Goal: Task Accomplishment & Management: Manage account settings

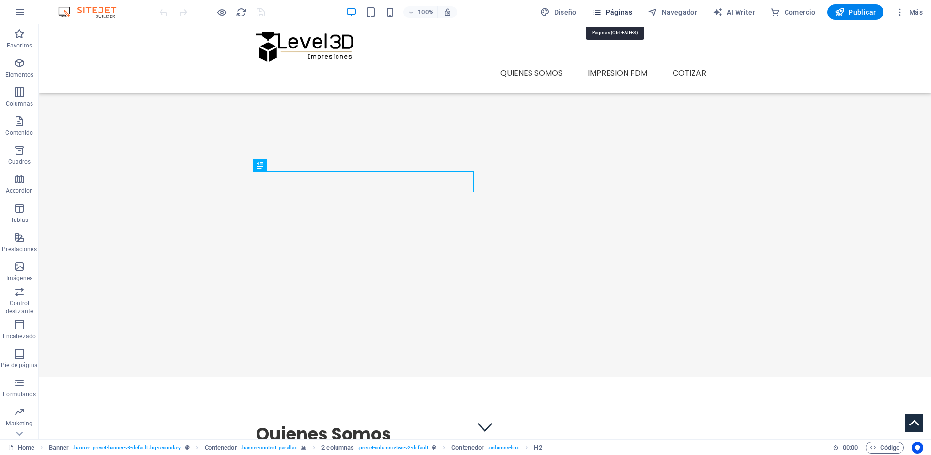
click at [615, 15] on span "Páginas" at bounding box center [612, 12] width 40 height 10
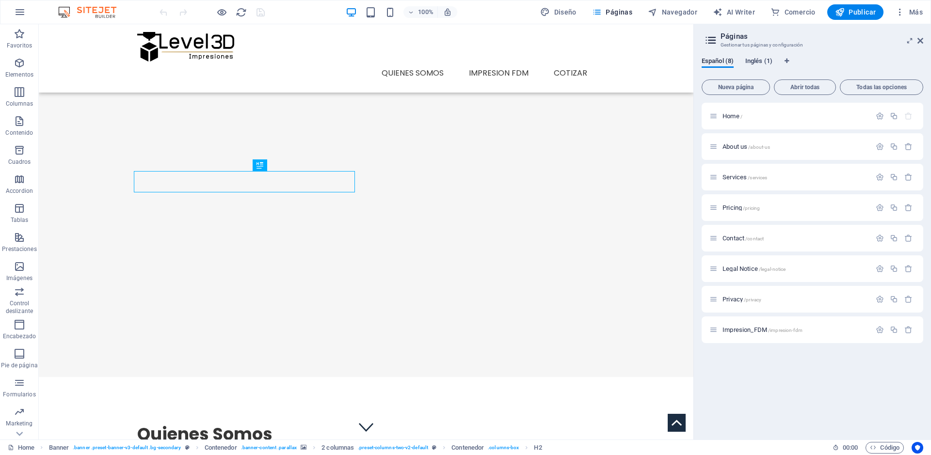
click at [764, 59] on span "Inglés (1)" at bounding box center [758, 62] width 27 height 14
click at [875, 89] on span "Todas las opciones" at bounding box center [881, 87] width 75 height 6
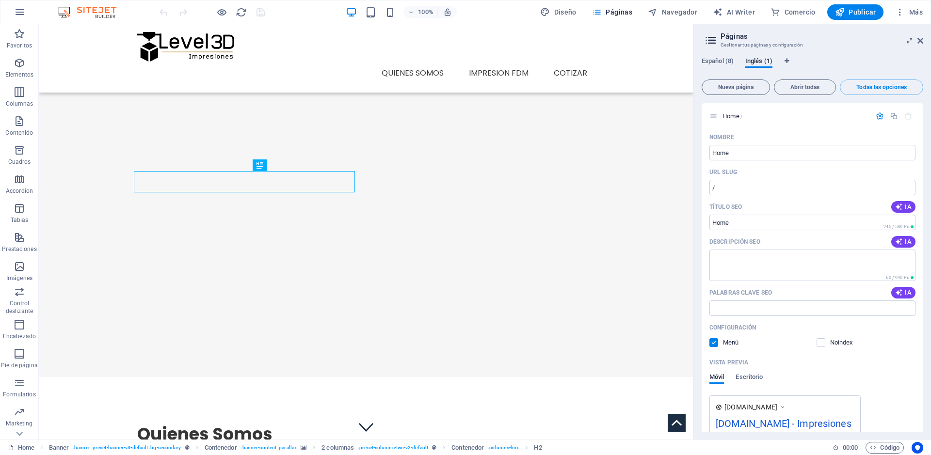
click at [711, 56] on div "Español (8) Inglés (1) Nueva página Abrir todas Todas las opciones Home / Nombr…" at bounding box center [812, 244] width 237 height 390
click at [712, 63] on span "Español (8)" at bounding box center [718, 62] width 32 height 14
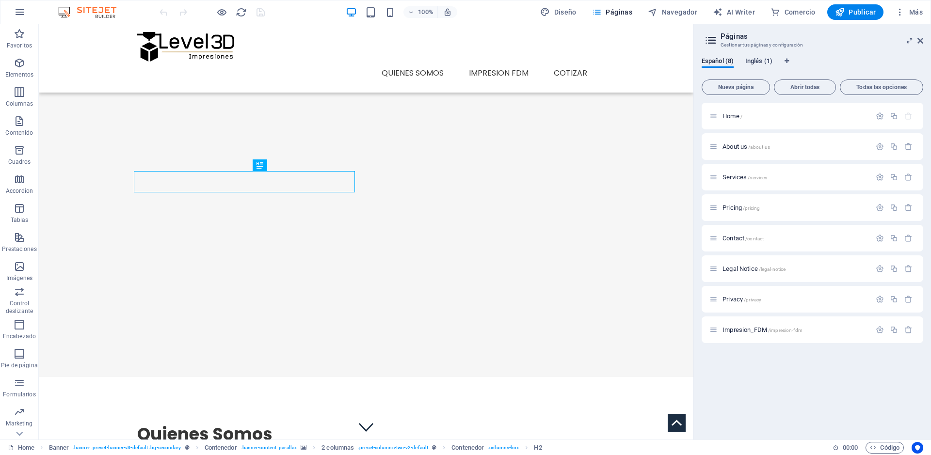
click at [757, 63] on span "Inglés (1)" at bounding box center [758, 62] width 27 height 14
click at [877, 118] on icon "button" at bounding box center [880, 116] width 8 height 8
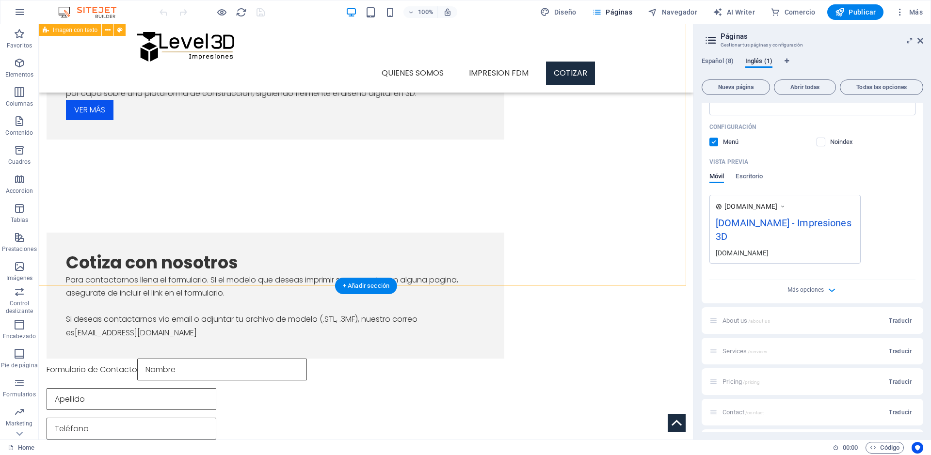
scroll to position [953, 0]
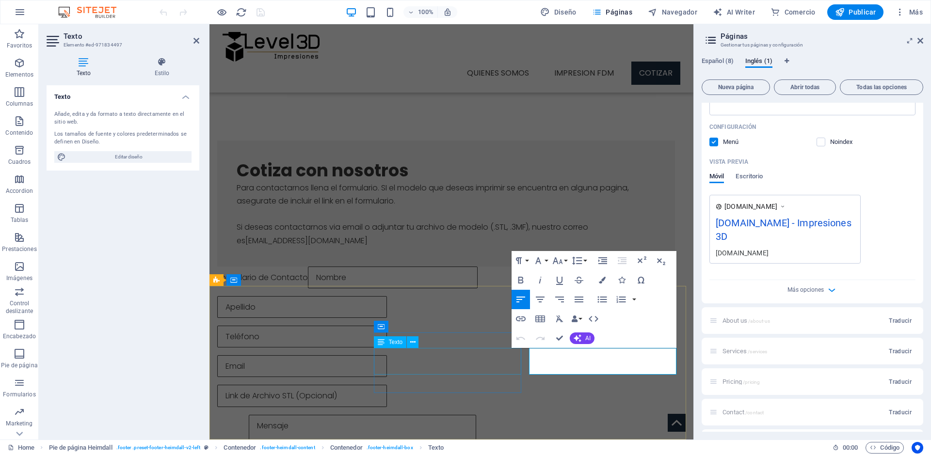
drag, startPoint x: 612, startPoint y: 354, endPoint x: 507, endPoint y: 356, distance: 104.8
click at [303, 10] on div "100% Diseño Páginas Navegador AI Writer Comercio Publicar Más" at bounding box center [542, 12] width 769 height 16
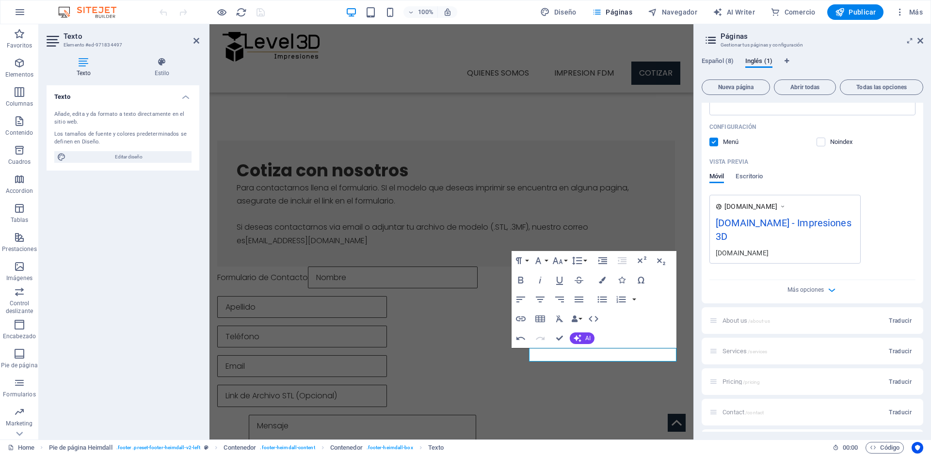
click at [132, 335] on div "Texto Añade, edita y da formato a texto directamente en el sitio web. Los tamañ…" at bounding box center [123, 258] width 153 height 347
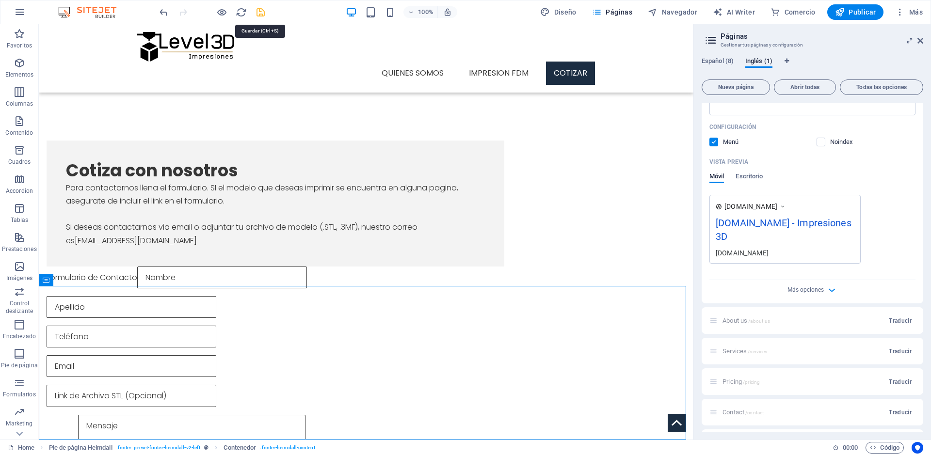
click at [257, 13] on icon "save" at bounding box center [260, 12] width 11 height 11
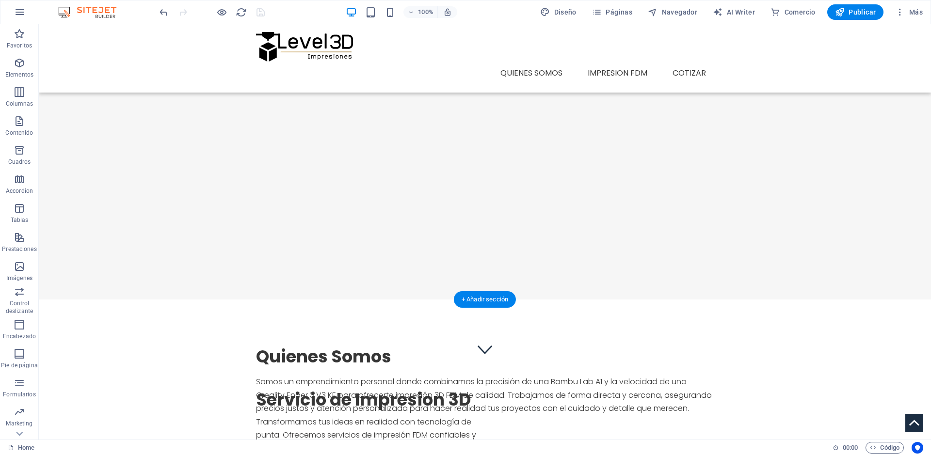
scroll to position [0, 0]
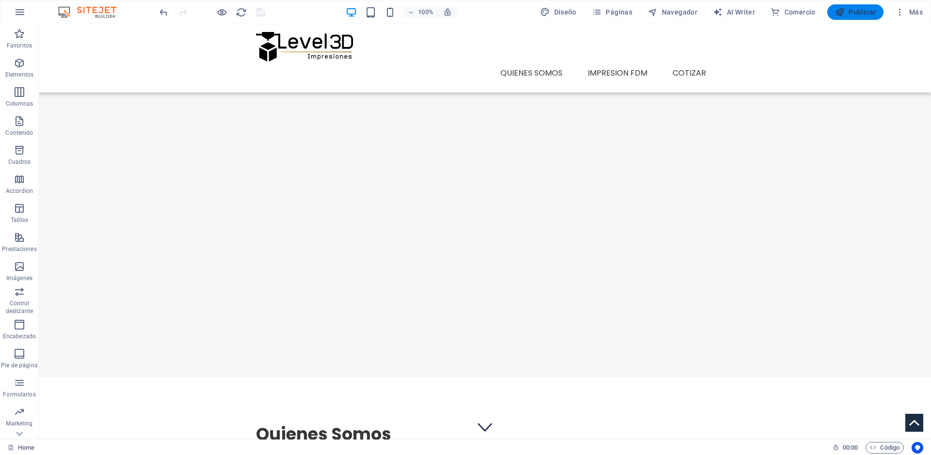
click at [855, 13] on span "Publicar" at bounding box center [855, 12] width 41 height 10
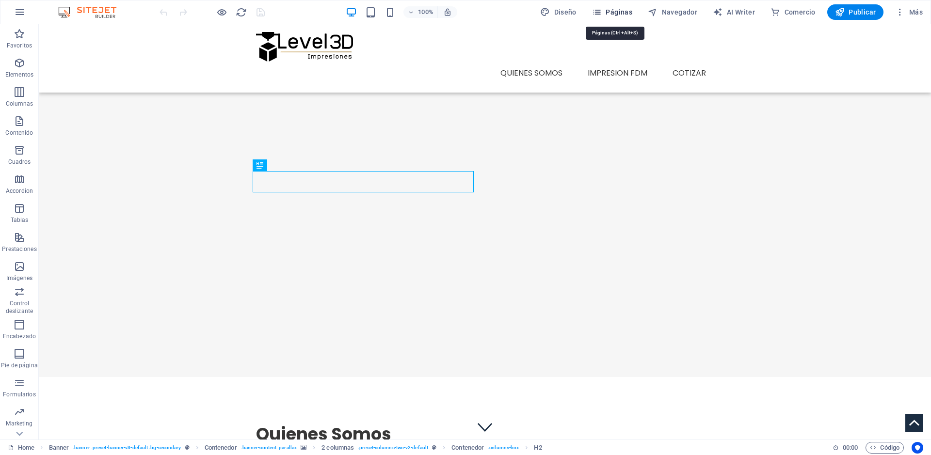
click at [602, 16] on icon "button" at bounding box center [597, 12] width 10 height 10
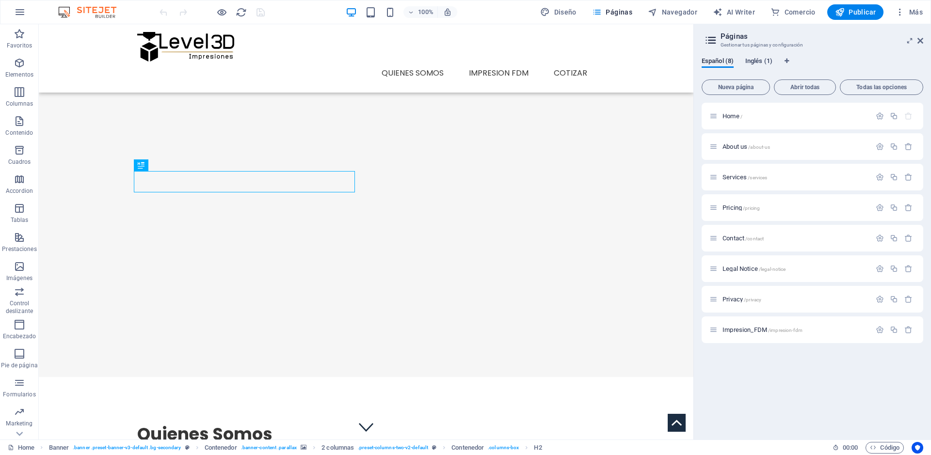
click at [757, 63] on span "Inglés (1)" at bounding box center [758, 62] width 27 height 14
click at [879, 116] on icon "button" at bounding box center [880, 116] width 8 height 8
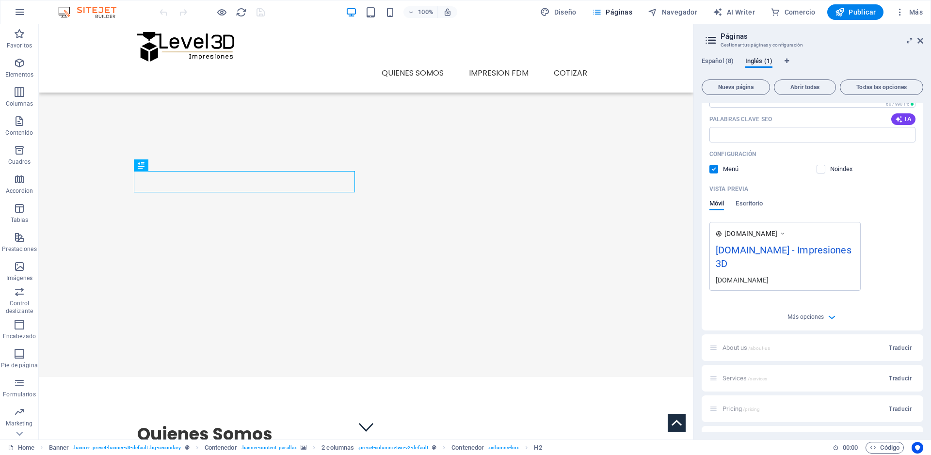
scroll to position [181, 0]
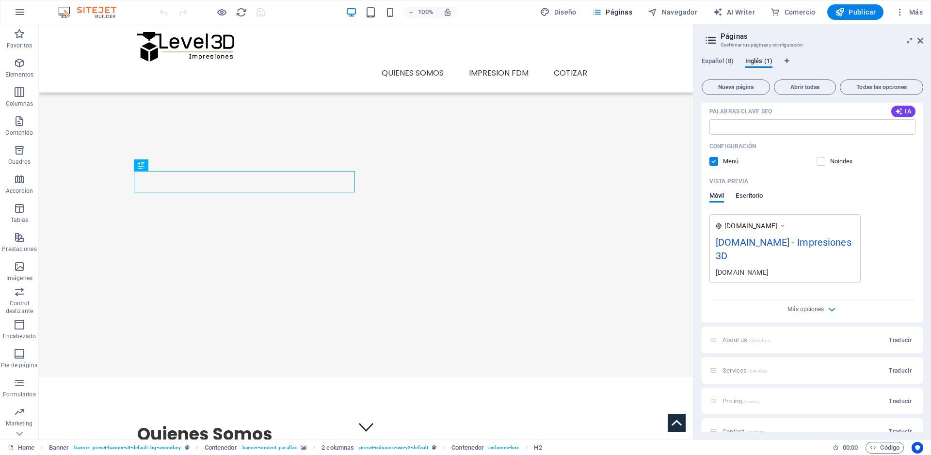
click at [748, 195] on span "Escritorio" at bounding box center [749, 197] width 27 height 14
click at [809, 285] on div "Nombre Home ​ URL SLUG / ​ Título SEO IA ​ 245 / 580 Px Descripción SEO IA ​ 60…" at bounding box center [813, 120] width 222 height 344
click at [824, 276] on div "Más opciones" at bounding box center [812, 277] width 206 height 16
click at [817, 279] on span "Más opciones" at bounding box center [805, 278] width 36 height 7
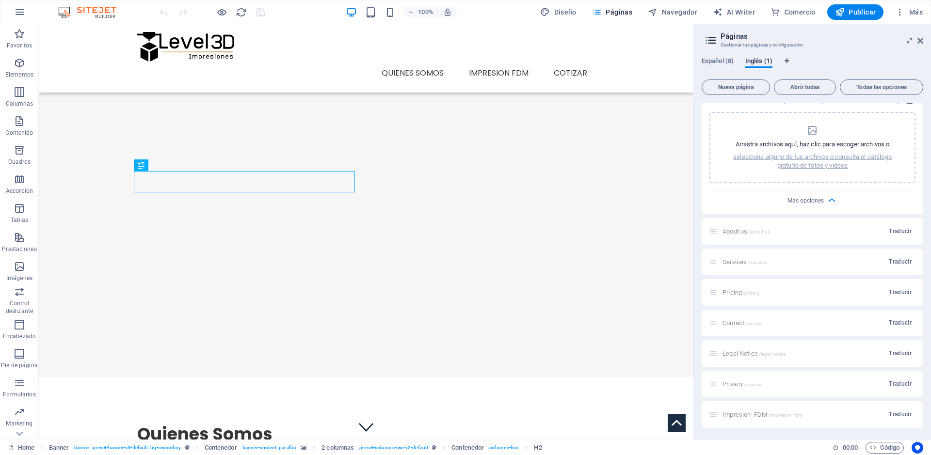
scroll to position [0, 0]
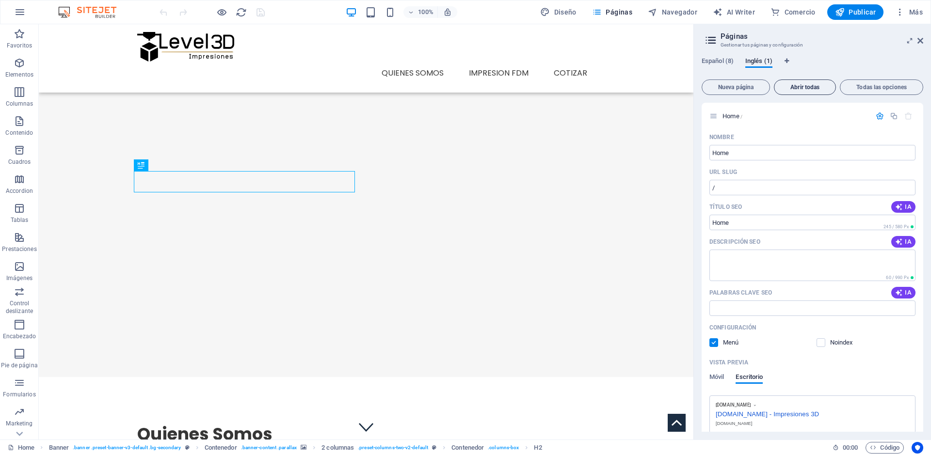
click at [799, 87] on span "Abrir todas" at bounding box center [804, 87] width 53 height 6
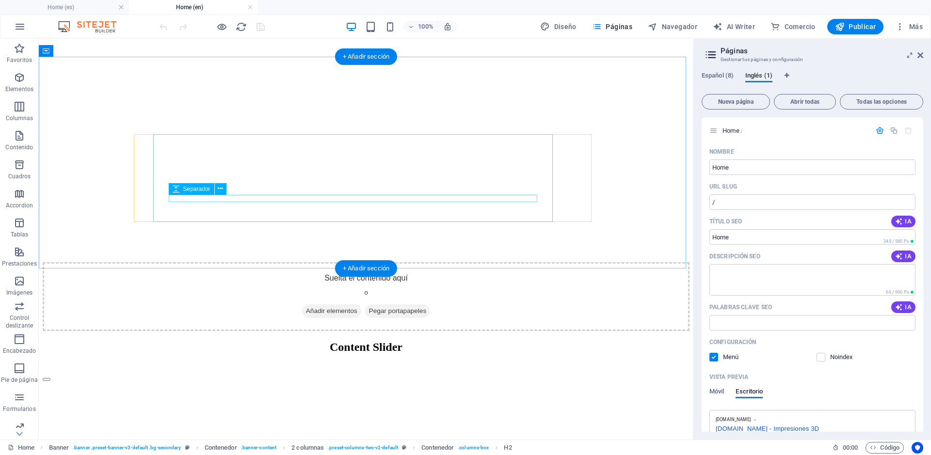
scroll to position [737, 0]
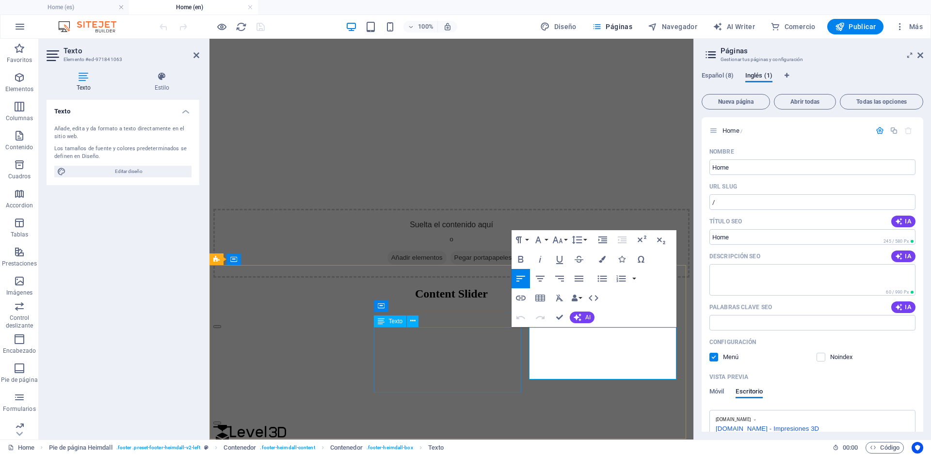
drag, startPoint x: 563, startPoint y: 359, endPoint x: 506, endPoint y: 336, distance: 61.8
click at [155, 311] on div "Texto Añade, edita y da formato a texto directamente en el sitio web. Los tamañ…" at bounding box center [123, 266] width 153 height 332
click at [681, 288] on div "Content Slider Lorem ipsum dolor sit amet, consectetur adipisicing elit. Id, ip…" at bounding box center [451, 360] width 476 height 145
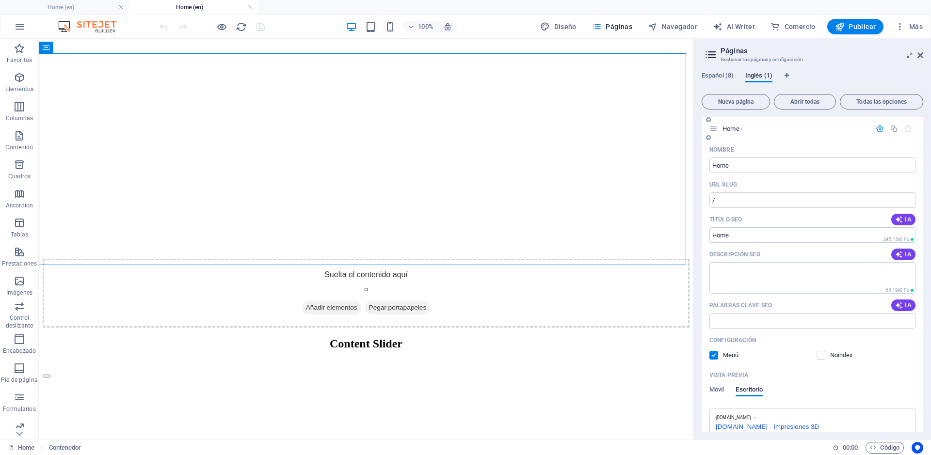
scroll to position [0, 0]
click at [902, 29] on icon "button" at bounding box center [900, 27] width 10 height 10
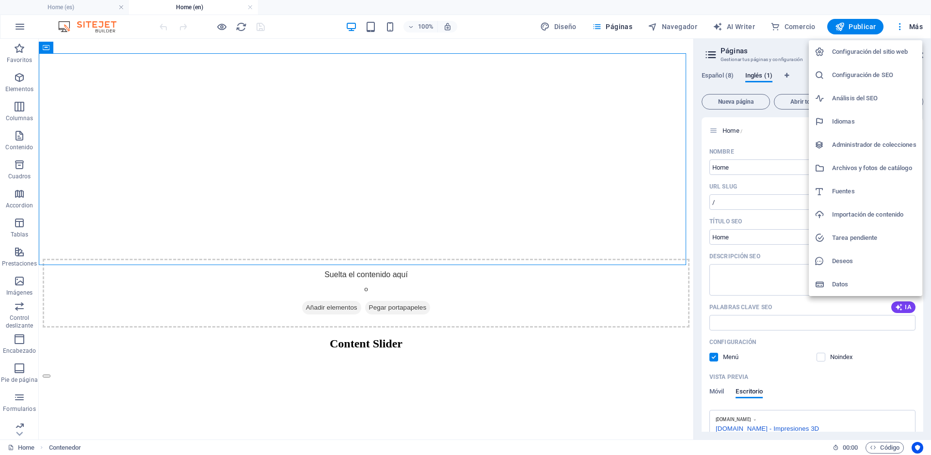
click at [854, 126] on h6 "Idiomas" at bounding box center [874, 122] width 84 height 12
select select "44"
select select "73"
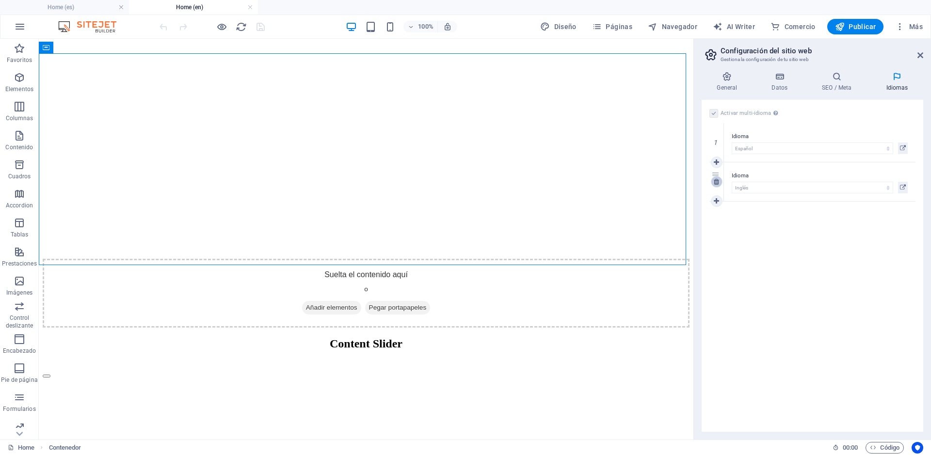
click at [719, 183] on icon at bounding box center [716, 181] width 5 height 7
click at [715, 114] on label at bounding box center [713, 113] width 9 height 9
click at [0, 0] on input "Activar multi-idioma Para desactivar la opción multi-idioma, elimine todos los …" at bounding box center [0, 0] width 0 height 0
click at [256, 28] on icon "save" at bounding box center [260, 26] width 11 height 11
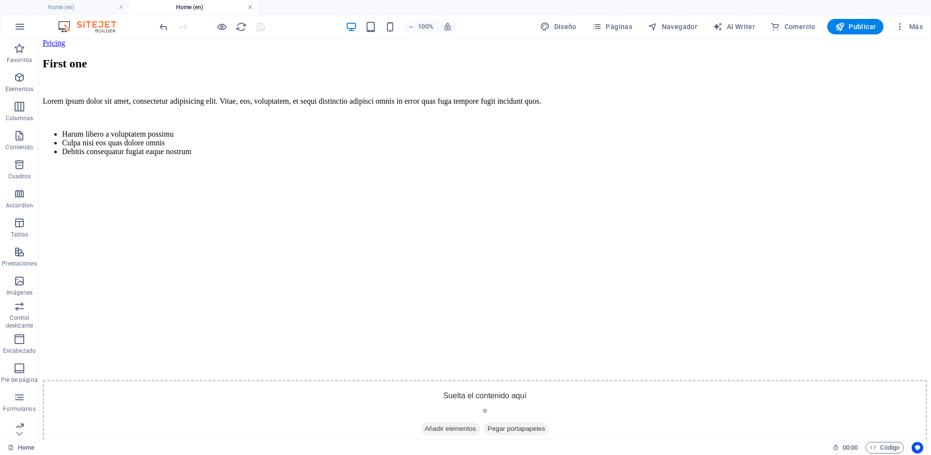
click at [249, 9] on link at bounding box center [250, 7] width 6 height 9
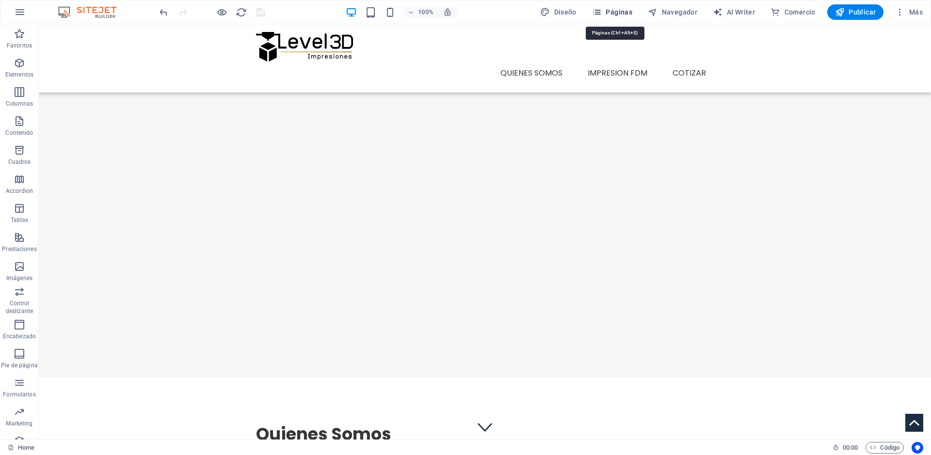
click at [630, 12] on span "Páginas" at bounding box center [612, 12] width 40 height 10
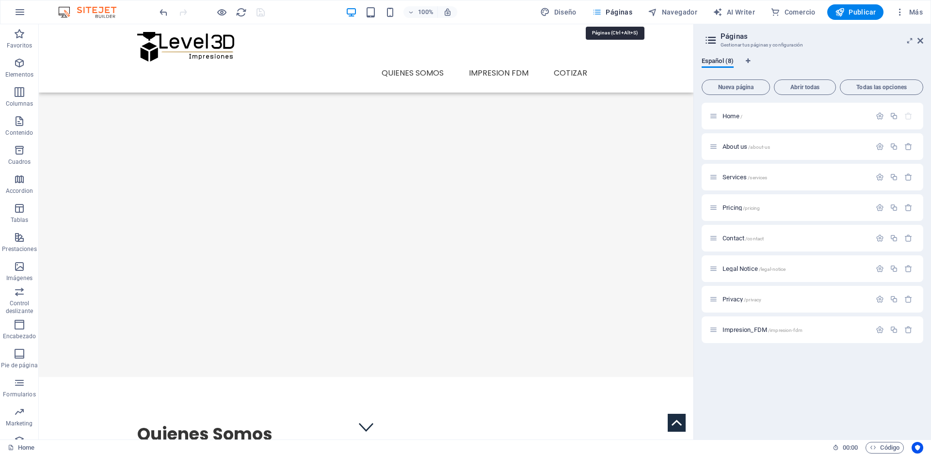
click at [630, 12] on span "Páginas" at bounding box center [612, 12] width 40 height 10
click at [549, 147] on div at bounding box center [366, 226] width 655 height 351
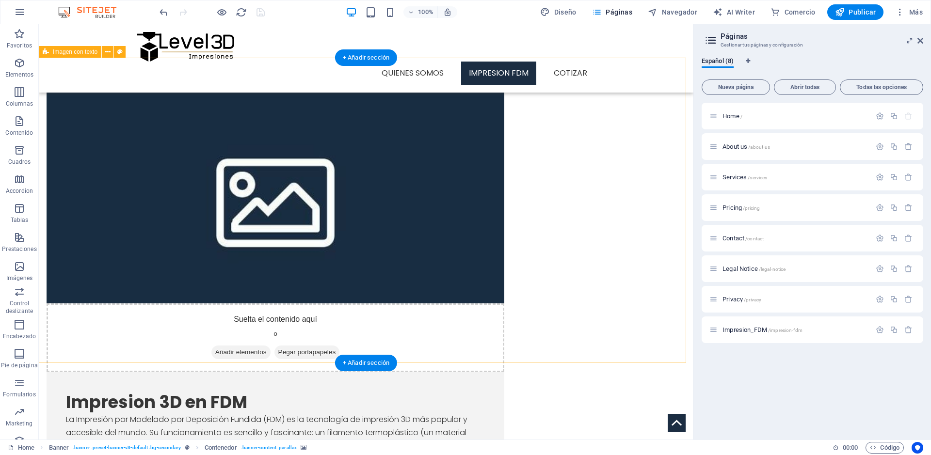
scroll to position [494, 0]
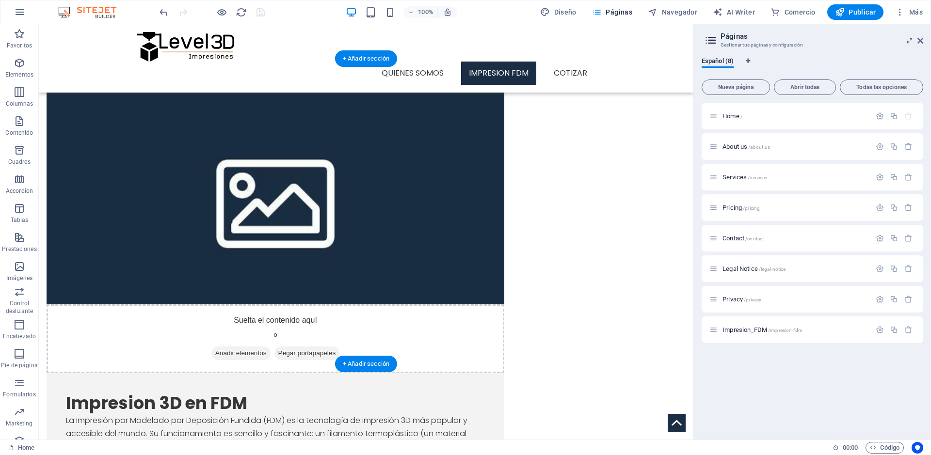
click at [268, 212] on figure at bounding box center [276, 198] width 458 height 212
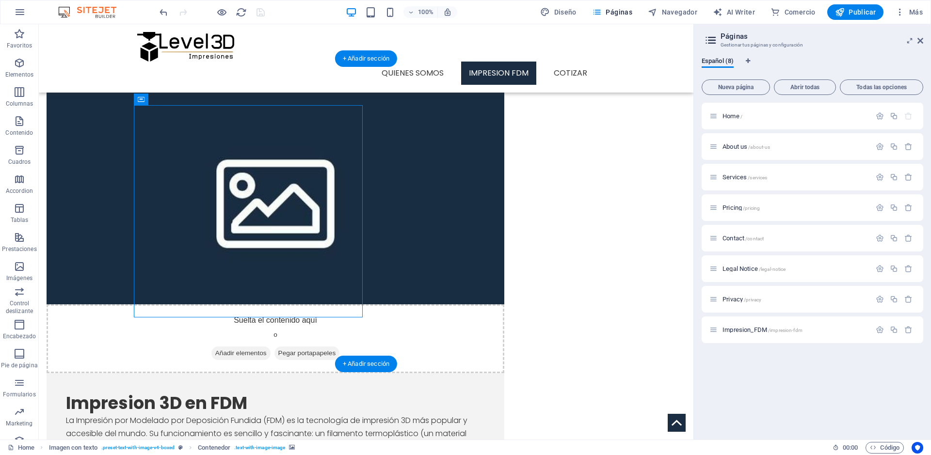
click at [268, 212] on figure at bounding box center [276, 198] width 458 height 212
click at [211, 347] on span "Añadir elementos" at bounding box center [240, 354] width 59 height 14
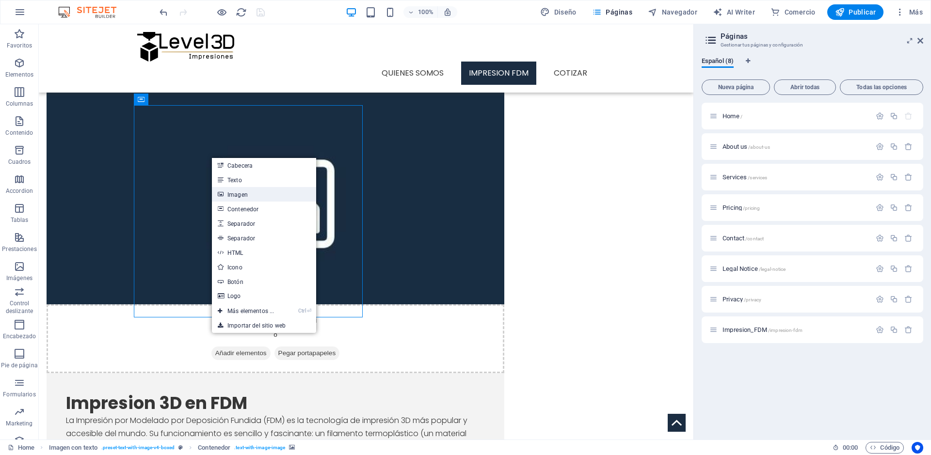
click at [243, 193] on link "Imagen" at bounding box center [264, 194] width 104 height 15
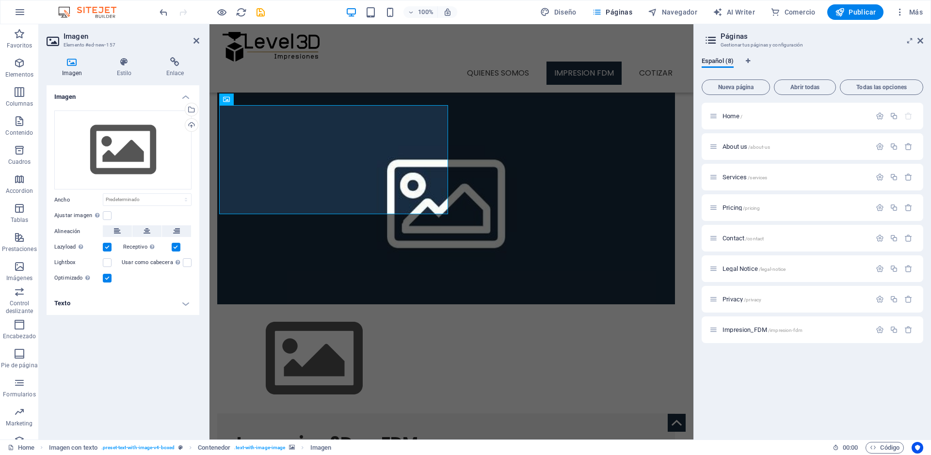
click at [173, 380] on div "Imagen Arrastra archivos aquí, haz clic para escoger archivos o selecciona arch…" at bounding box center [123, 258] width 153 height 347
click at [303, 296] on figure at bounding box center [446, 198] width 458 height 212
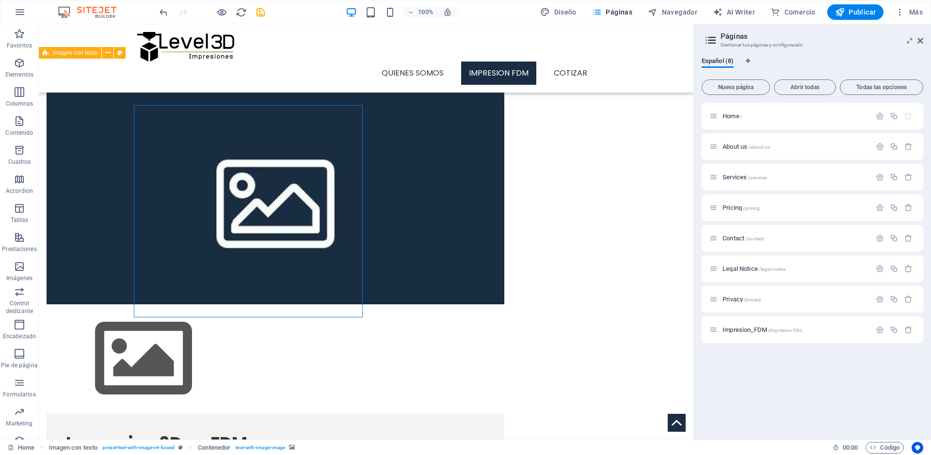
click at [279, 273] on figure at bounding box center [276, 198] width 458 height 212
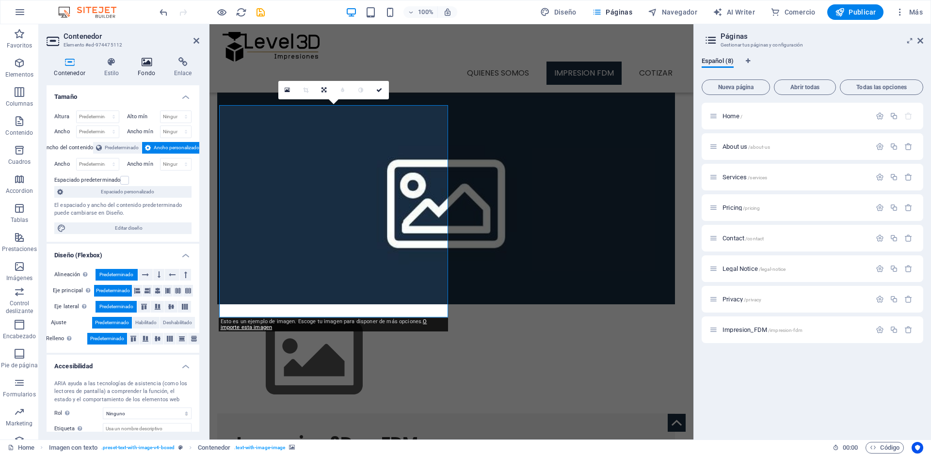
click at [148, 74] on h4 "Fondo" at bounding box center [148, 67] width 36 height 20
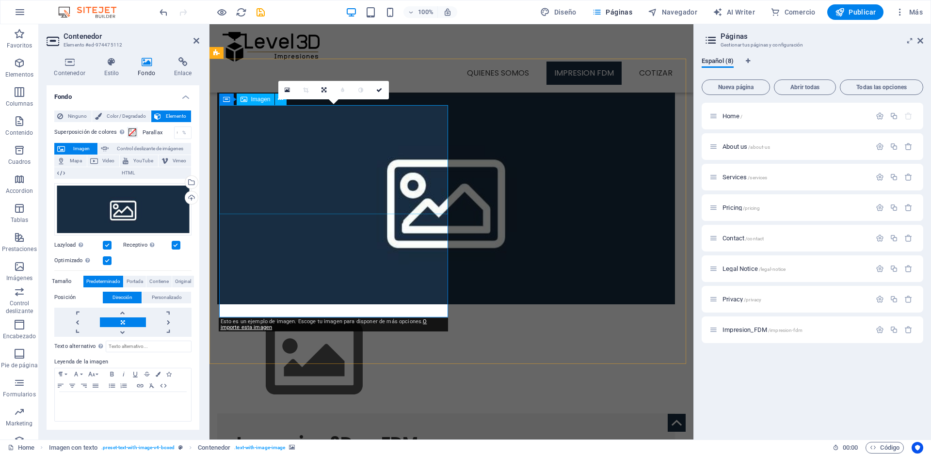
click at [339, 305] on figure at bounding box center [446, 359] width 458 height 109
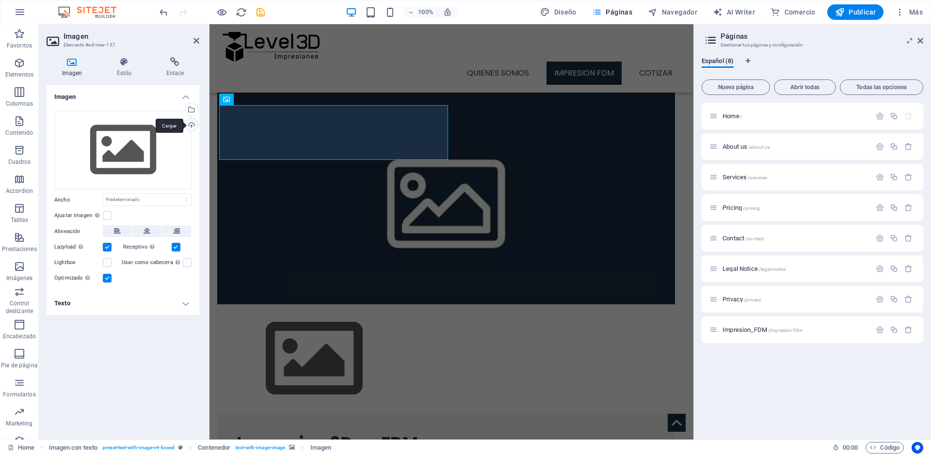
click at [189, 126] on div "Cargar" at bounding box center [190, 126] width 15 height 15
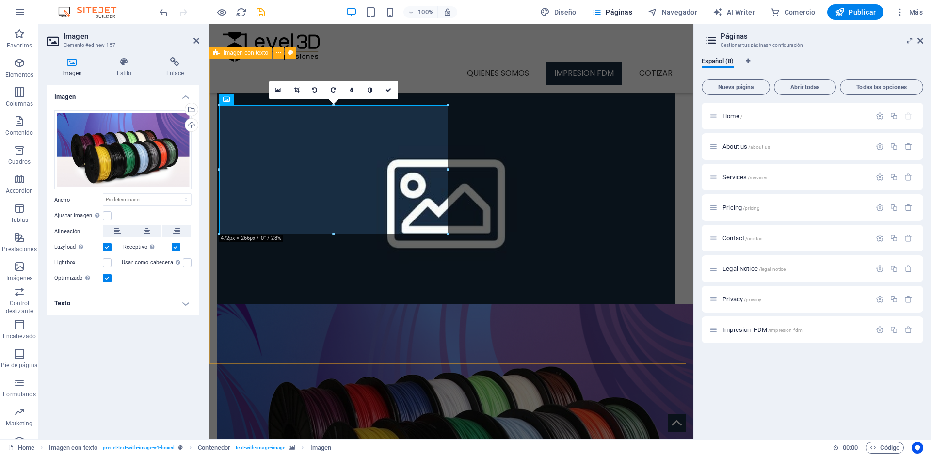
click at [337, 293] on figure at bounding box center [446, 198] width 458 height 212
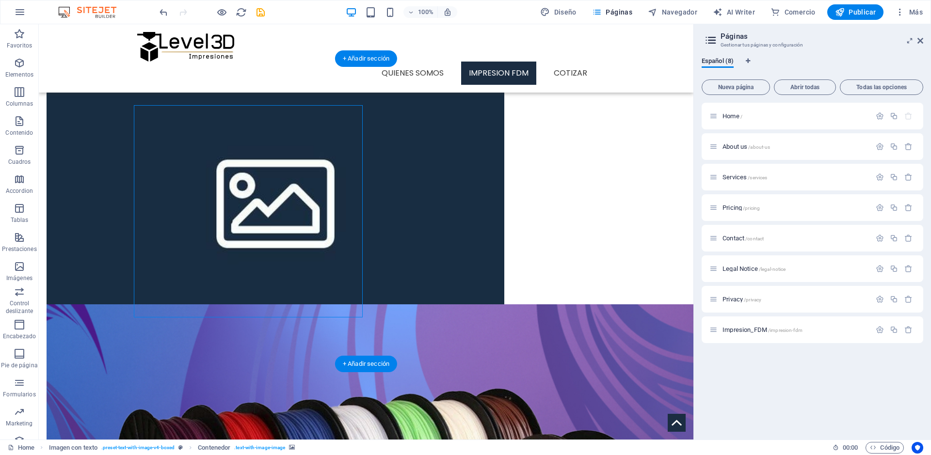
click at [309, 291] on figure at bounding box center [276, 198] width 458 height 212
click at [294, 278] on figure at bounding box center [276, 198] width 458 height 212
click at [227, 272] on figure at bounding box center [276, 198] width 458 height 212
click at [98, 347] on div "Impresion 3D en FDM La Impresión por Modelado por Deposición Fundida (FDM) es l…" at bounding box center [366, 449] width 655 height 807
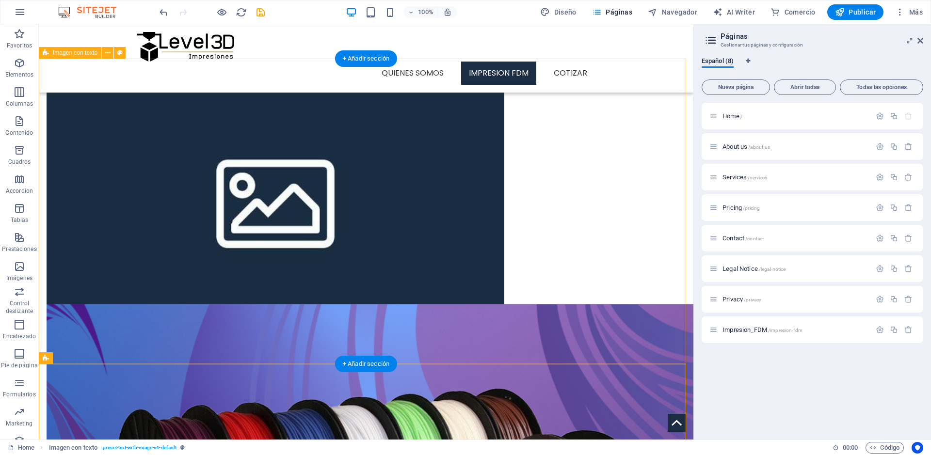
click at [157, 300] on figure at bounding box center [276, 198] width 458 height 212
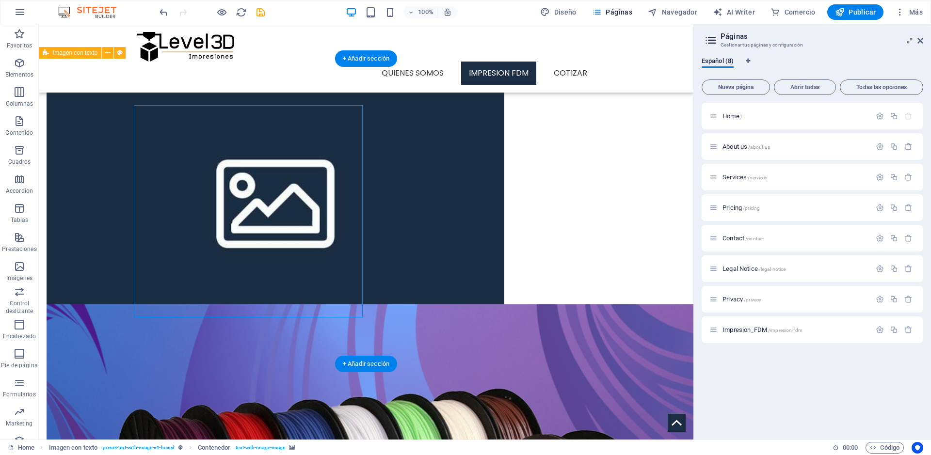
click at [157, 300] on figure at bounding box center [276, 198] width 458 height 212
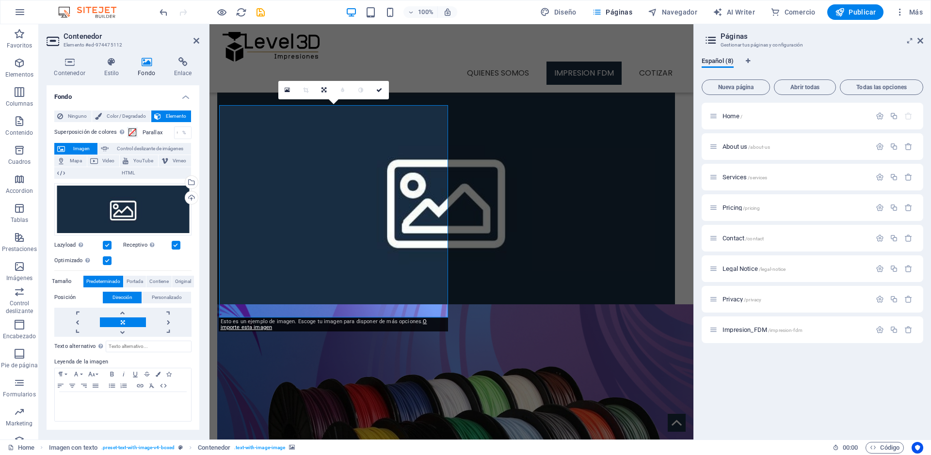
click at [293, 267] on figure at bounding box center [446, 198] width 458 height 212
click at [441, 87] on div "Impresion 3D en FDM La Impresión por Modelado por Deposición Fundida (FDM) es l…" at bounding box center [451, 401] width 484 height 711
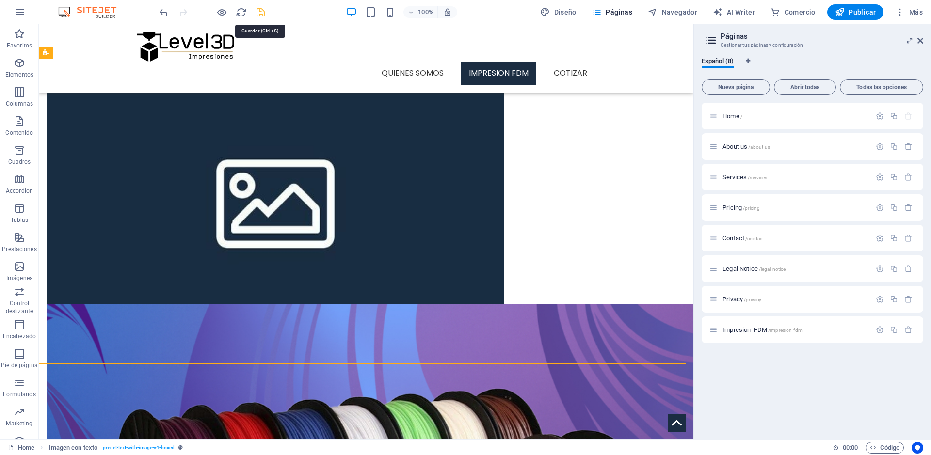
click at [263, 16] on icon "save" at bounding box center [260, 12] width 11 height 11
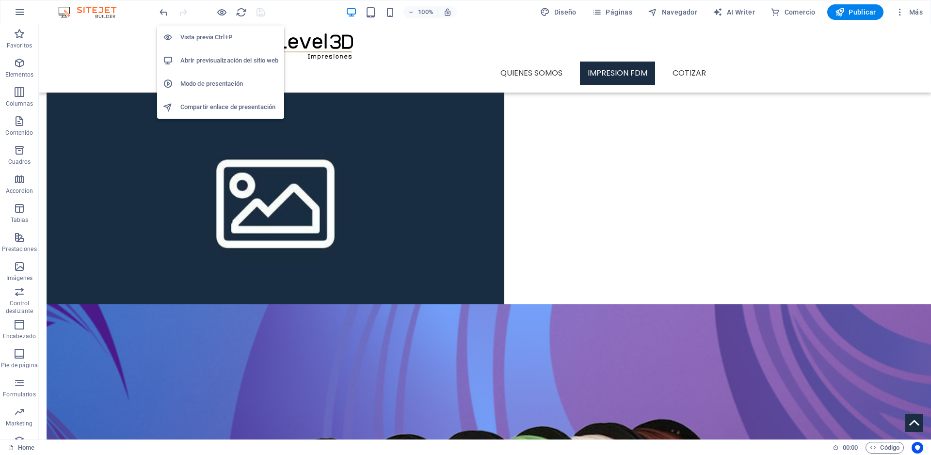
click at [220, 41] on h6 "Vista previa Ctrl+P" at bounding box center [229, 38] width 98 height 12
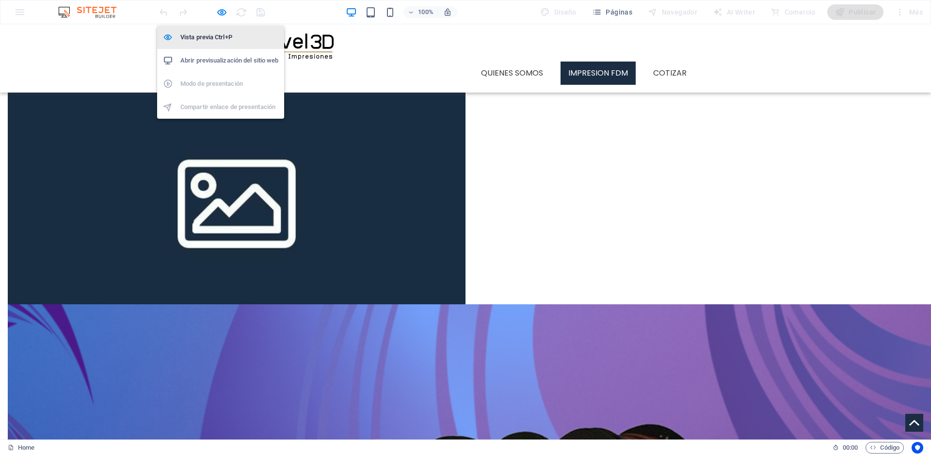
click at [220, 41] on h6 "Vista previa Ctrl+P" at bounding box center [229, 38] width 98 height 12
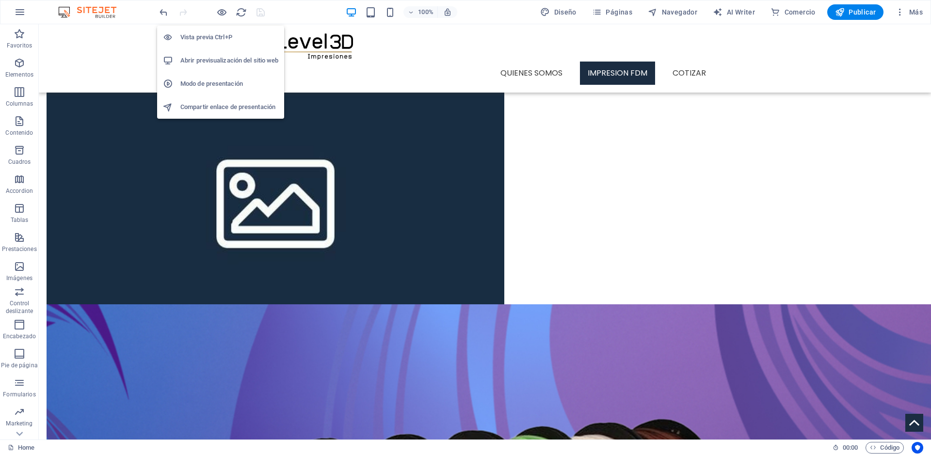
click at [220, 41] on h6 "Vista previa Ctrl+P" at bounding box center [229, 38] width 98 height 12
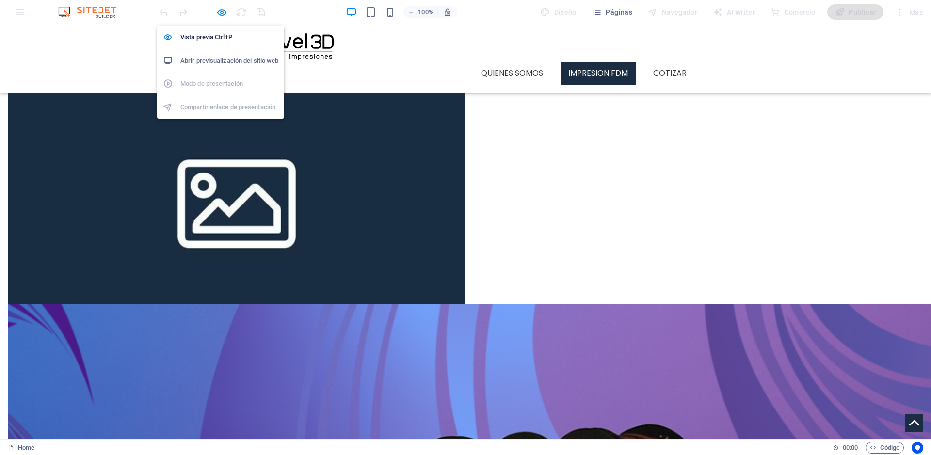
click at [220, 64] on h6 "Abrir previsualización del sitio web" at bounding box center [229, 61] width 98 height 12
click at [220, 16] on icon "button" at bounding box center [221, 12] width 11 height 11
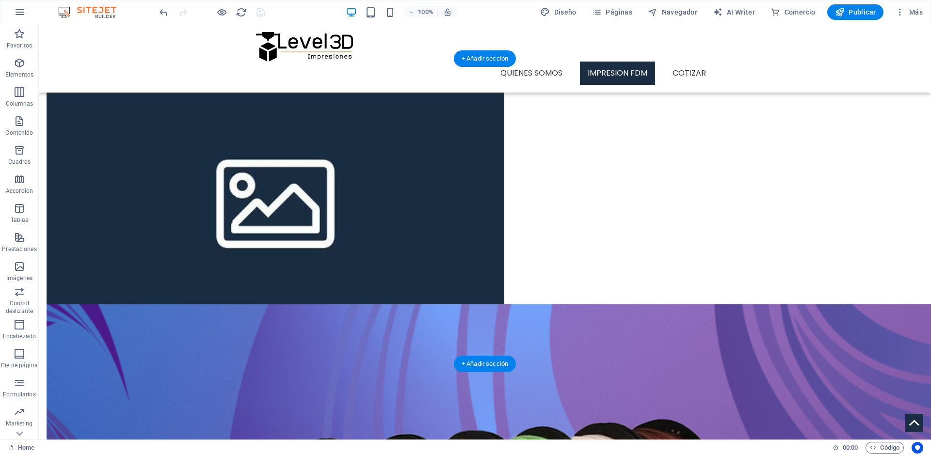
click at [312, 284] on figure at bounding box center [276, 198] width 458 height 212
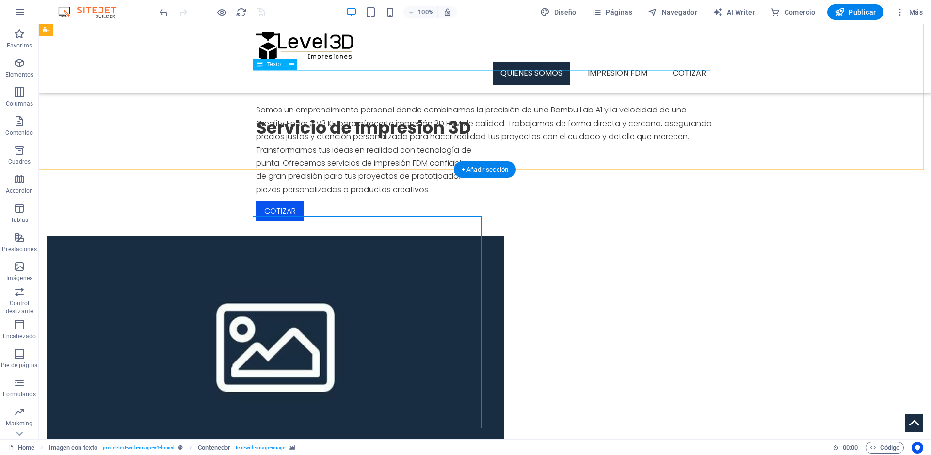
scroll to position [298, 0]
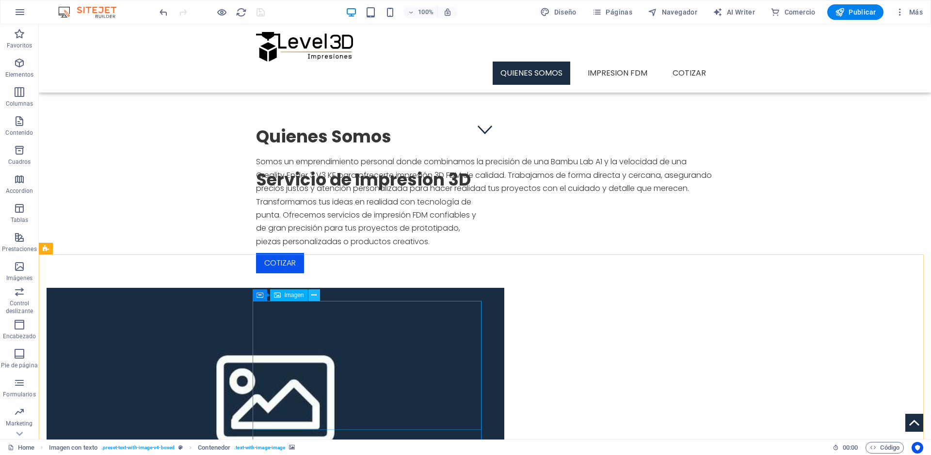
click at [312, 294] on icon at bounding box center [313, 295] width 5 height 10
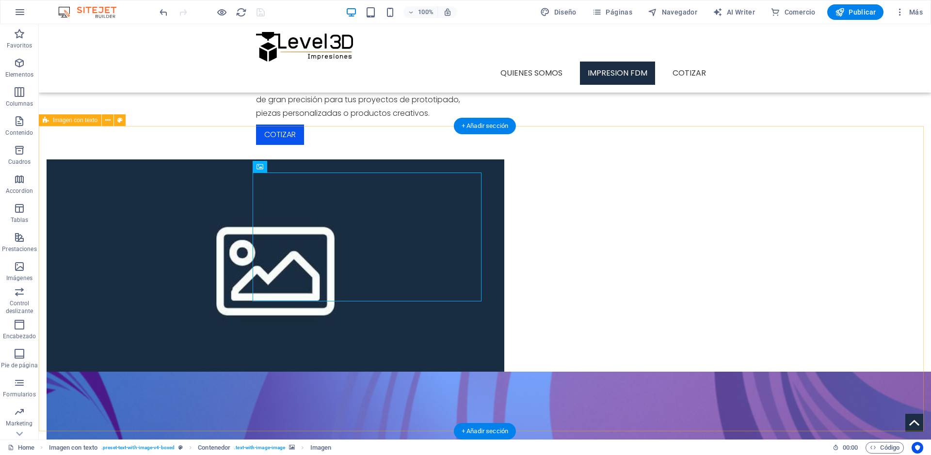
scroll to position [432, 0]
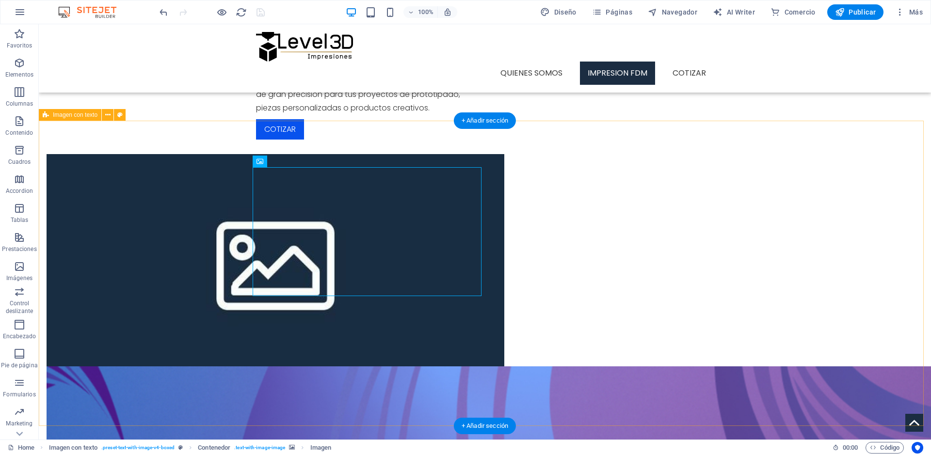
click at [304, 360] on figure at bounding box center [276, 260] width 458 height 212
click at [365, 361] on figure at bounding box center [276, 260] width 458 height 212
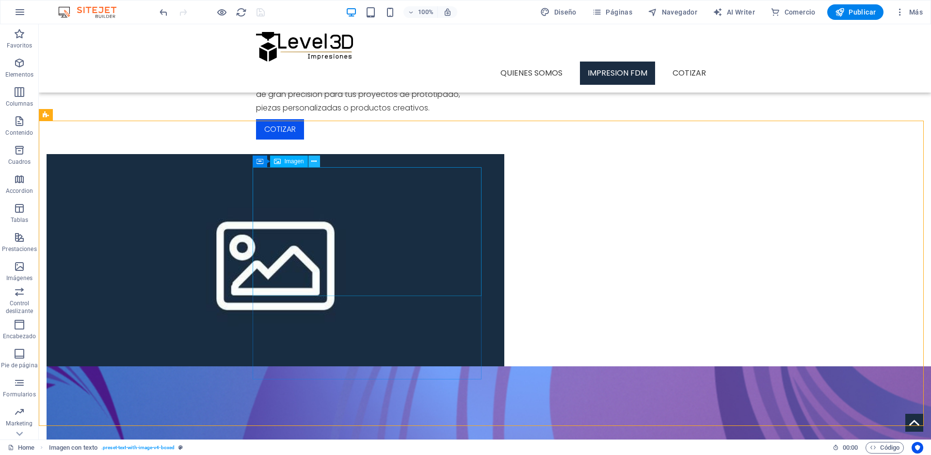
click at [317, 160] on button at bounding box center [314, 162] width 12 height 12
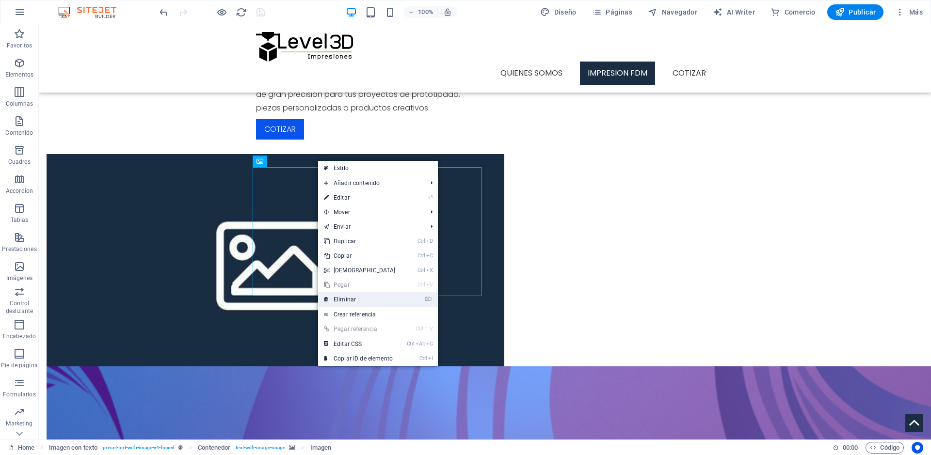
click at [395, 299] on link "⌦ Eliminar" at bounding box center [359, 299] width 83 height 15
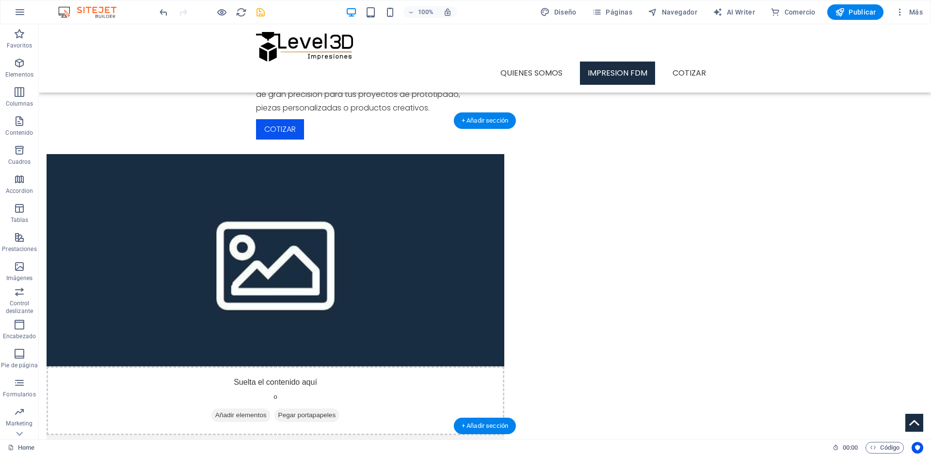
click at [372, 348] on figure at bounding box center [276, 260] width 458 height 212
click at [403, 346] on figure at bounding box center [276, 260] width 458 height 212
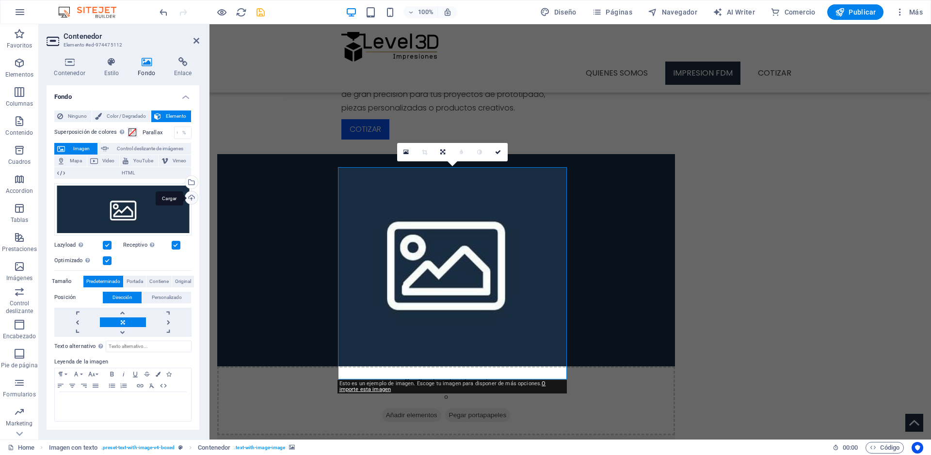
click at [185, 197] on div "Cargar" at bounding box center [190, 199] width 15 height 15
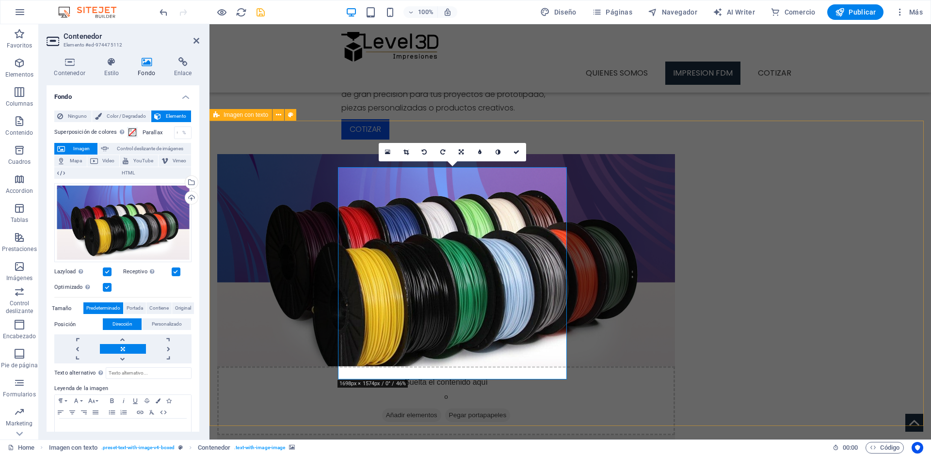
click at [273, 269] on div "Suelta el contenido aquí o Añadir elementos Pegar portapapeles Impresion 3D en …" at bounding box center [570, 362] width 722 height 508
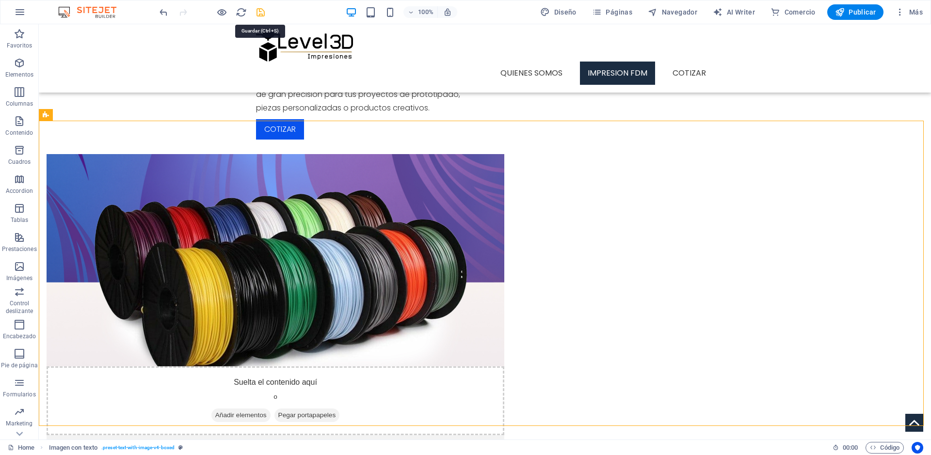
click at [260, 16] on icon "save" at bounding box center [260, 12] width 11 height 11
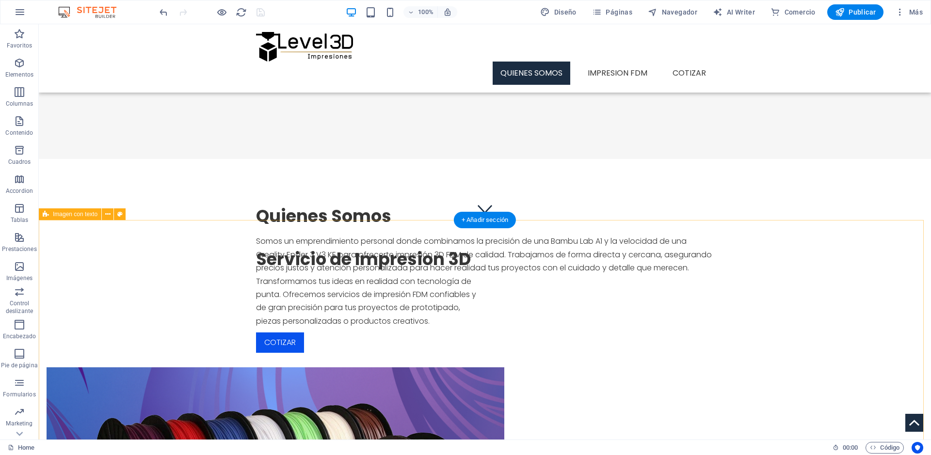
scroll to position [0, 0]
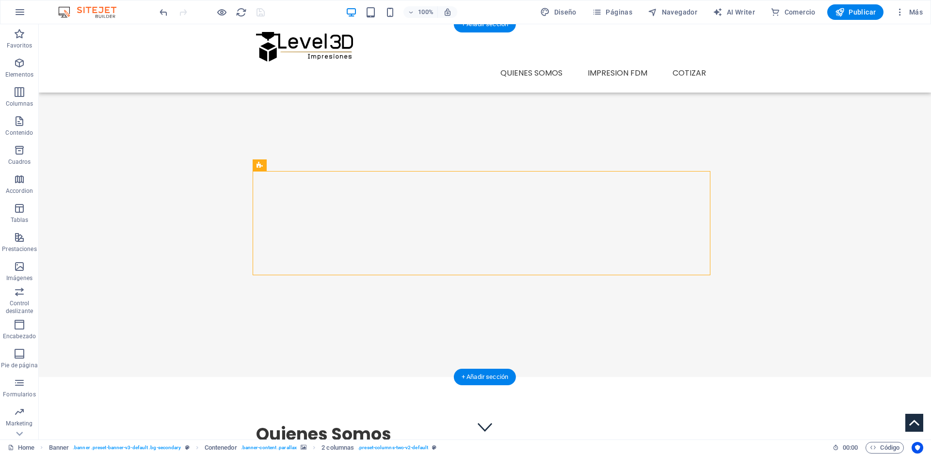
click at [618, 104] on div at bounding box center [485, 226] width 892 height 351
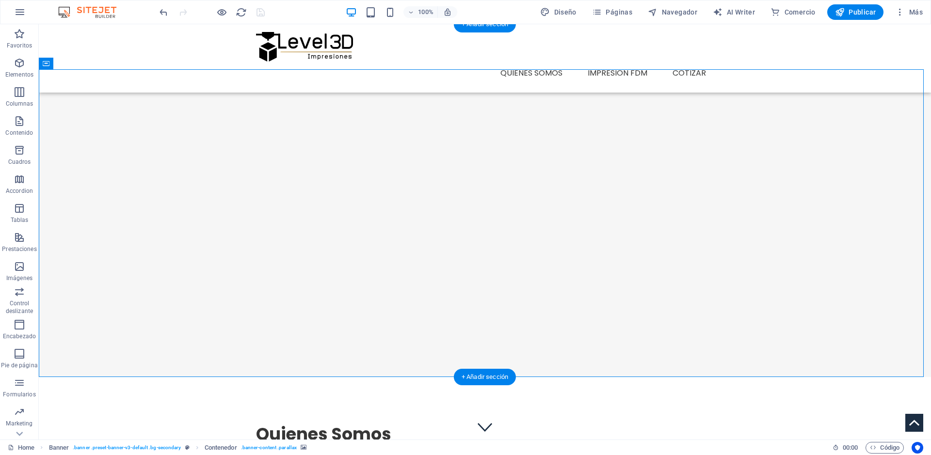
click at [218, 147] on div at bounding box center [485, 226] width 892 height 351
click at [171, 260] on div at bounding box center [485, 226] width 892 height 351
click at [578, 124] on div at bounding box center [485, 226] width 892 height 351
select select "px"
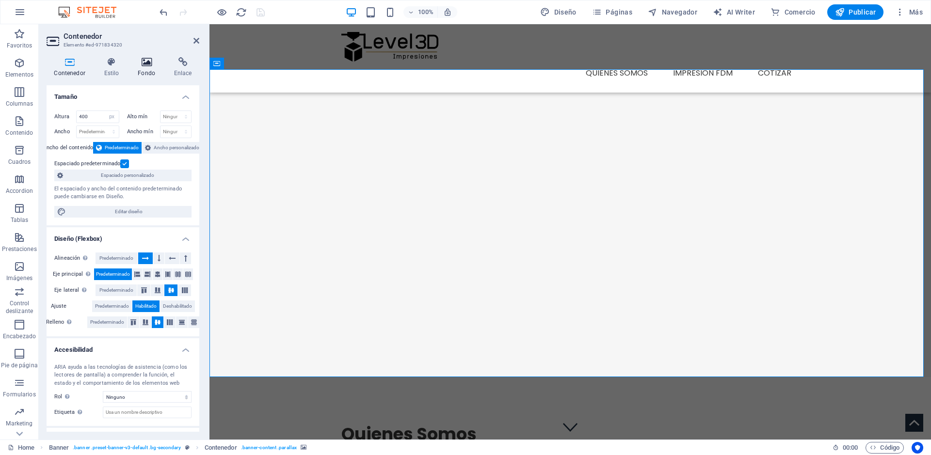
click at [146, 70] on h4 "Fondo" at bounding box center [148, 67] width 36 height 20
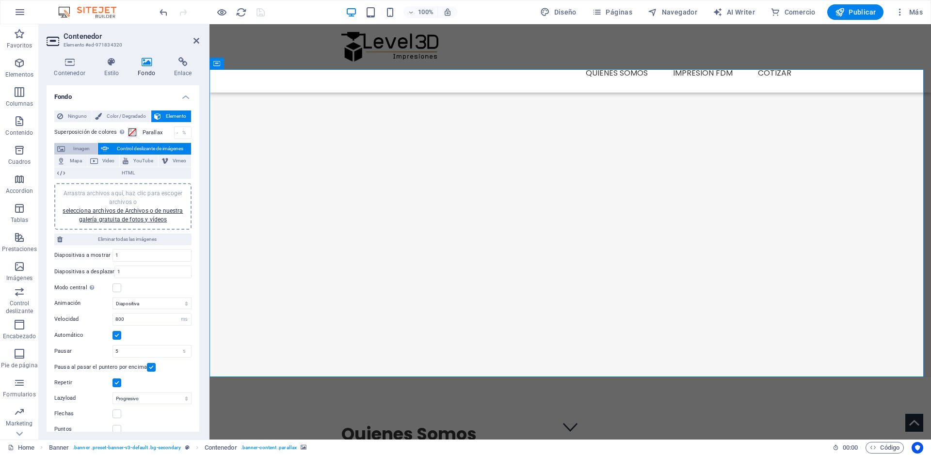
click at [74, 151] on span "Imagen" at bounding box center [81, 149] width 27 height 12
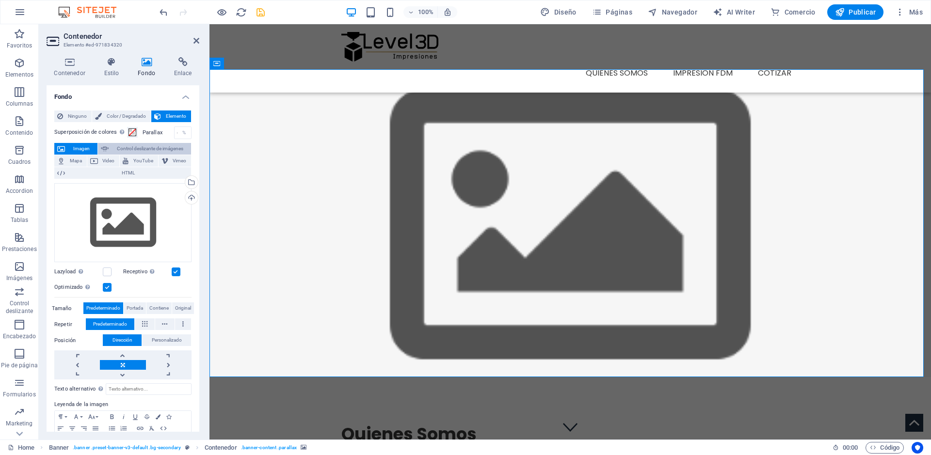
click at [117, 151] on span "Control deslizante de imágenes" at bounding box center [150, 149] width 77 height 12
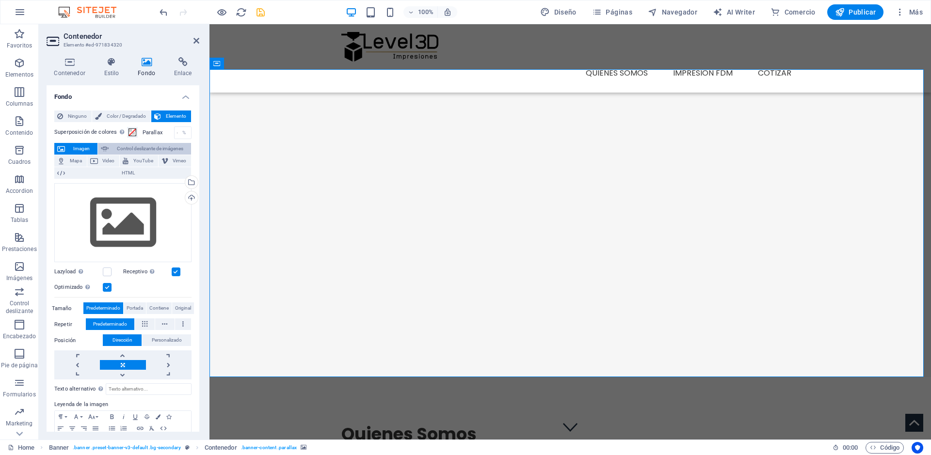
select select "ms"
select select "s"
select select "progressive"
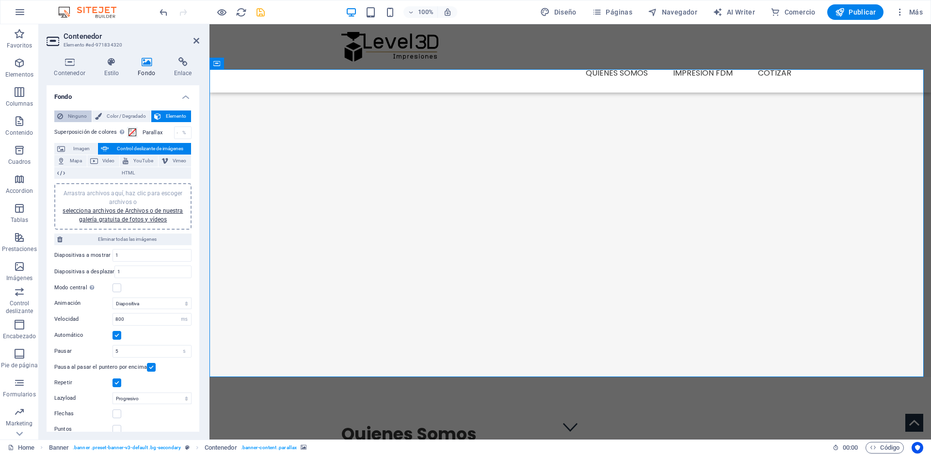
click at [80, 114] on span "Ninguno" at bounding box center [77, 117] width 23 height 12
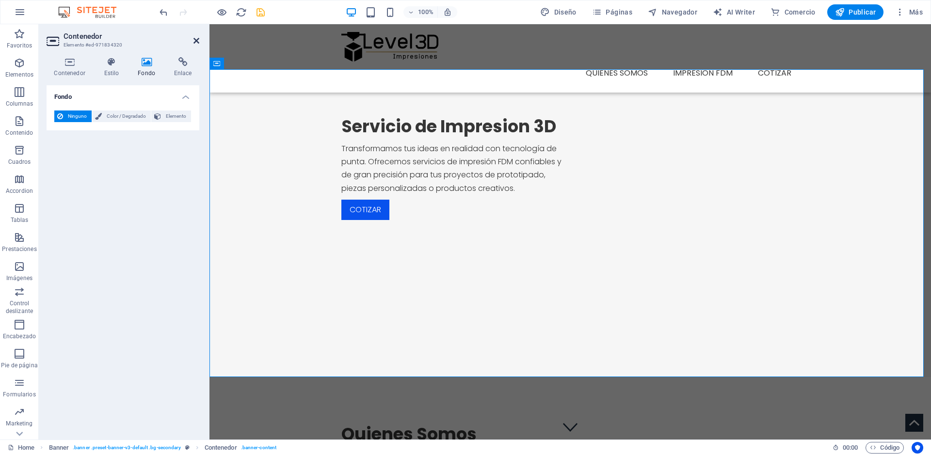
click at [197, 40] on icon at bounding box center [196, 41] width 6 height 8
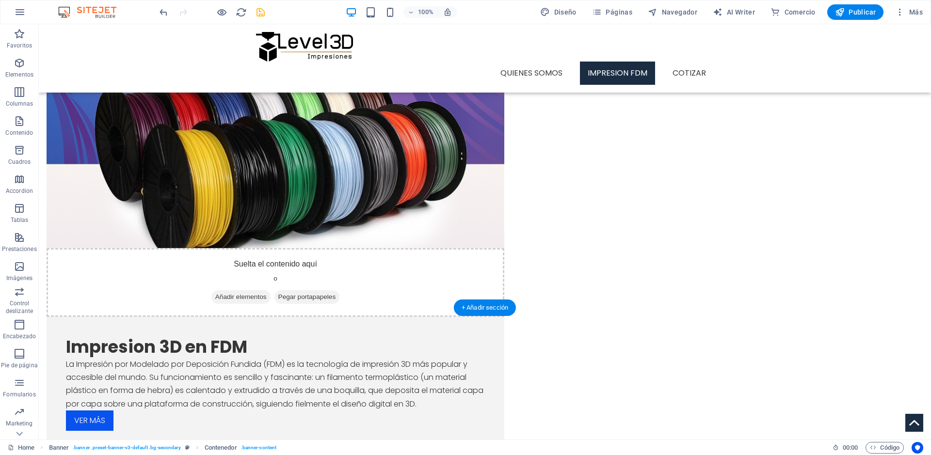
scroll to position [545, 0]
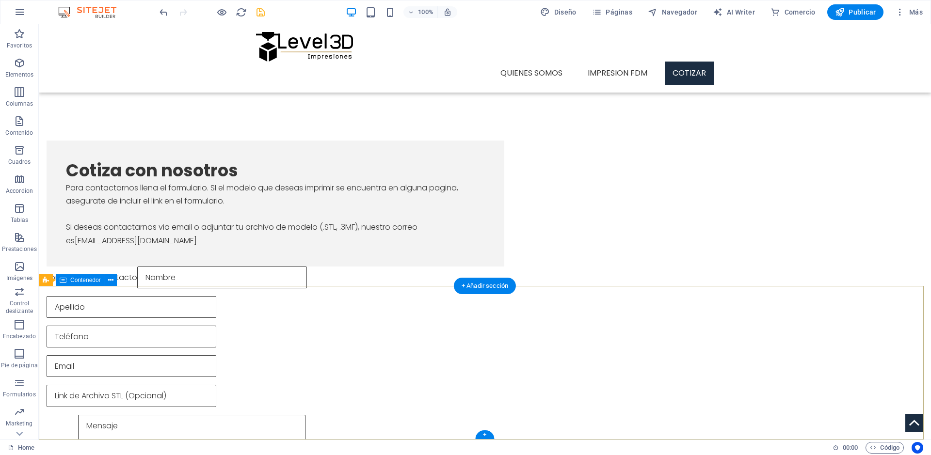
scroll to position [0, 0]
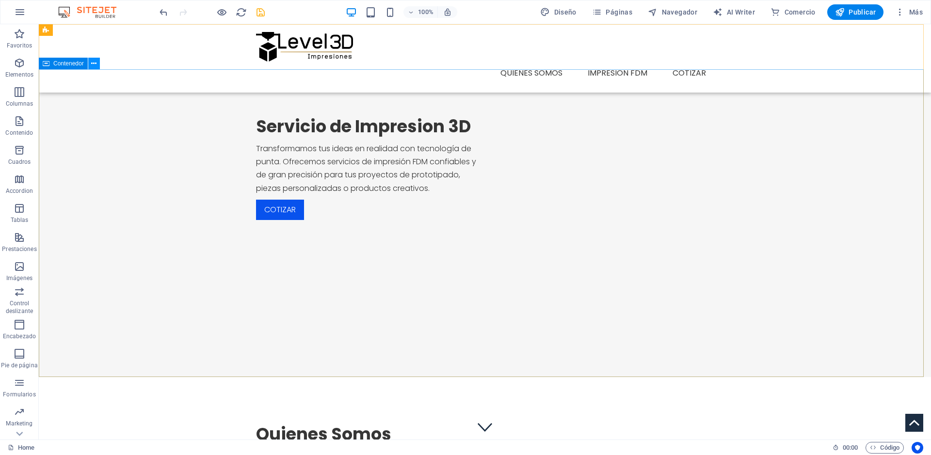
click at [94, 66] on icon at bounding box center [93, 64] width 5 height 10
click at [97, 64] on button at bounding box center [94, 64] width 12 height 12
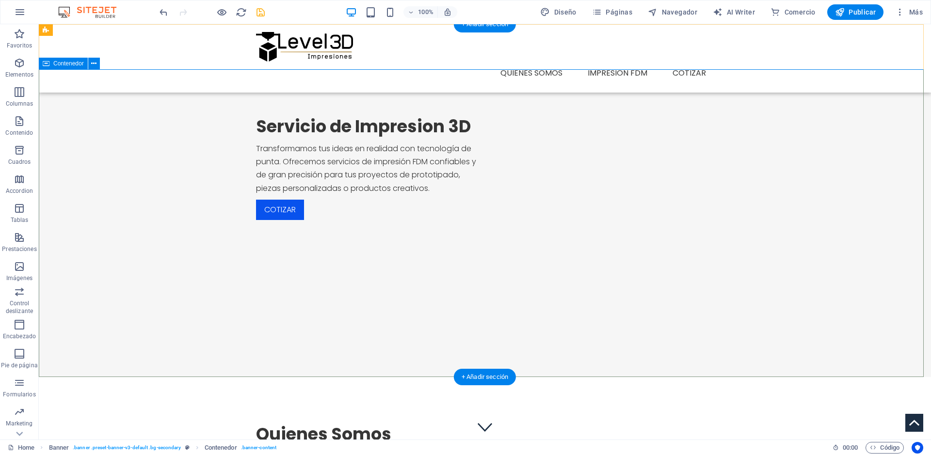
click at [397, 130] on div "Servicio de Impresion 3D Transformamos tus ideas en realidad con tecnología de …" at bounding box center [485, 166] width 892 height 194
click at [94, 61] on icon at bounding box center [93, 64] width 5 height 10
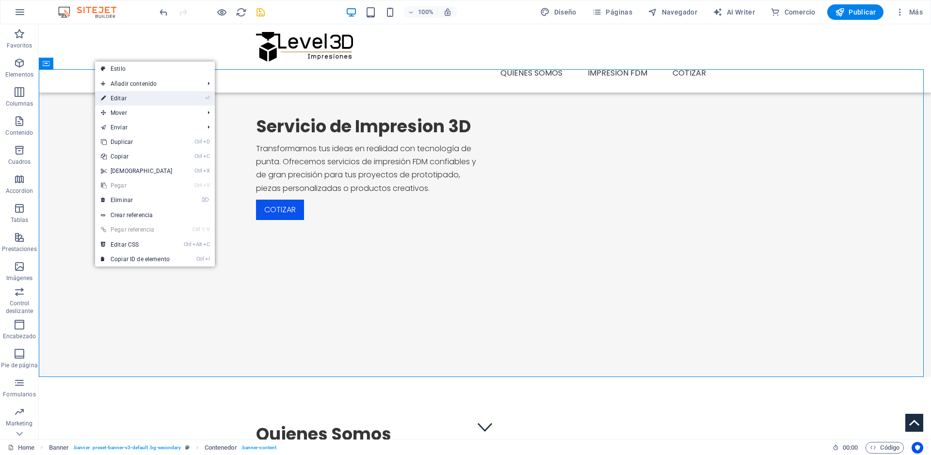
click at [170, 102] on link "⏎ Editar" at bounding box center [136, 98] width 83 height 15
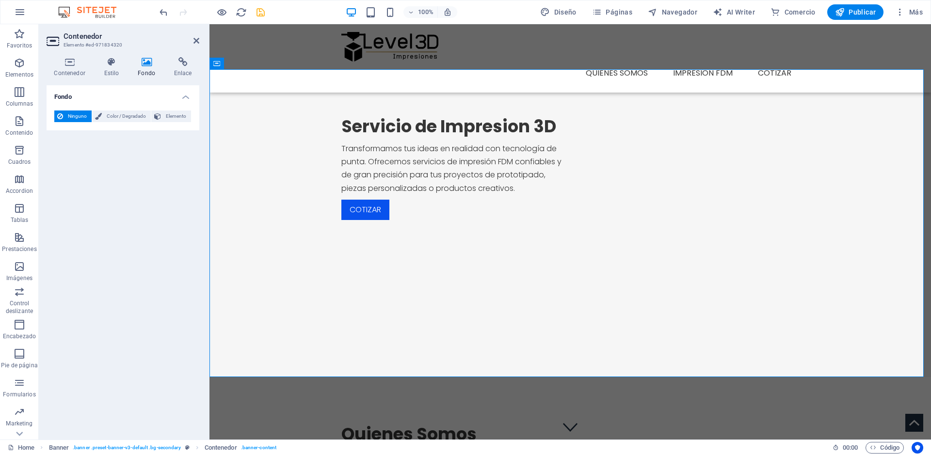
click at [145, 69] on h4 "Fondo" at bounding box center [148, 67] width 36 height 20
click at [148, 60] on icon at bounding box center [146, 62] width 32 height 10
click at [298, 263] on div "Servicio de Impresion 3D Transformamos tus ideas en realidad con tecnología de …" at bounding box center [570, 166] width 722 height 194
click at [330, 263] on div "Servicio de Impresion 3D Transformamos tus ideas en realidad con tecnología de …" at bounding box center [570, 166] width 722 height 194
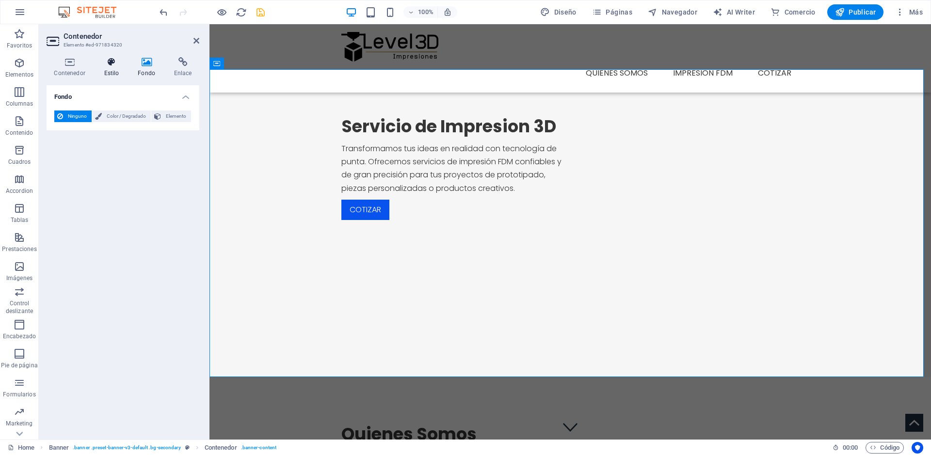
click at [117, 71] on h4 "Estilo" at bounding box center [113, 67] width 34 height 20
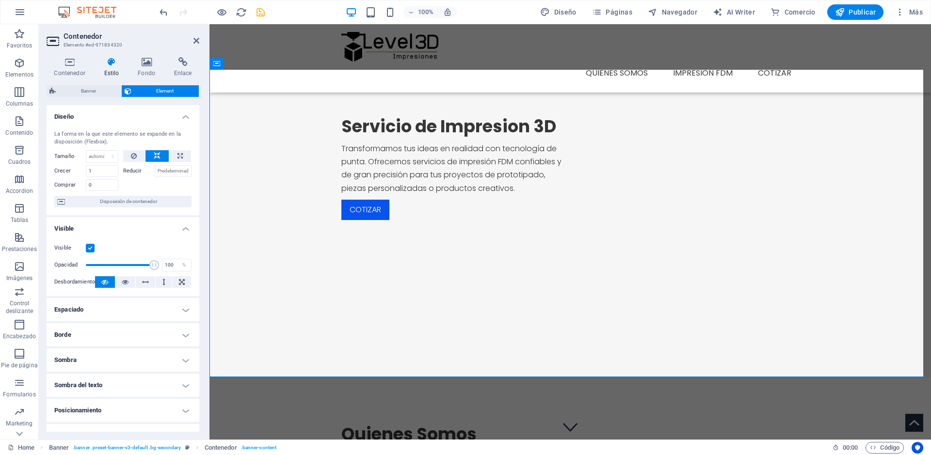
click at [191, 38] on h2 "Contenedor" at bounding box center [132, 36] width 136 height 9
click at [197, 37] on icon at bounding box center [196, 41] width 6 height 8
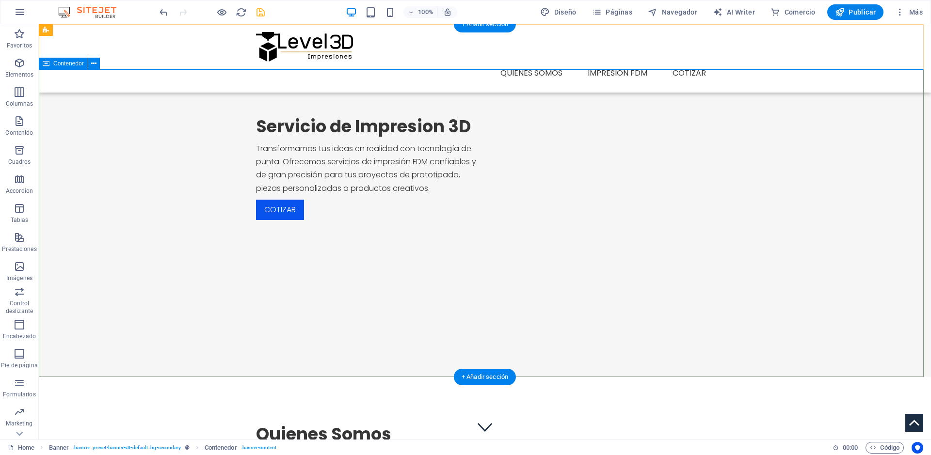
click at [450, 107] on div "Servicio de Impresion 3D Transformamos tus ideas en realidad con tecnología de …" at bounding box center [485, 166] width 892 height 194
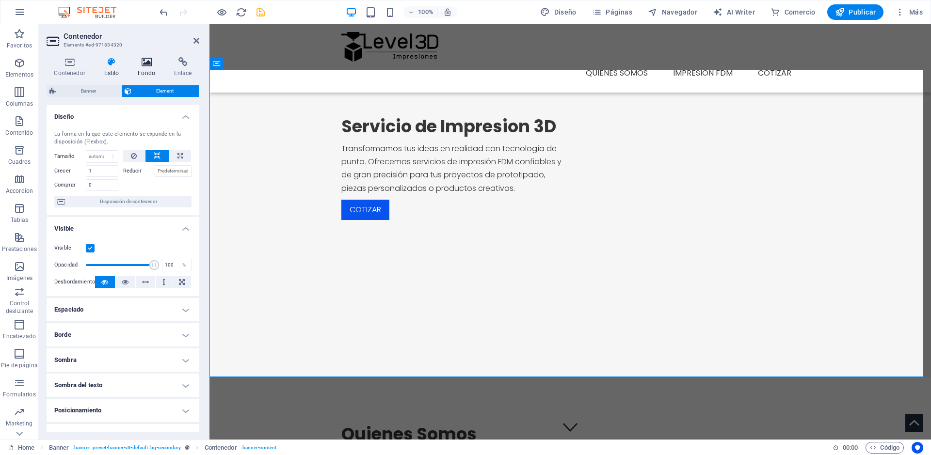
click at [145, 70] on h4 "Fondo" at bounding box center [148, 67] width 36 height 20
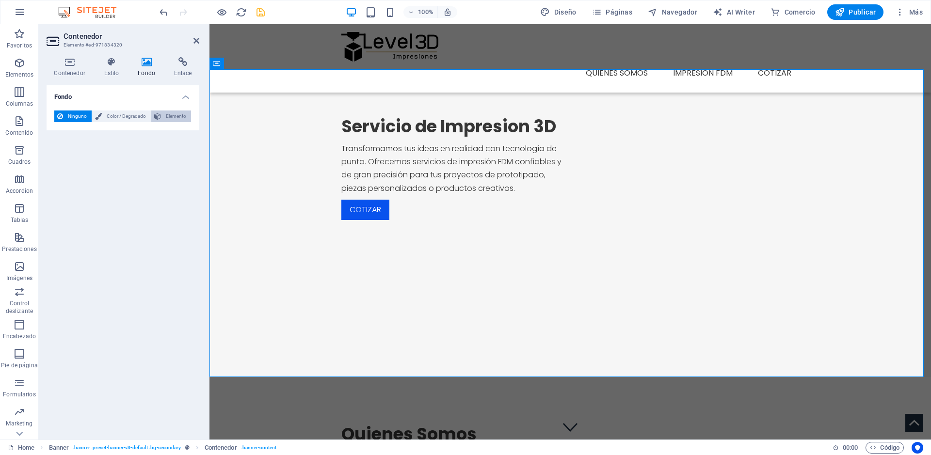
click at [174, 115] on span "Elemento" at bounding box center [176, 117] width 24 height 12
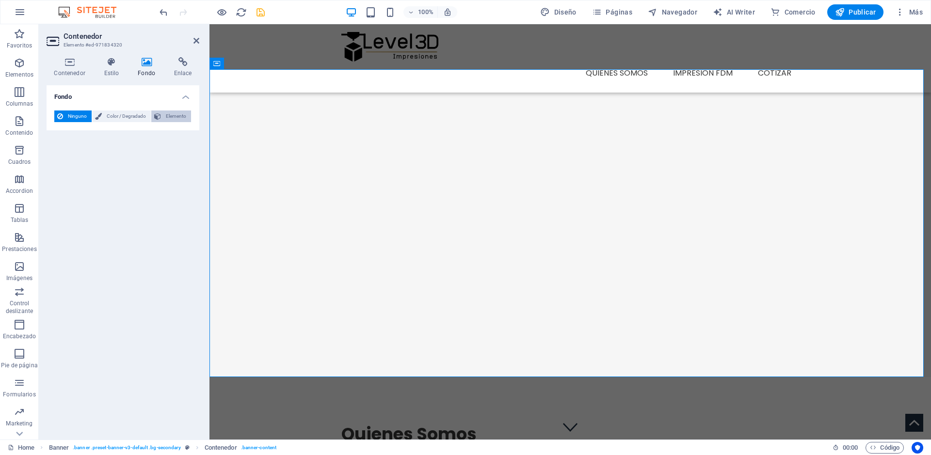
select select "ms"
select select "s"
select select "progressive"
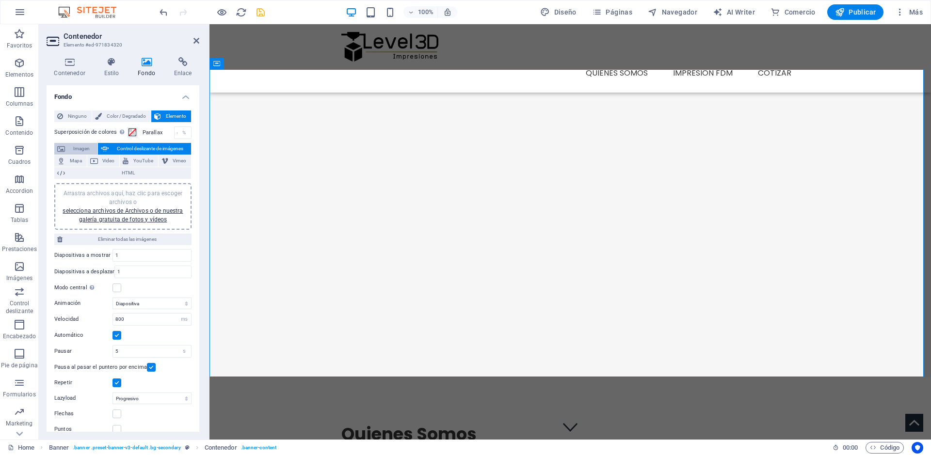
click at [77, 150] on span "Imagen" at bounding box center [81, 149] width 27 height 12
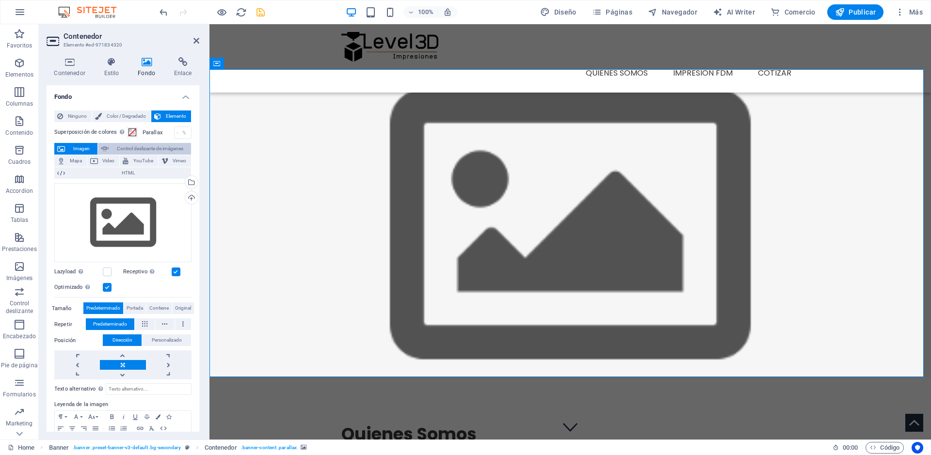
click at [114, 147] on span "Control deslizante de imágenes" at bounding box center [150, 149] width 77 height 12
select select "ms"
select select "s"
select select "progressive"
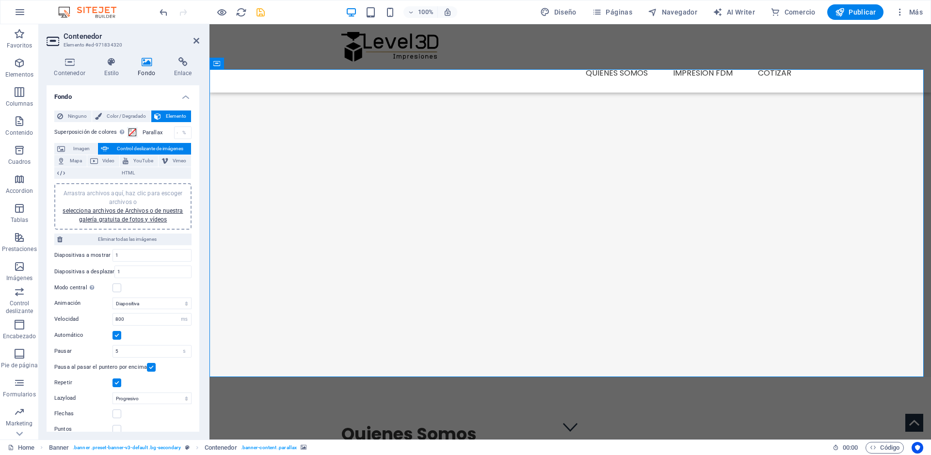
click at [115, 193] on span "Arrastra archivos aquí, haz clic para escoger archivos o selecciona archivos de…" at bounding box center [123, 206] width 120 height 33
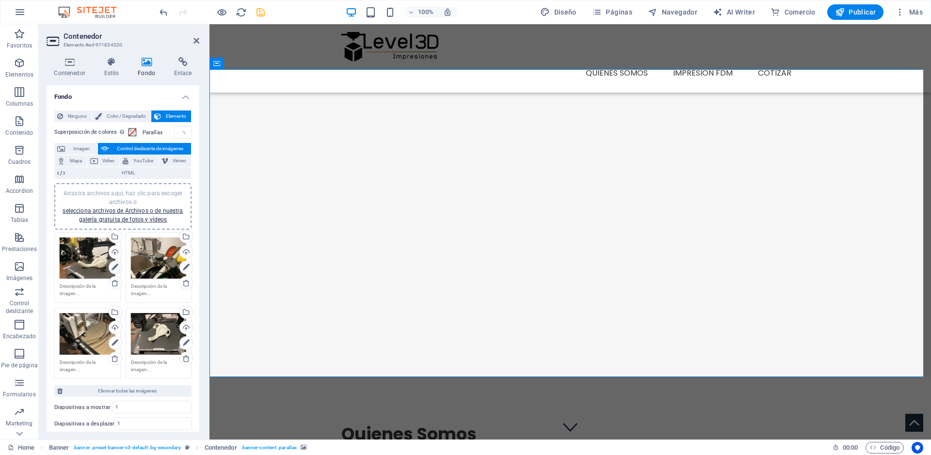
click at [112, 267] on icon at bounding box center [115, 268] width 7 height 12
click at [116, 269] on icon at bounding box center [115, 268] width 7 height 12
click at [160, 259] on div "Arrastra archivos aquí, haz clic para escoger archivos o selecciona archivos de…" at bounding box center [159, 259] width 56 height 42
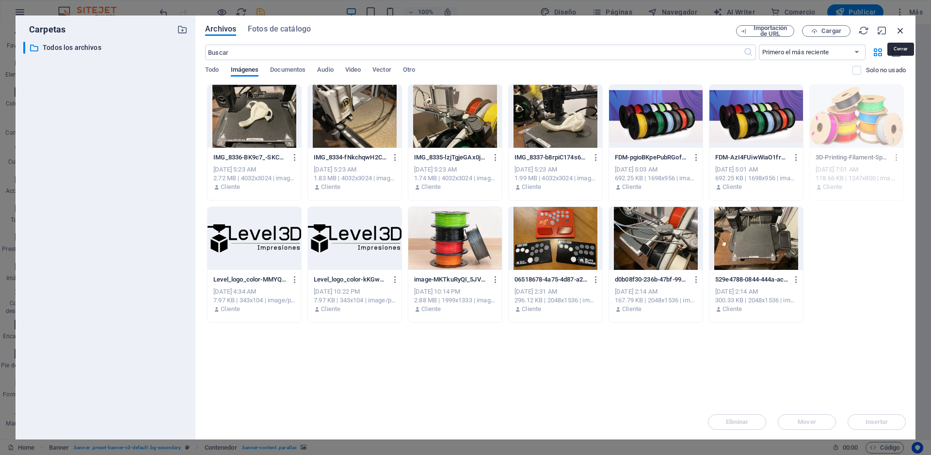
click at [903, 29] on icon "button" at bounding box center [900, 30] width 11 height 11
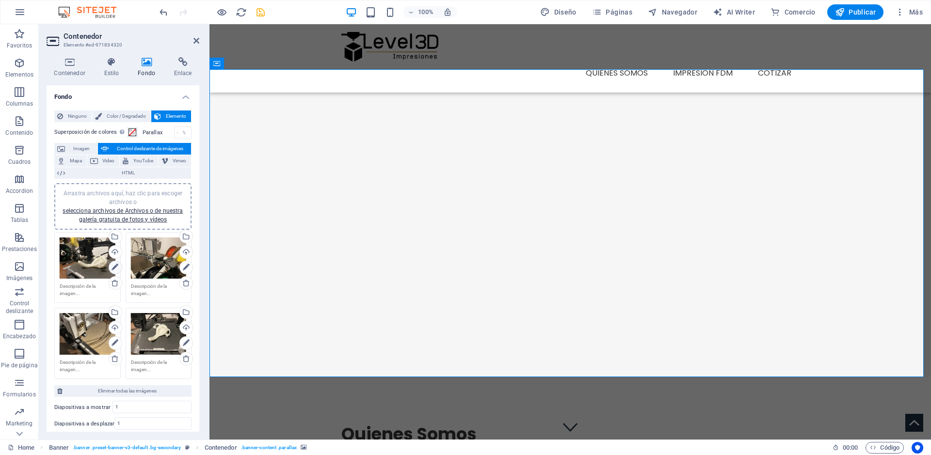
click at [116, 266] on icon at bounding box center [115, 268] width 7 height 12
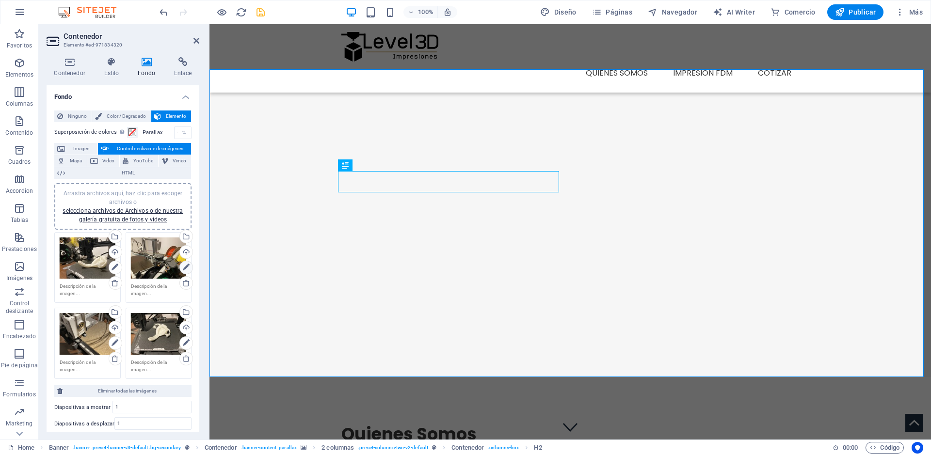
click at [185, 268] on icon at bounding box center [186, 268] width 7 height 12
click at [149, 340] on div "Arrastra archivos aquí, haz clic para escoger archivos o selecciona archivos de…" at bounding box center [159, 334] width 56 height 42
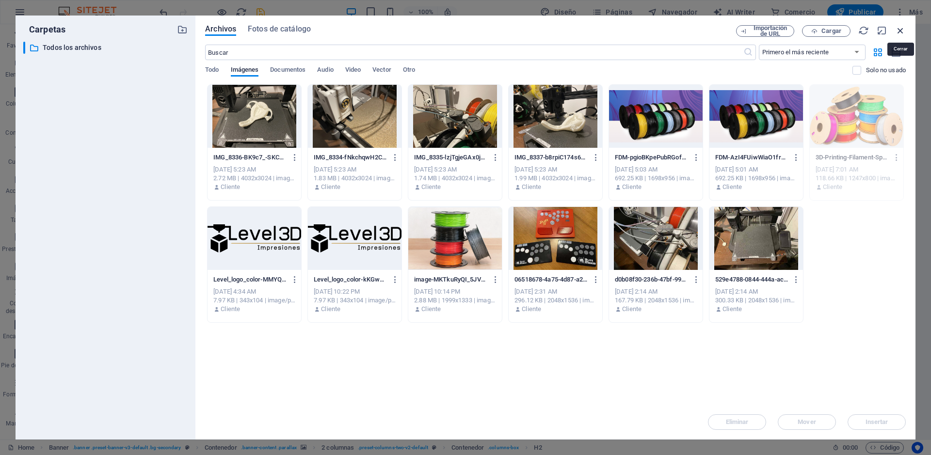
click at [897, 35] on icon "button" at bounding box center [900, 30] width 11 height 11
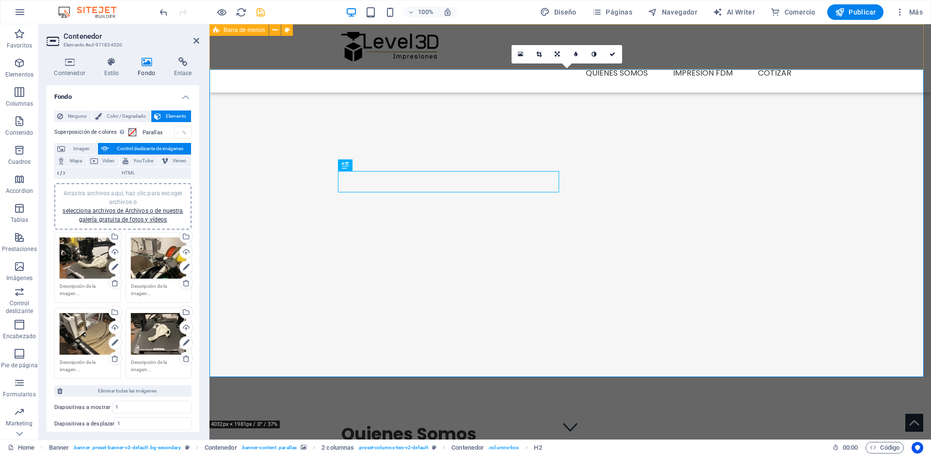
click at [878, 52] on div "Menu Quienes Somos Impresion FDM Cotizar" at bounding box center [570, 58] width 722 height 68
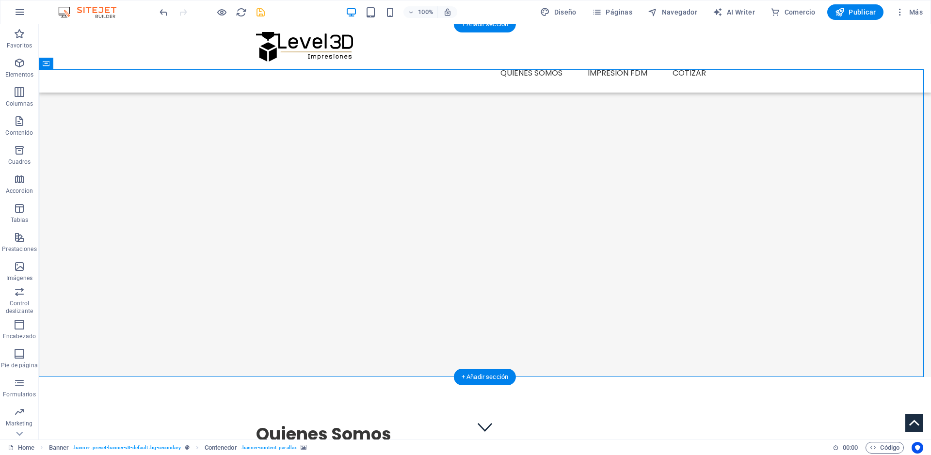
select select "ms"
select select "s"
select select "progressive"
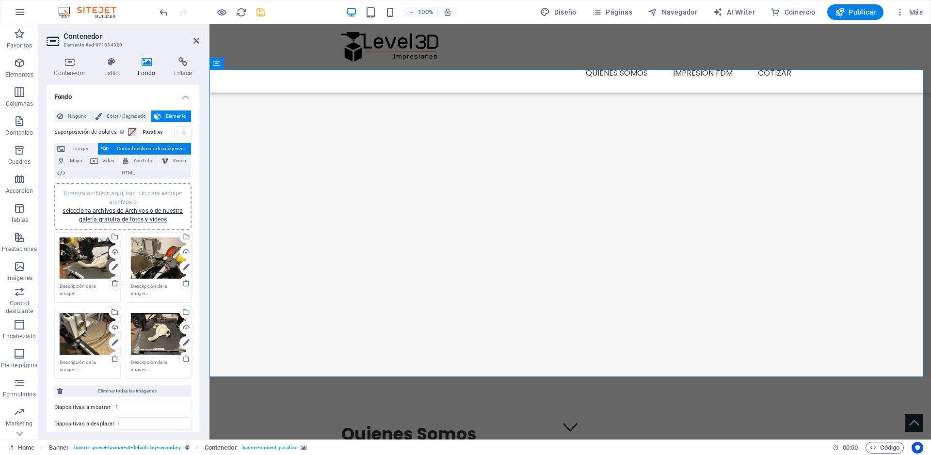
click at [109, 283] on link at bounding box center [116, 283] width 14 height 14
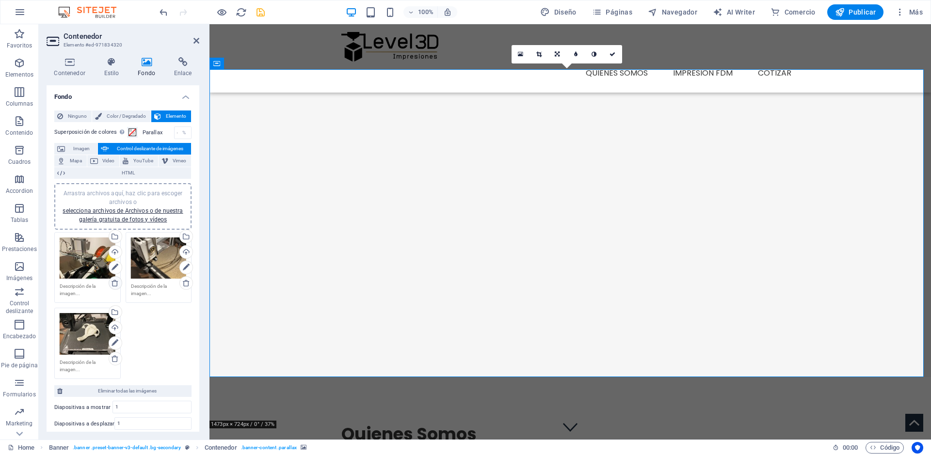
click at [114, 281] on icon at bounding box center [115, 283] width 8 height 8
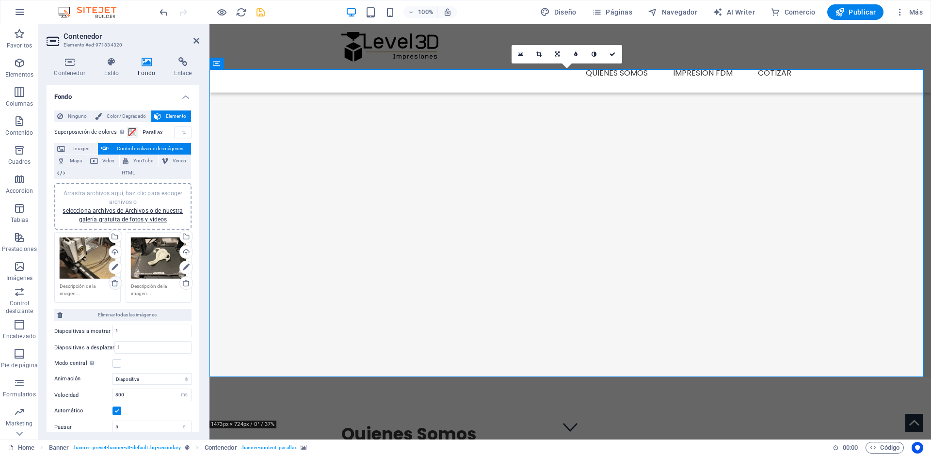
click at [114, 281] on icon at bounding box center [115, 283] width 8 height 8
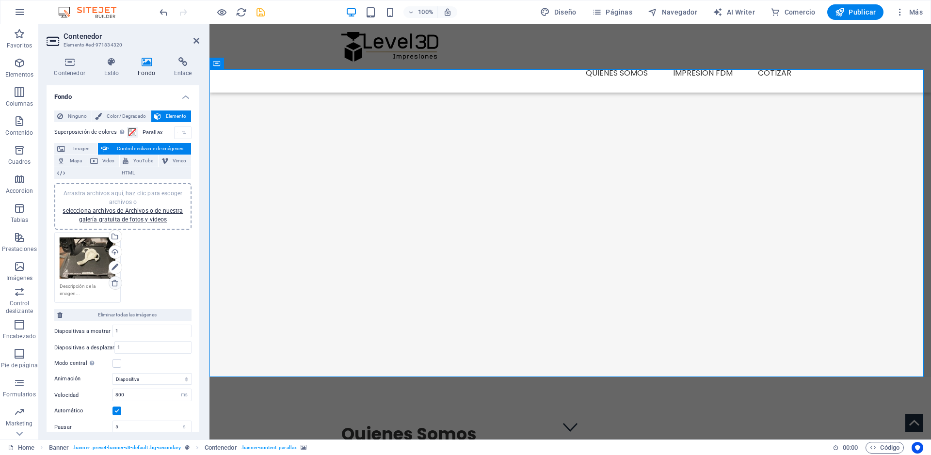
click at [114, 281] on icon at bounding box center [115, 283] width 8 height 8
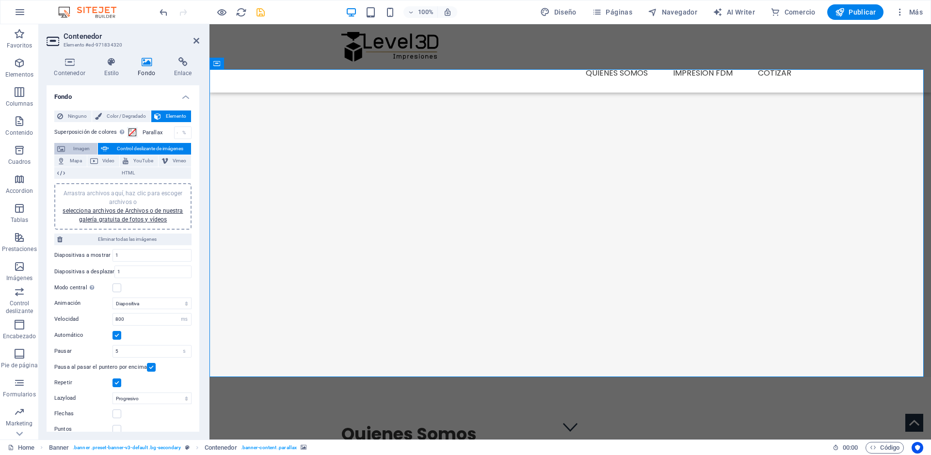
click at [79, 146] on span "Imagen" at bounding box center [81, 149] width 27 height 12
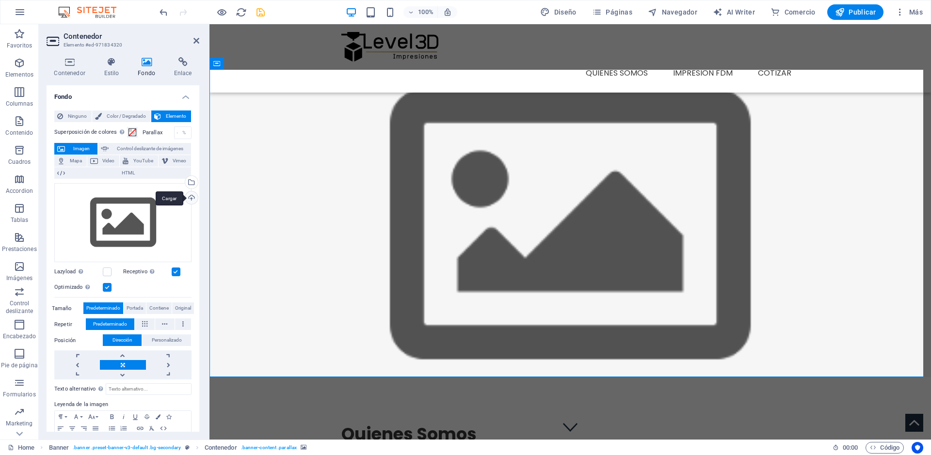
click at [192, 201] on div "Cargar" at bounding box center [190, 199] width 15 height 15
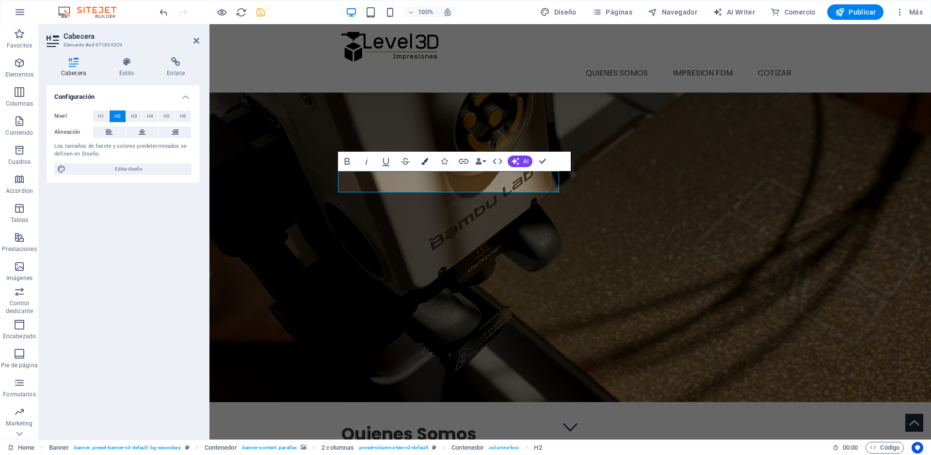
click at [425, 162] on icon "button" at bounding box center [424, 161] width 7 height 7
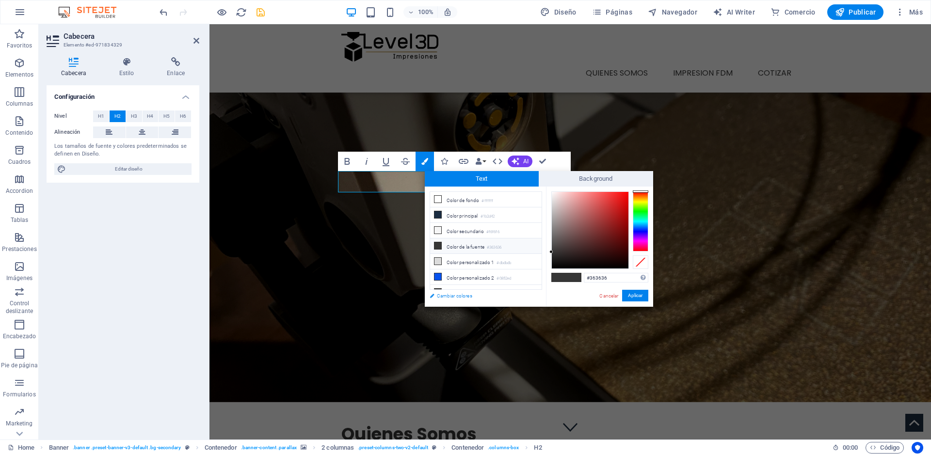
click at [449, 295] on link "Cambiar colores" at bounding box center [481, 296] width 112 height 12
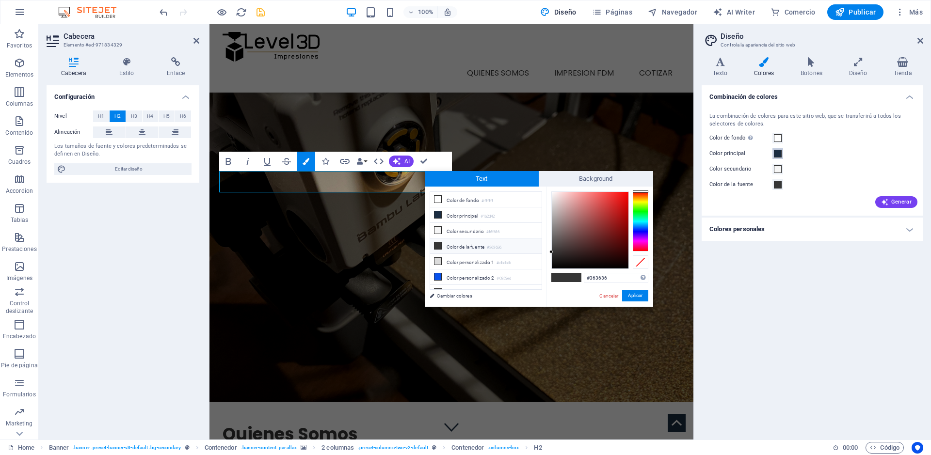
click at [779, 155] on span at bounding box center [778, 154] width 8 height 8
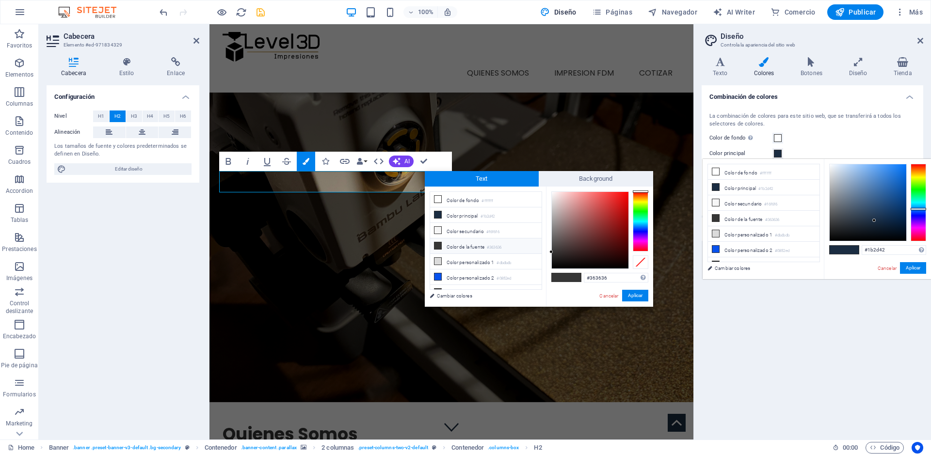
click at [779, 155] on span at bounding box center [778, 154] width 8 height 8
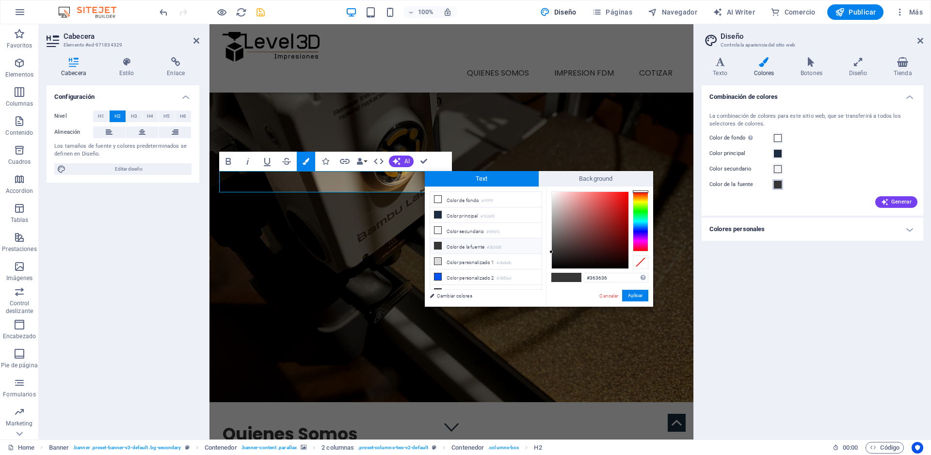
click at [779, 186] on span at bounding box center [778, 185] width 8 height 8
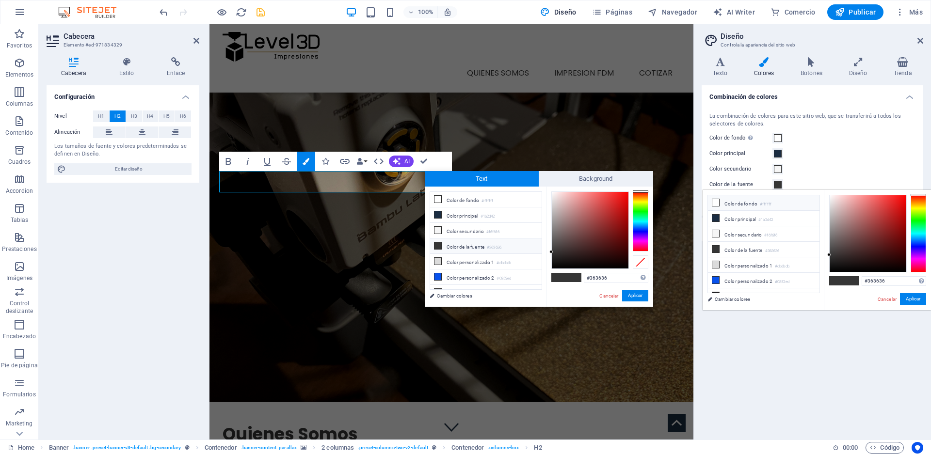
click at [738, 202] on li "Color de fondo #ffffff" at bounding box center [764, 203] width 112 height 16
type input "#ffffff"
click at [865, 155] on div "Color principal" at bounding box center [812, 154] width 206 height 12
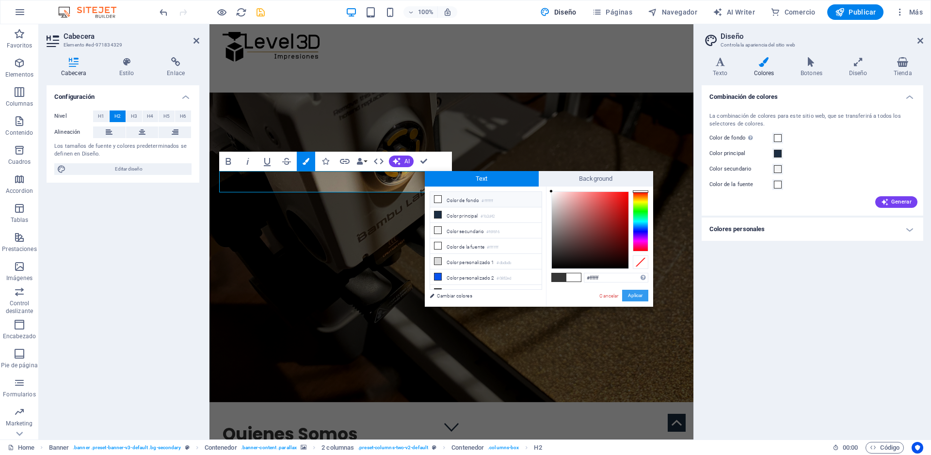
click at [639, 295] on button "Aplicar" at bounding box center [635, 296] width 26 height 12
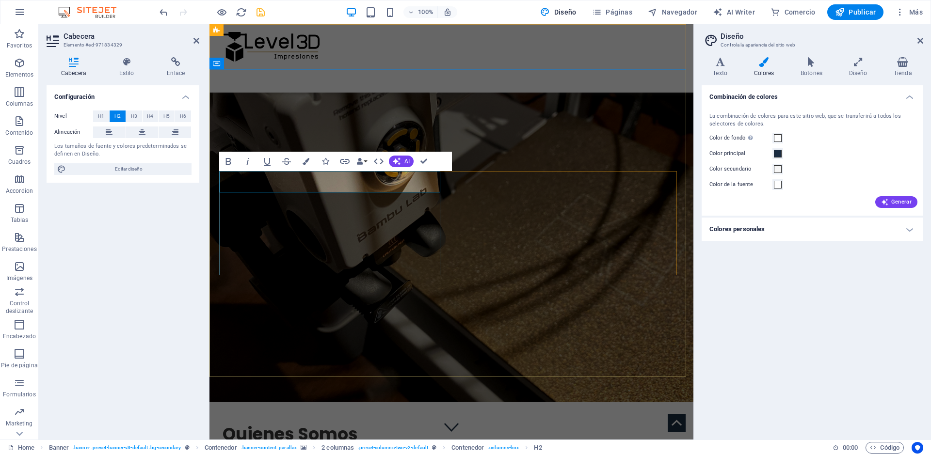
click at [919, 39] on icon at bounding box center [920, 41] width 6 height 8
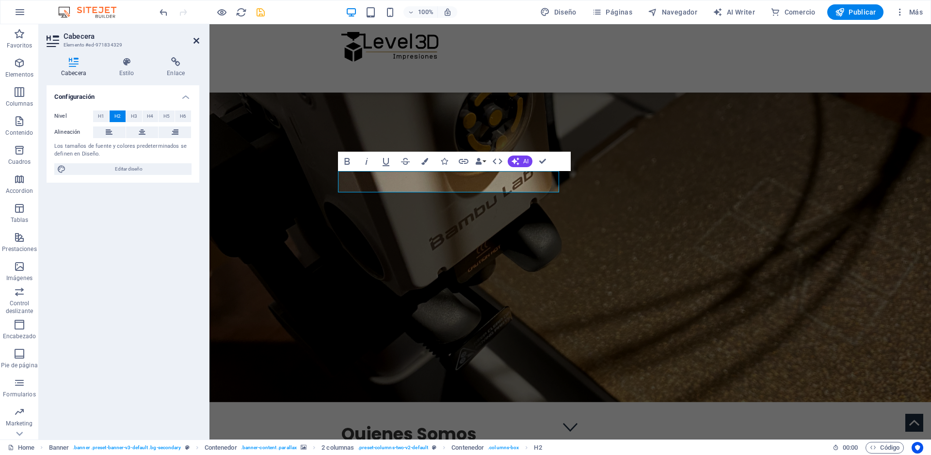
click at [195, 40] on icon at bounding box center [196, 41] width 6 height 8
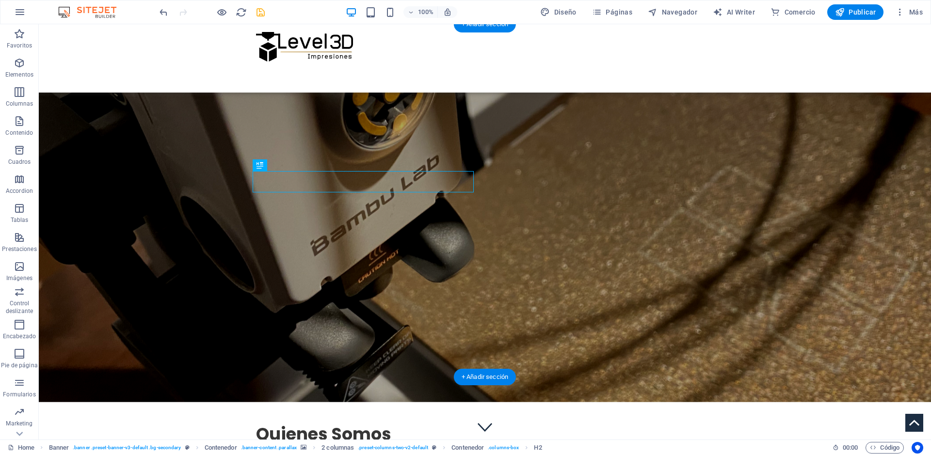
click at [219, 114] on figure at bounding box center [485, 226] width 892 height 351
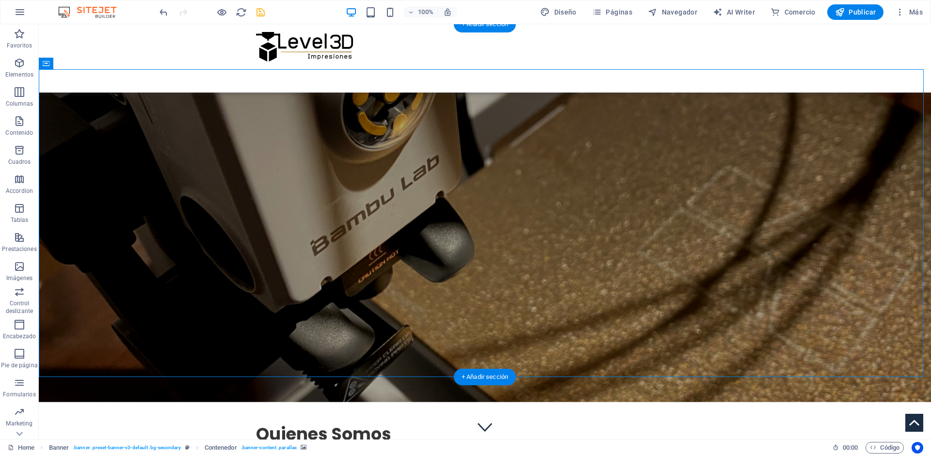
click at [219, 114] on figure at bounding box center [485, 226] width 892 height 351
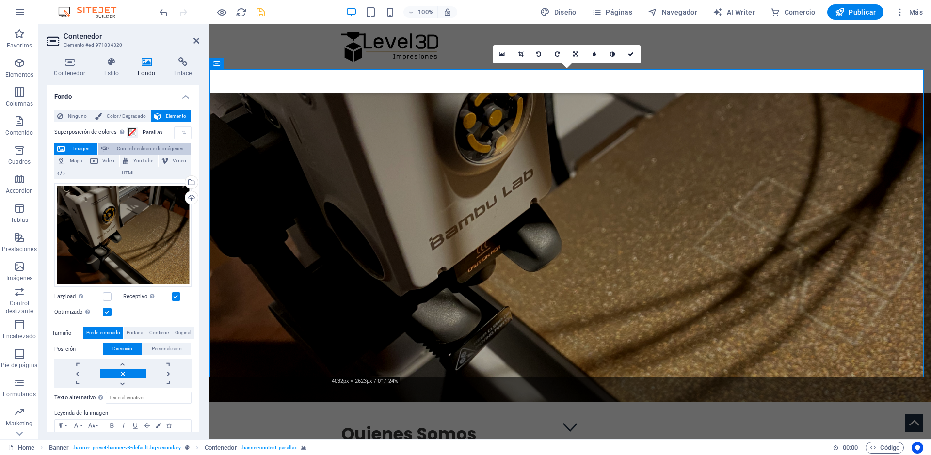
click at [130, 149] on span "Control deslizante de imágenes" at bounding box center [150, 149] width 77 height 12
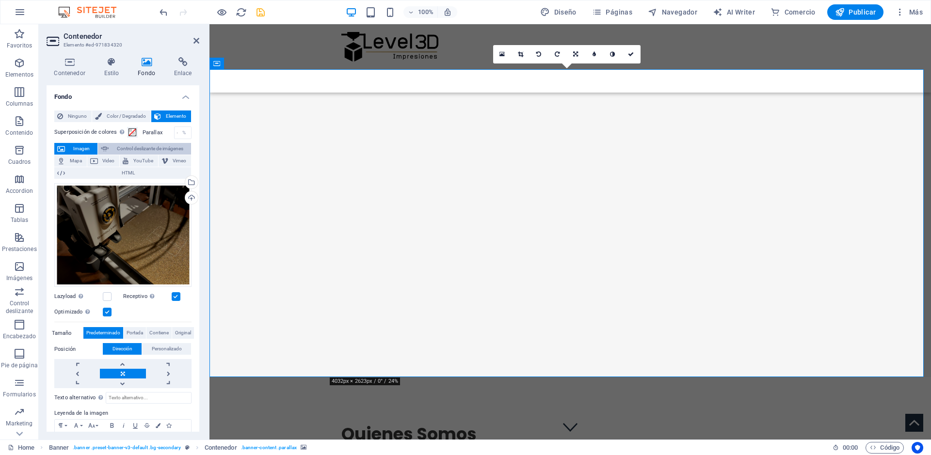
select select "ms"
select select "s"
select select "progressive"
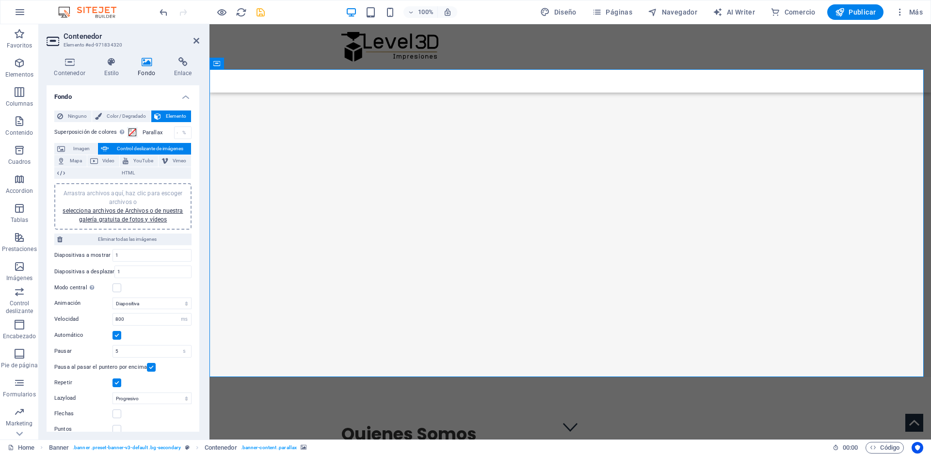
click at [116, 194] on span "Arrastra archivos aquí, haz clic para escoger archivos o selecciona archivos de…" at bounding box center [123, 206] width 120 height 33
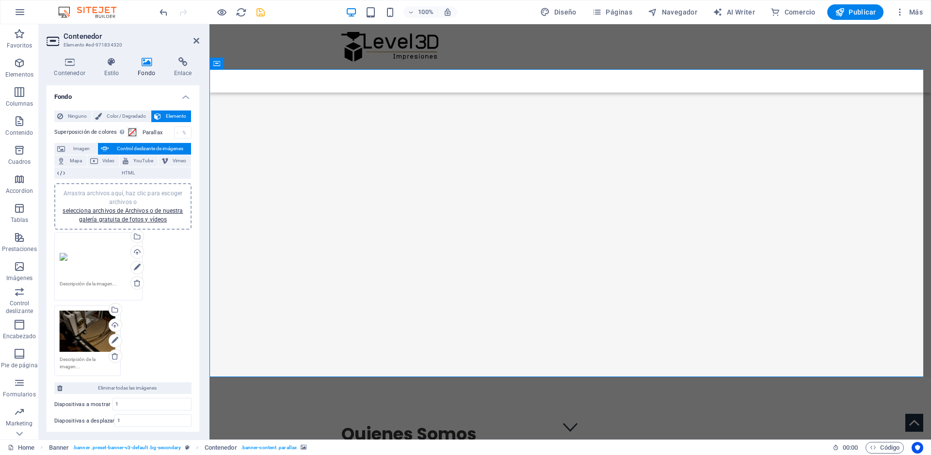
click at [182, 351] on div "Arrastra archivos aquí, haz clic para escoger archivos o selecciona archivos de…" at bounding box center [123, 304] width 142 height 149
click at [139, 196] on span "Arrastra archivos aquí, haz clic para escoger archivos o selecciona archivos de…" at bounding box center [123, 206] width 120 height 33
click at [114, 356] on icon at bounding box center [115, 357] width 8 height 8
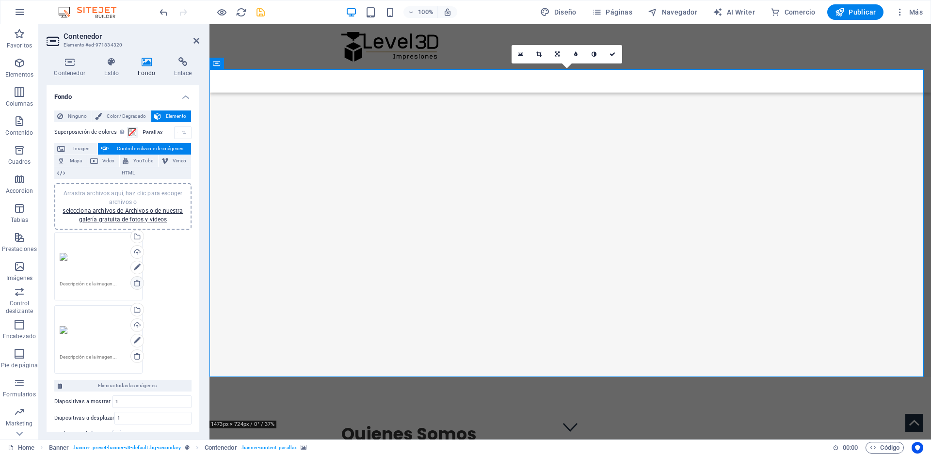
click at [136, 286] on icon at bounding box center [137, 283] width 8 height 8
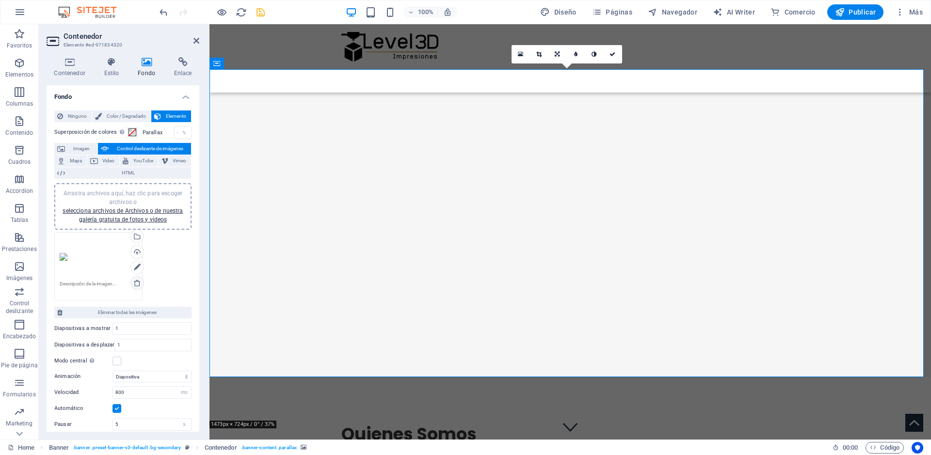
click at [137, 283] on icon at bounding box center [137, 283] width 8 height 8
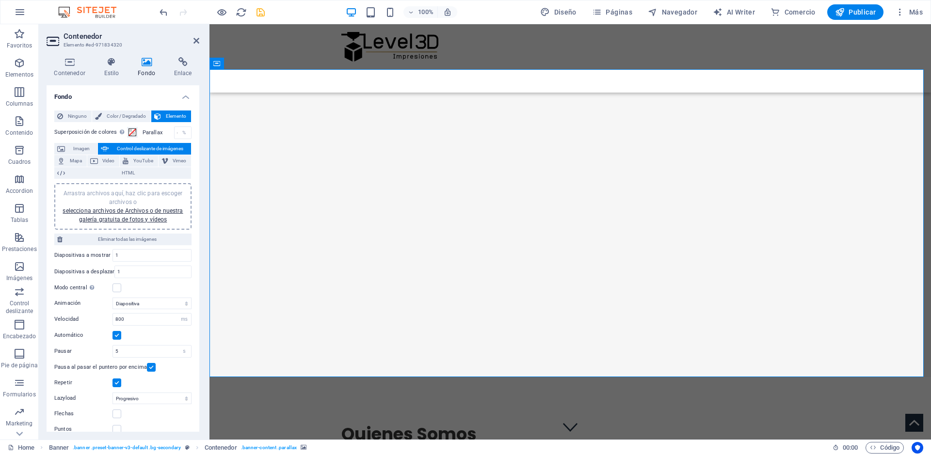
click at [124, 191] on span "Arrastra archivos aquí, haz clic para escoger archivos o selecciona archivos de…" at bounding box center [123, 206] width 120 height 33
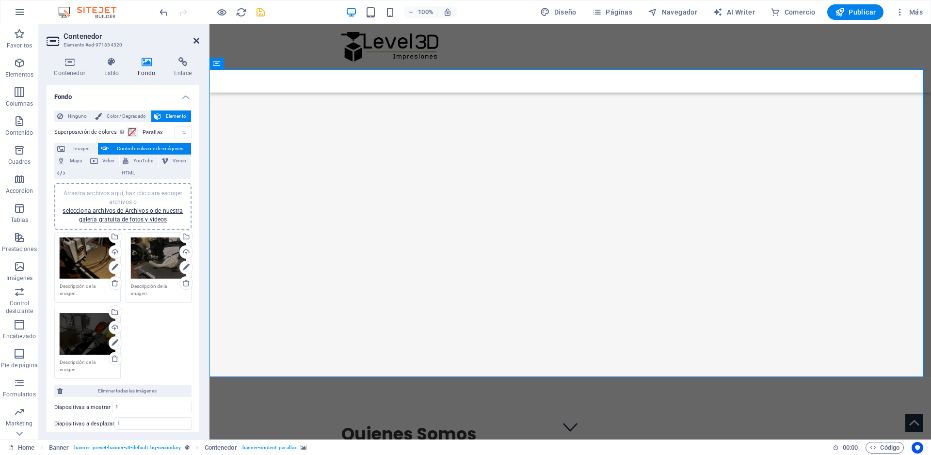
click at [198, 39] on icon at bounding box center [196, 41] width 6 height 8
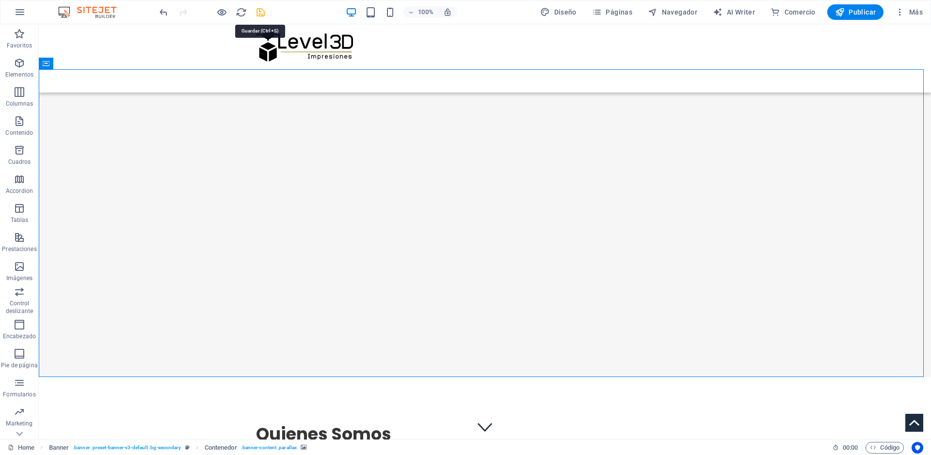
click at [260, 16] on icon "save" at bounding box center [260, 12] width 11 height 11
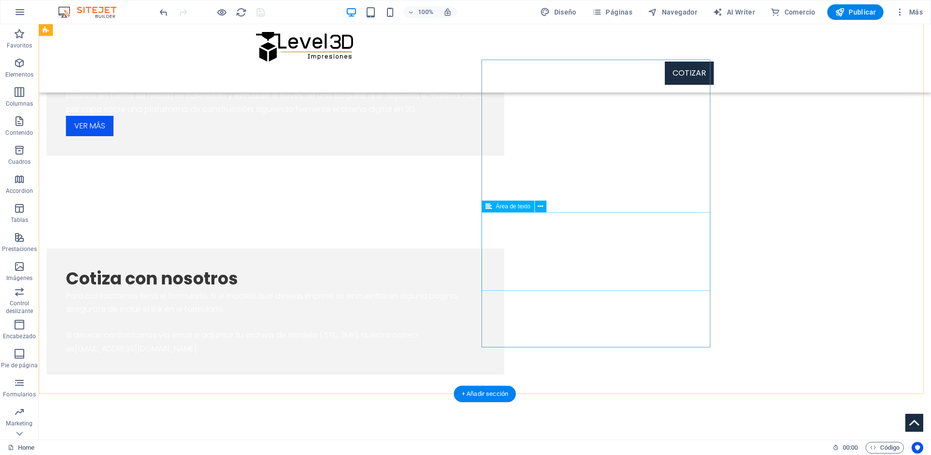
scroll to position [953, 0]
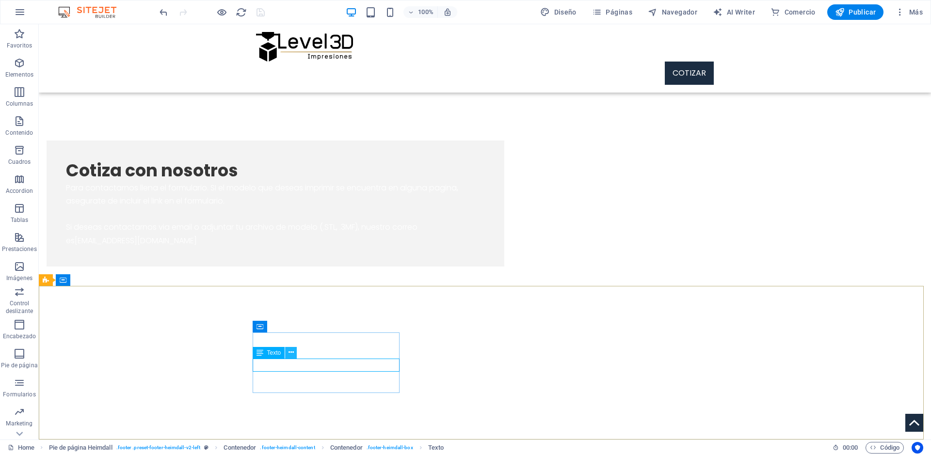
click at [289, 353] on icon at bounding box center [291, 353] width 5 height 10
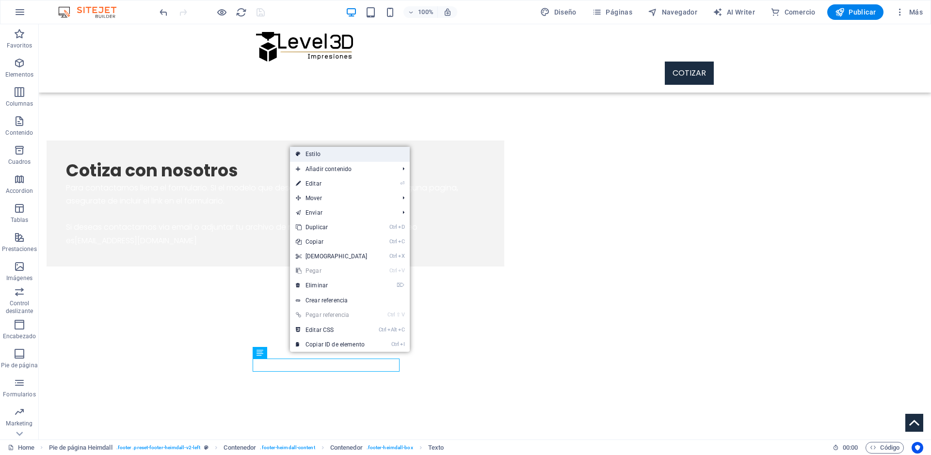
drag, startPoint x: 333, startPoint y: 150, endPoint x: 124, endPoint y: 131, distance: 209.8
click at [333, 150] on link "Estilo" at bounding box center [350, 154] width 120 height 15
select select "rem"
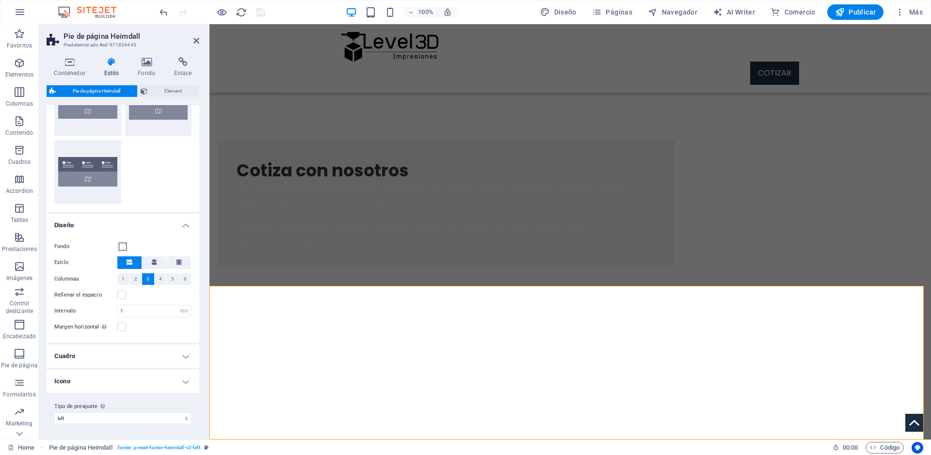
scroll to position [0, 0]
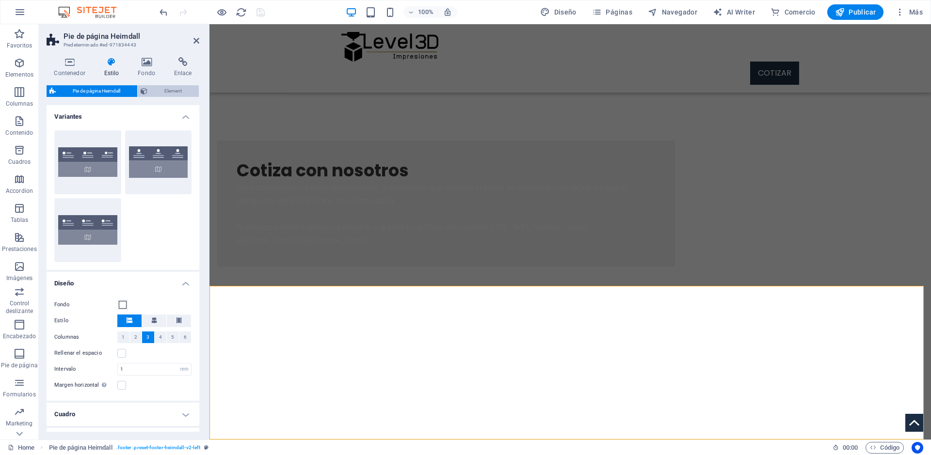
click at [164, 90] on span "Element" at bounding box center [173, 91] width 46 height 12
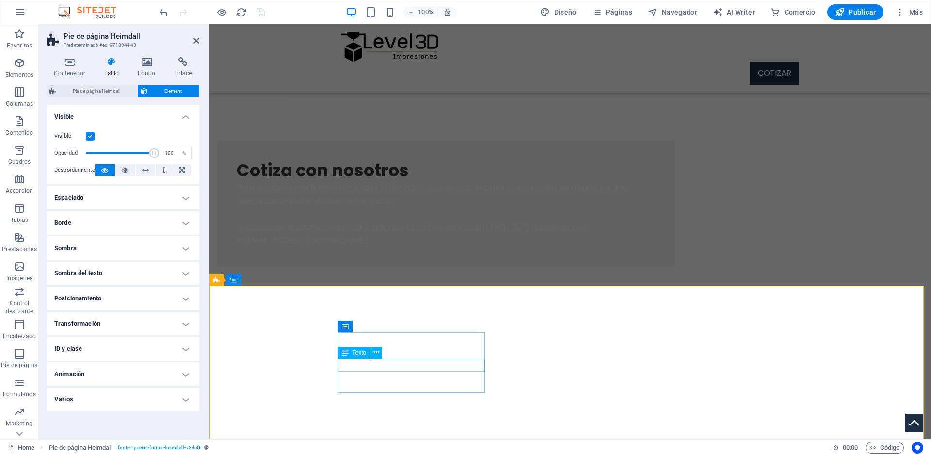
click at [358, 356] on span "Texto" at bounding box center [360, 353] width 14 height 6
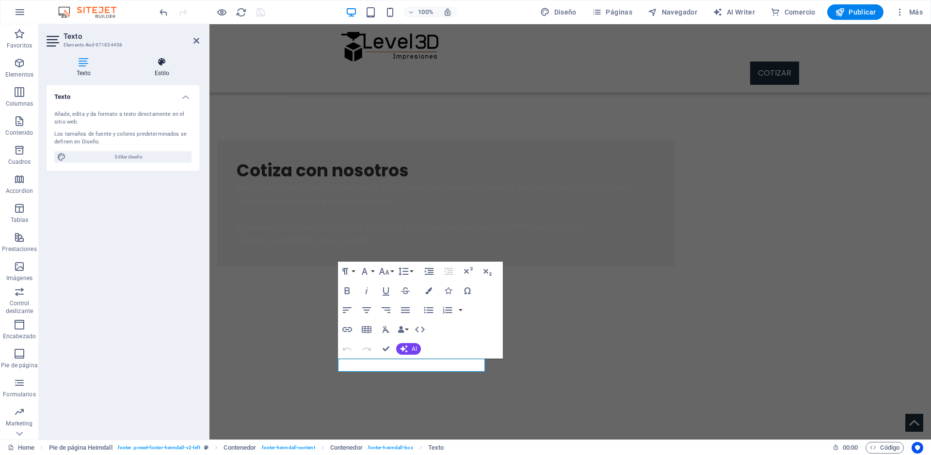
click at [161, 73] on h4 "Estilo" at bounding box center [162, 67] width 75 height 20
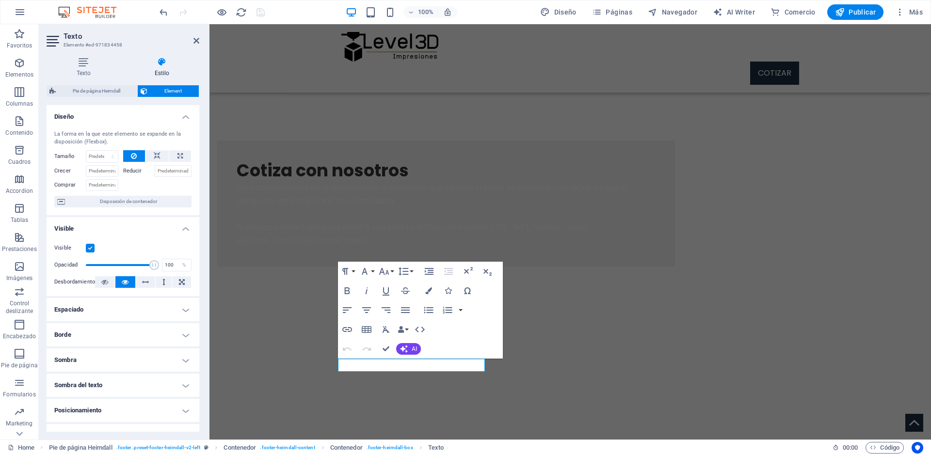
scroll to position [91, 0]
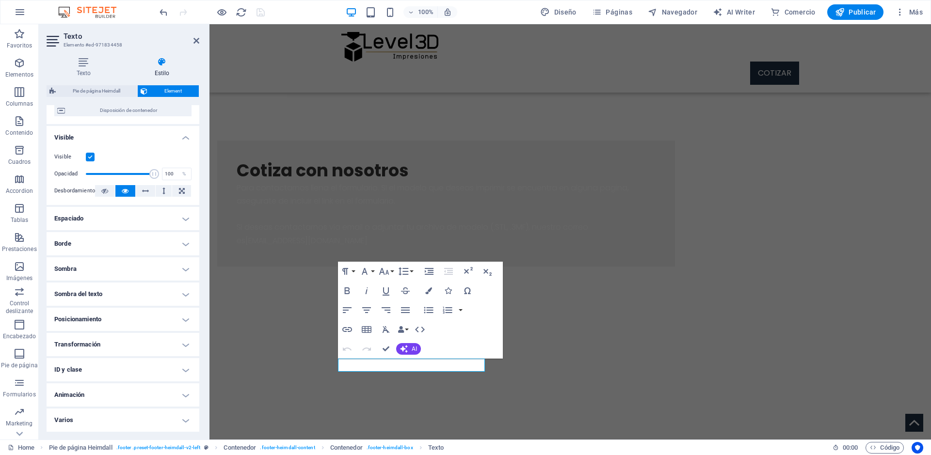
click at [95, 420] on h4 "Varios" at bounding box center [123, 420] width 153 height 23
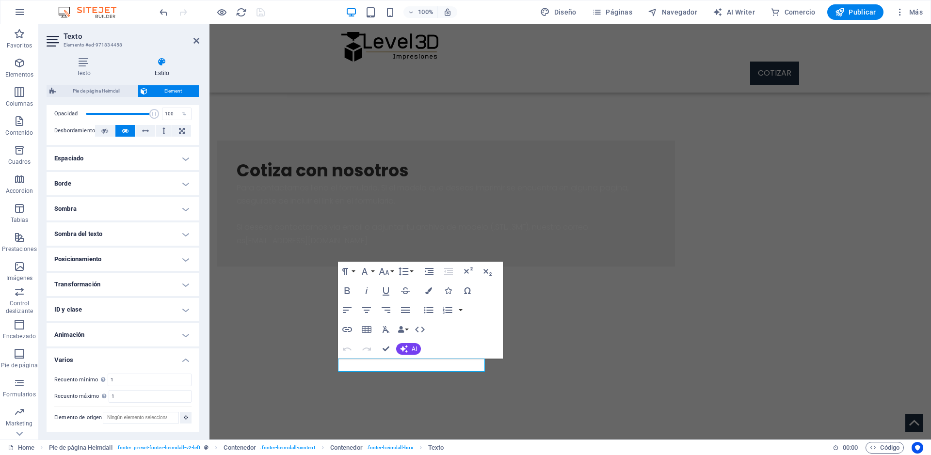
scroll to position [0, 0]
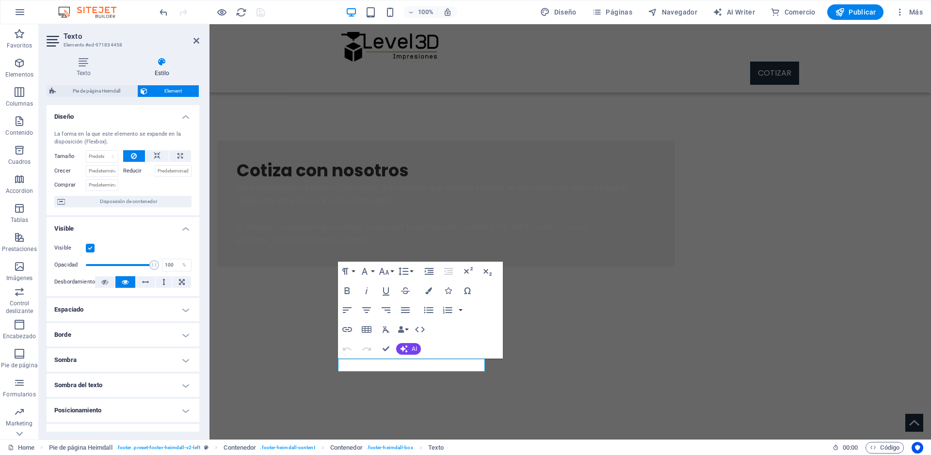
click at [165, 383] on h4 "Sombra del texto" at bounding box center [123, 385] width 153 height 23
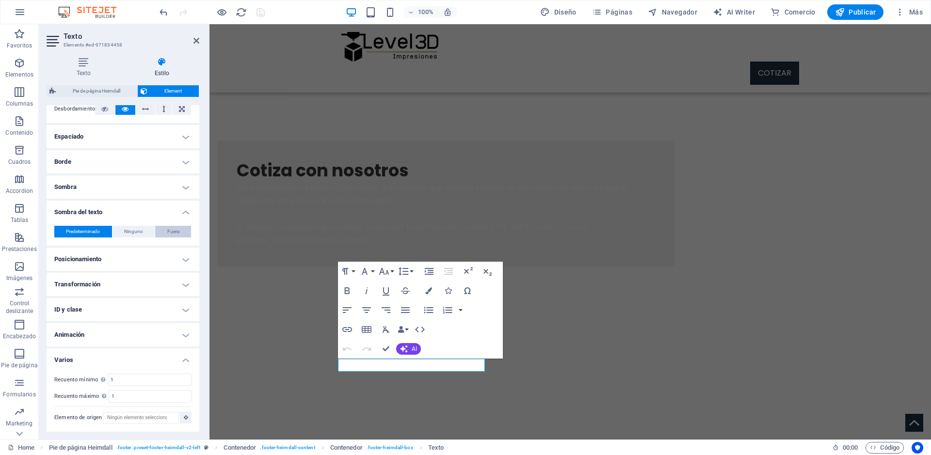
click at [173, 230] on span "Fuera" at bounding box center [173, 232] width 12 height 12
type input "2"
type input "4"
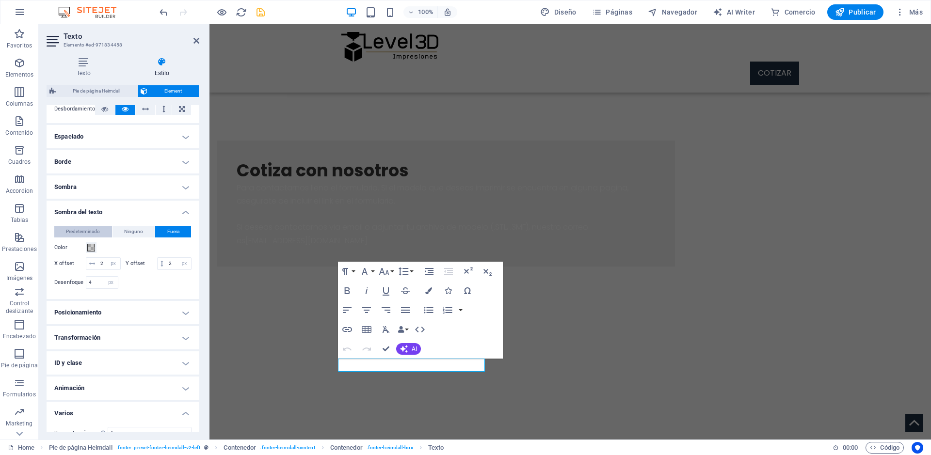
click at [102, 236] on button "Predeterminado" at bounding box center [83, 232] width 58 height 12
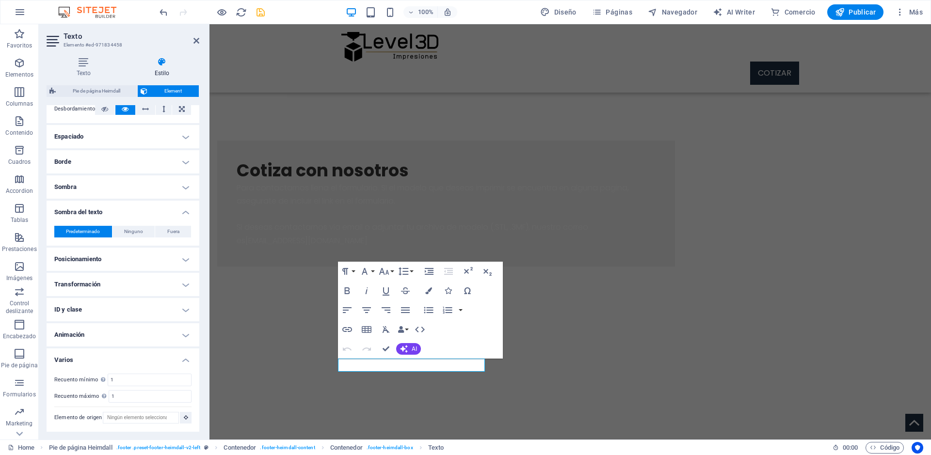
click at [122, 189] on h4 "Sombra" at bounding box center [123, 187] width 153 height 23
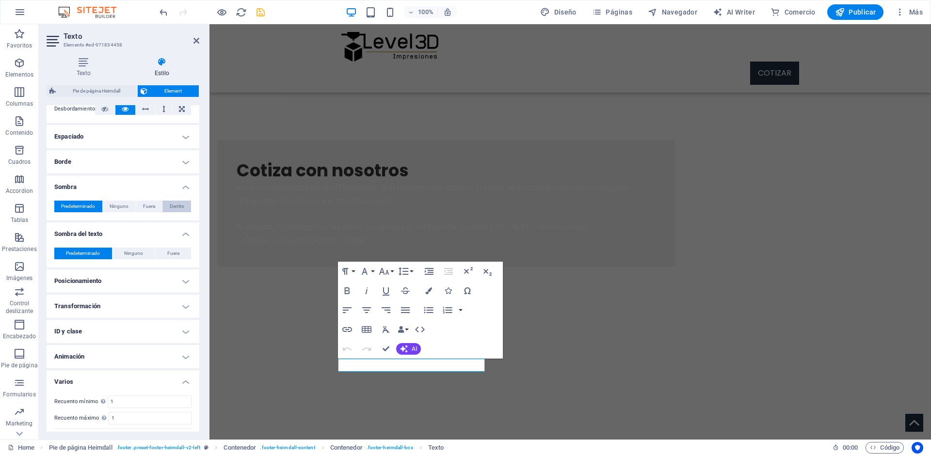
click at [171, 205] on span "Dentro" at bounding box center [177, 207] width 15 height 12
type input "2"
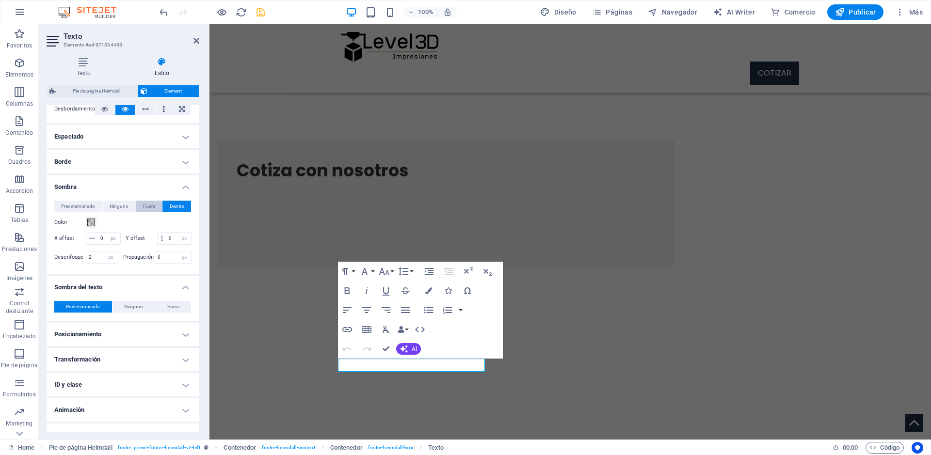
click at [151, 206] on span "Fuera" at bounding box center [149, 207] width 12 height 12
click at [97, 222] on div "Color" at bounding box center [122, 223] width 137 height 12
click at [94, 224] on span at bounding box center [91, 223] width 8 height 8
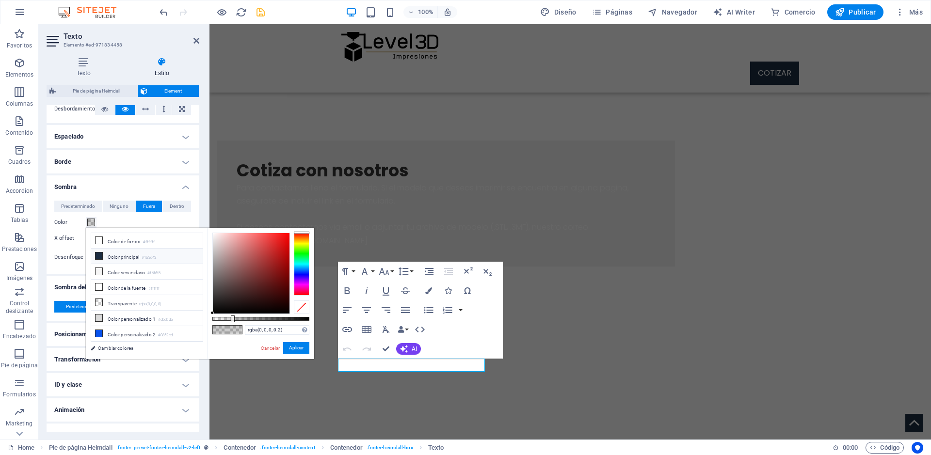
click at [100, 257] on icon at bounding box center [99, 256] width 7 height 7
type input "#1b2d42"
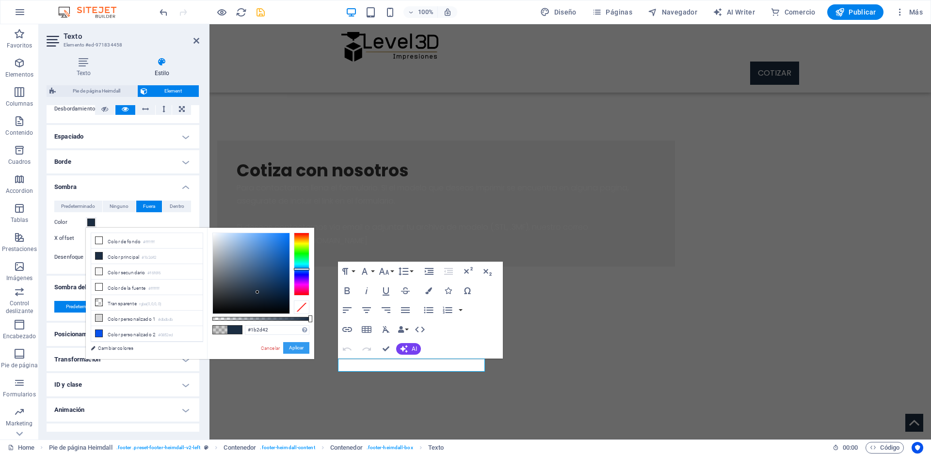
click at [306, 352] on button "Aplicar" at bounding box center [296, 348] width 26 height 12
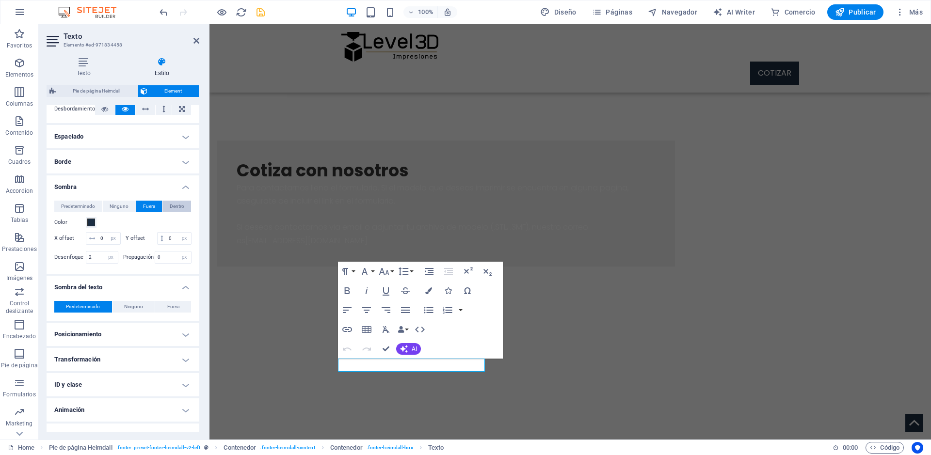
click at [174, 206] on span "Dentro" at bounding box center [177, 207] width 15 height 12
click at [85, 204] on span "Predeterminado" at bounding box center [78, 207] width 34 height 12
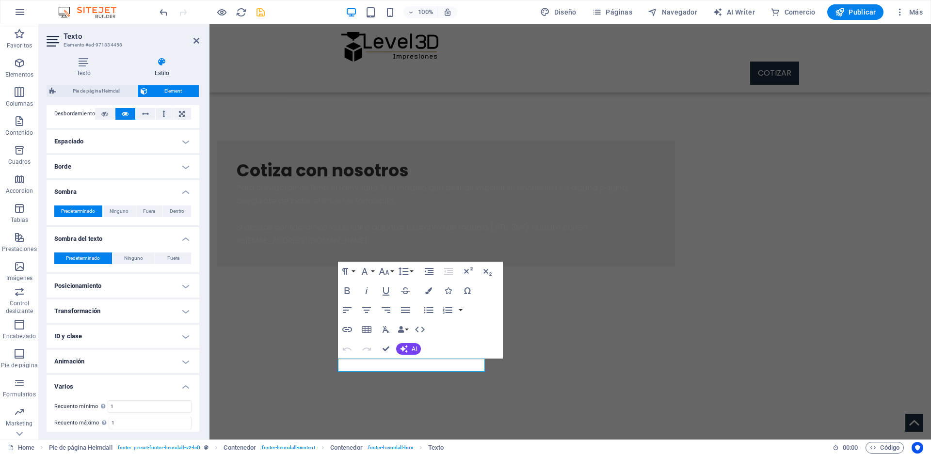
scroll to position [195, 0]
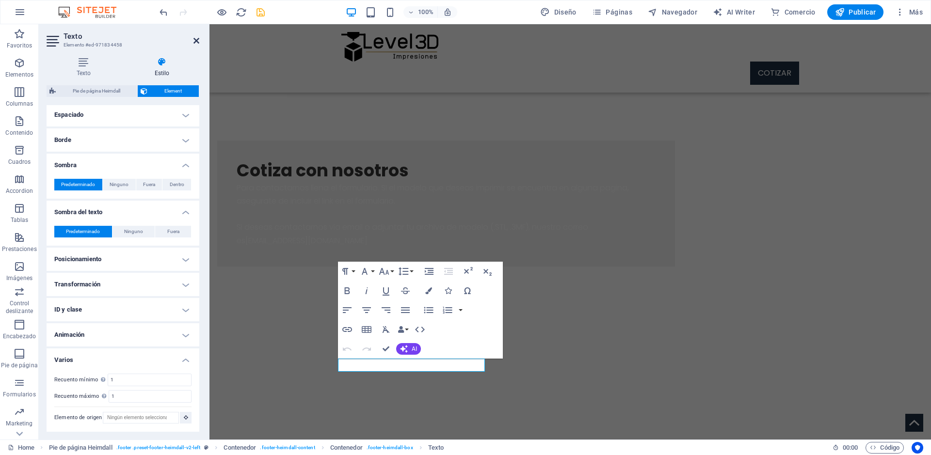
click at [196, 45] on link at bounding box center [196, 41] width 6 height 8
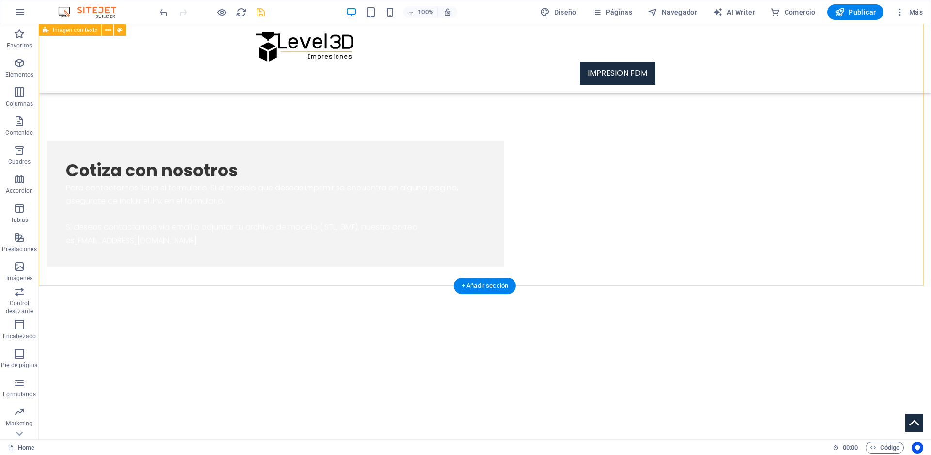
scroll to position [0, 0]
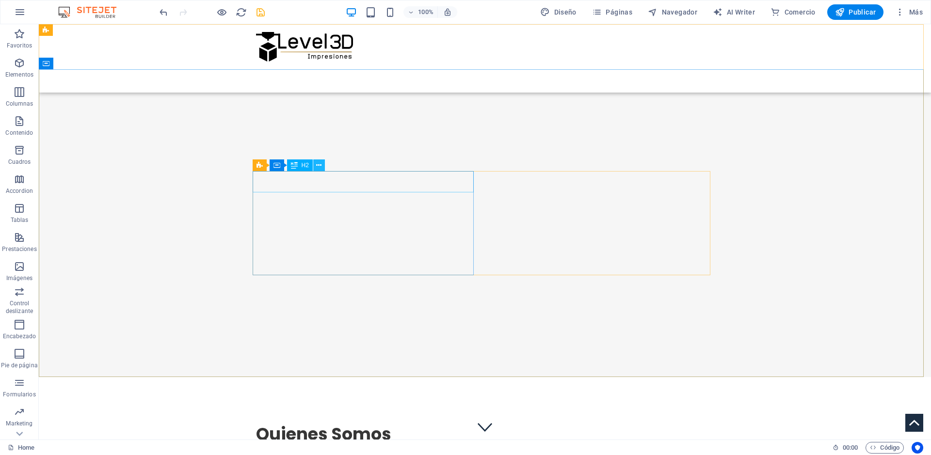
click at [321, 165] on icon at bounding box center [318, 165] width 5 height 10
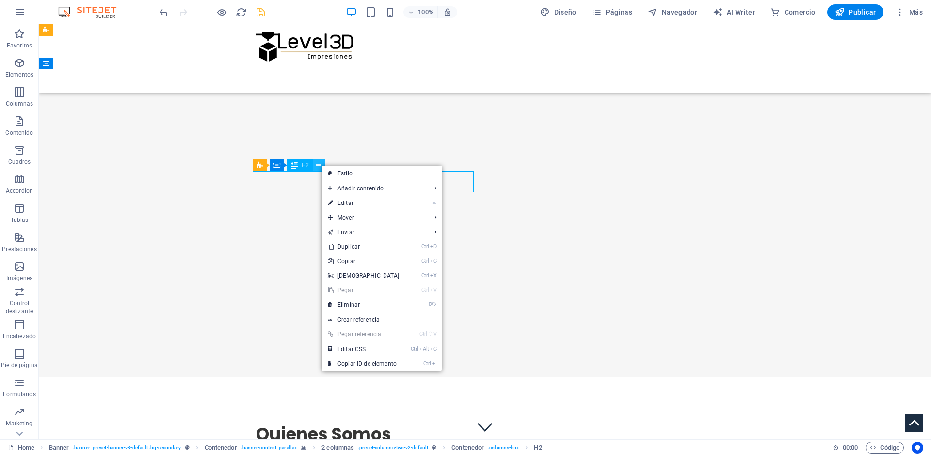
click at [321, 165] on icon at bounding box center [318, 165] width 5 height 10
click at [272, 189] on span "Texto" at bounding box center [274, 192] width 14 height 6
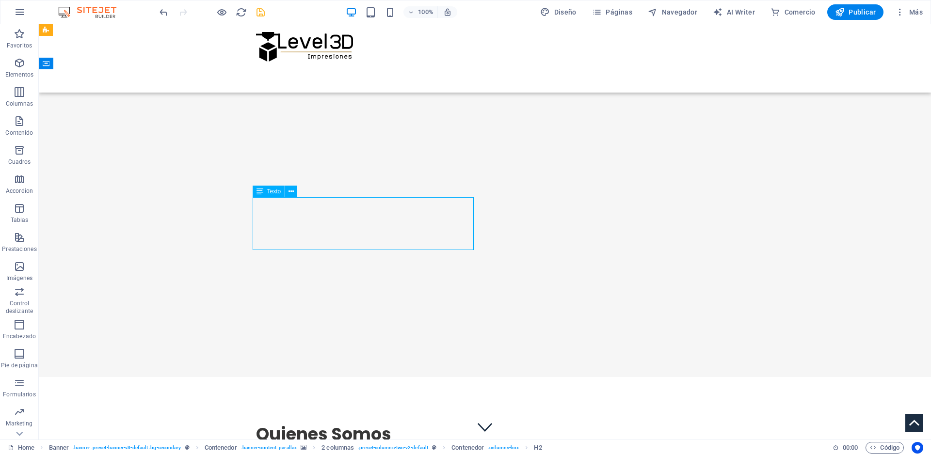
click at [272, 189] on span "Texto" at bounding box center [274, 192] width 14 height 6
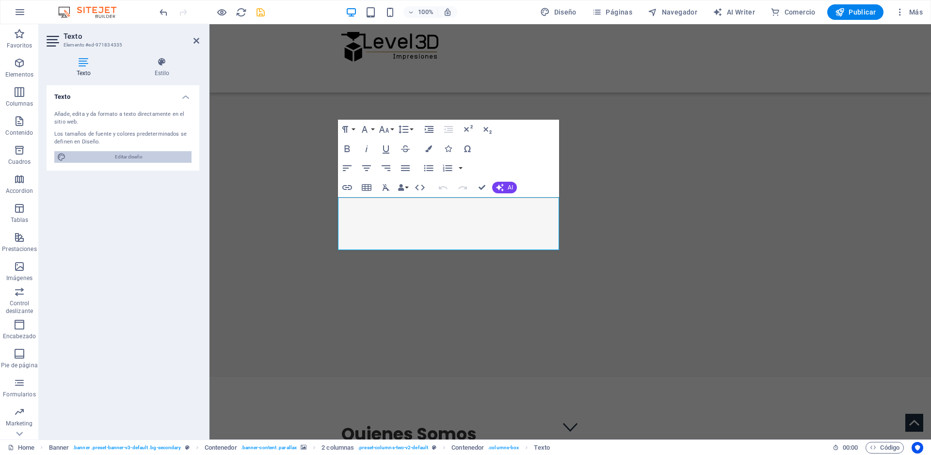
click at [149, 156] on span "Editar diseño" at bounding box center [129, 157] width 120 height 12
select select "px"
select select "300"
select select "px"
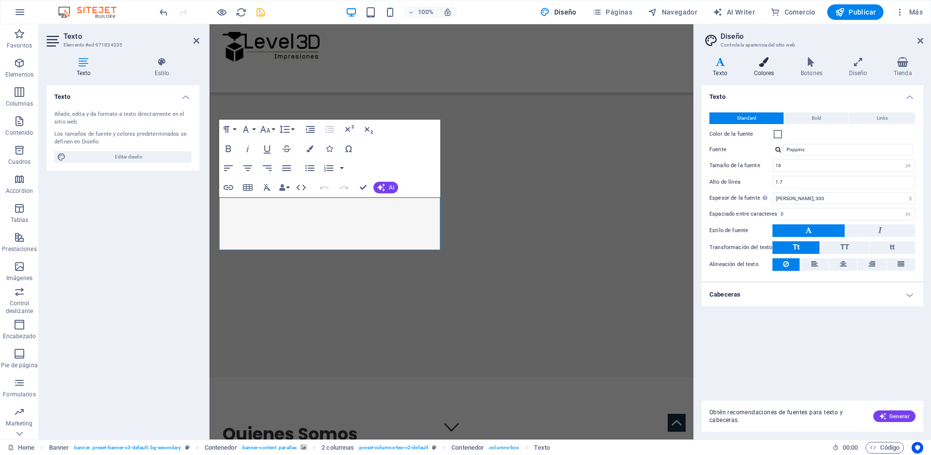
click at [760, 68] on h4 "Colores" at bounding box center [765, 67] width 47 height 20
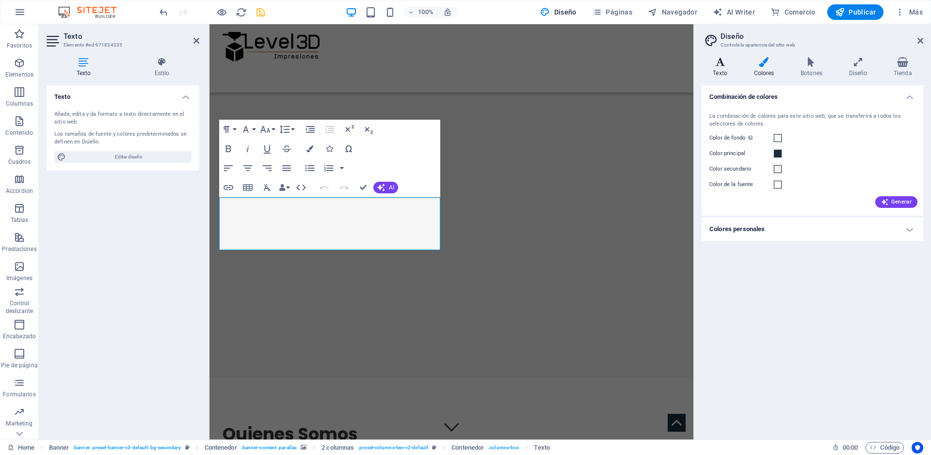
click at [724, 63] on icon at bounding box center [720, 62] width 37 height 10
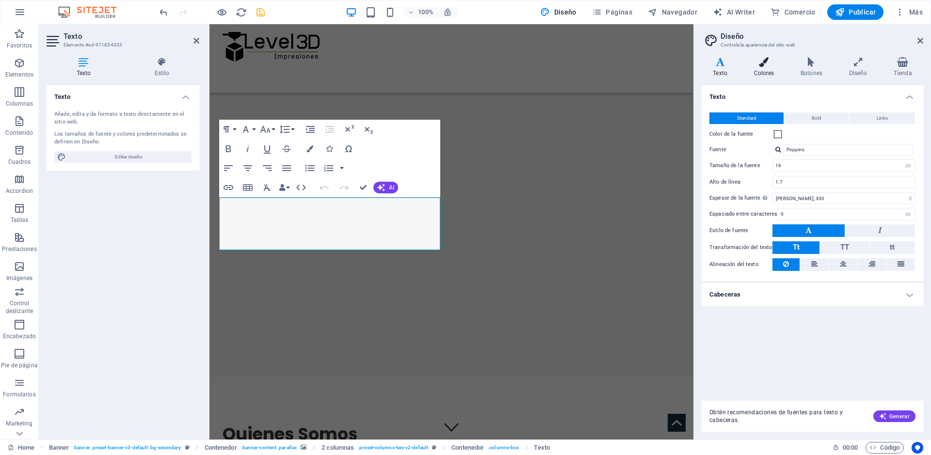
click at [766, 66] on icon at bounding box center [763, 62] width 43 height 10
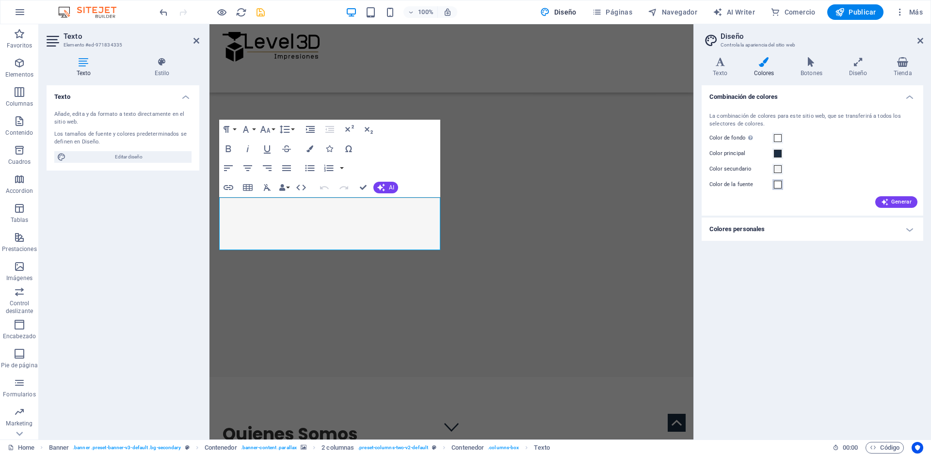
click at [778, 186] on span at bounding box center [778, 185] width 8 height 8
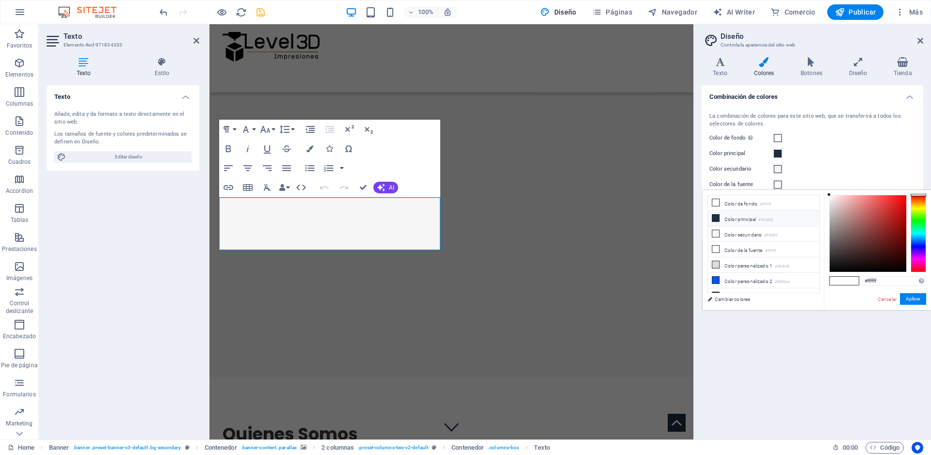
click at [718, 221] on icon at bounding box center [715, 218] width 7 height 7
type input "#1b2d42"
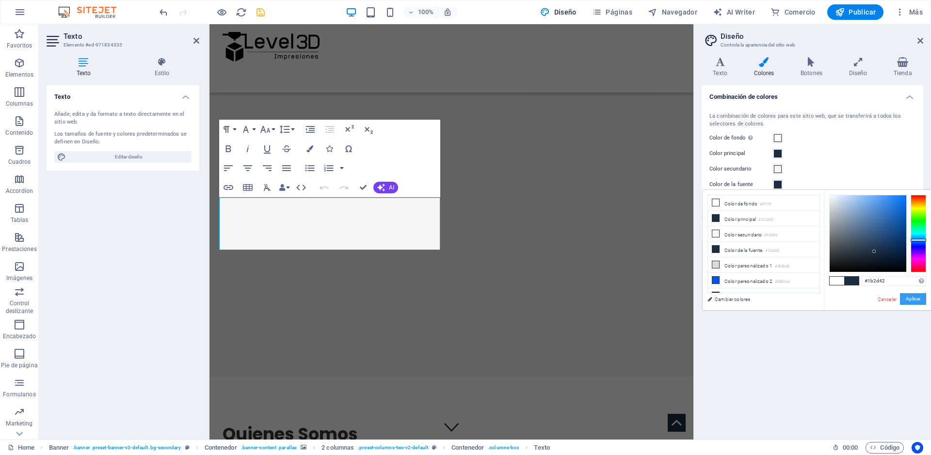
click at [910, 303] on button "Aplicar" at bounding box center [913, 299] width 26 height 12
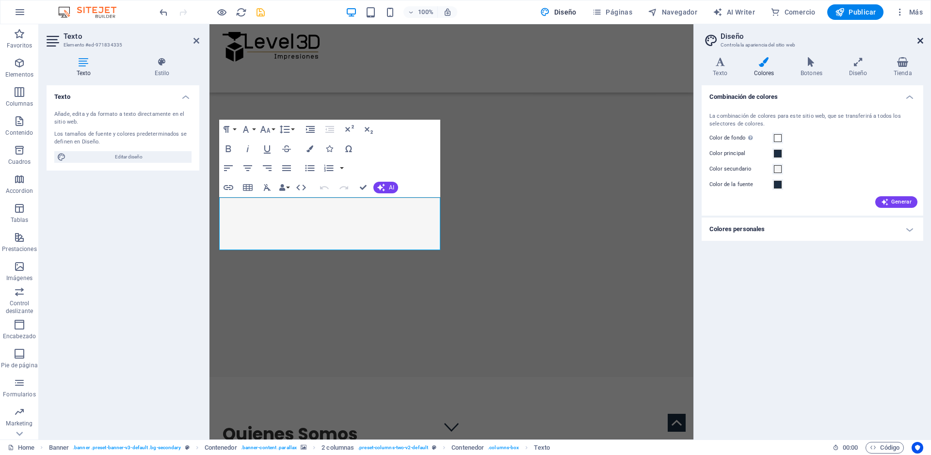
click at [920, 41] on icon at bounding box center [920, 41] width 6 height 8
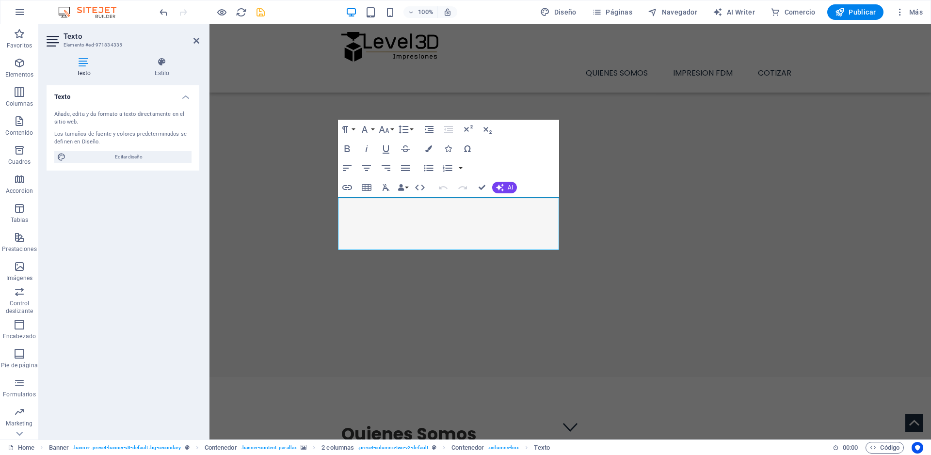
click at [117, 323] on div "Texto Añade, edita y da formato a texto directamente en el sitio web. Los tamañ…" at bounding box center [123, 258] width 153 height 347
drag, startPoint x: 517, startPoint y: 244, endPoint x: 271, endPoint y: 162, distance: 260.2
click at [271, 162] on div "Servicio de Impresion 3D Transformamos tus ideas en realidad con tecnología de …" at bounding box center [570, 166] width 722 height 194
click at [428, 150] on icon "button" at bounding box center [428, 148] width 7 height 7
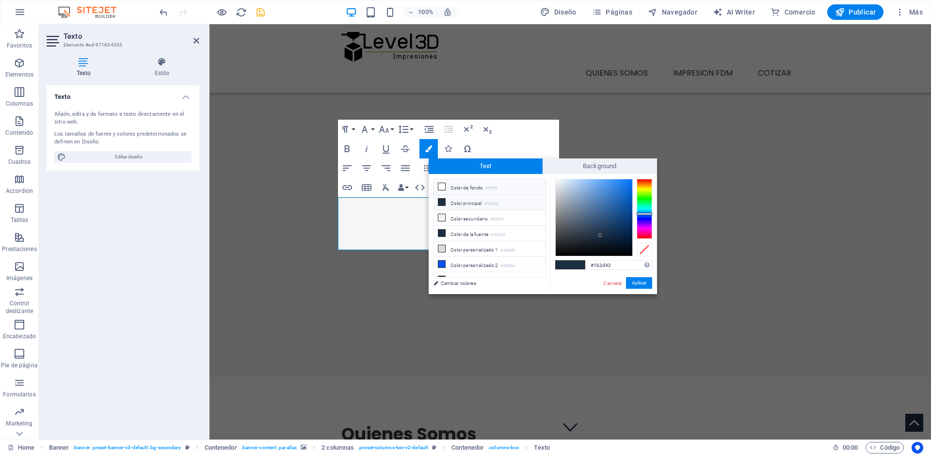
click at [441, 184] on icon at bounding box center [441, 186] width 7 height 7
type input "#ffffff"
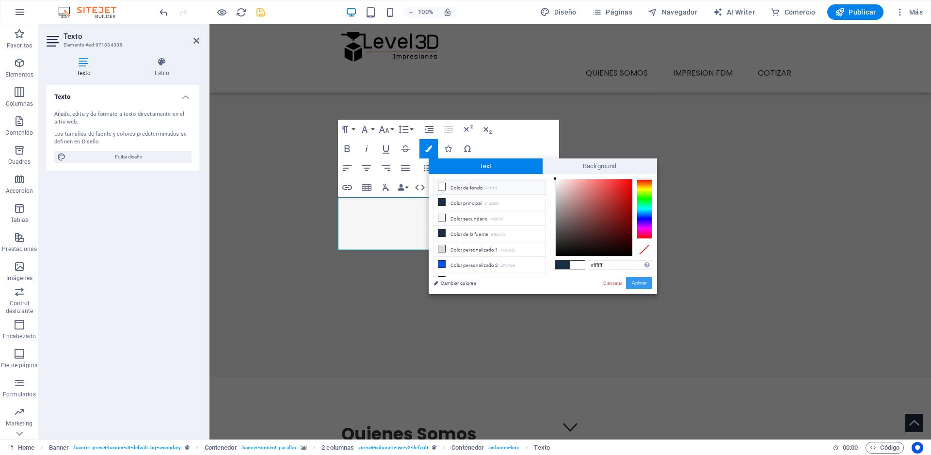
click at [640, 281] on button "Aplicar" at bounding box center [639, 283] width 26 height 12
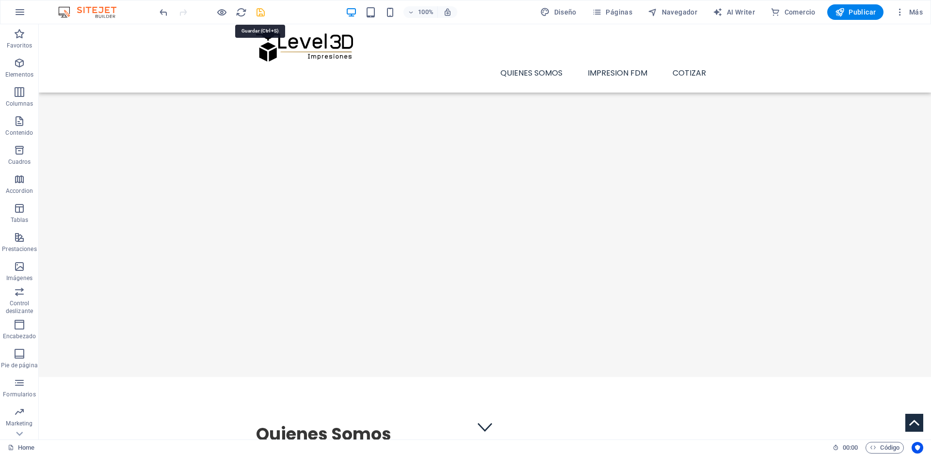
click at [264, 13] on icon "save" at bounding box center [260, 12] width 11 height 11
click at [855, 11] on span "Publicar" at bounding box center [855, 12] width 41 height 10
click at [869, 12] on span "Publicar" at bounding box center [855, 12] width 41 height 10
